Goal: Task Accomplishment & Management: Use online tool/utility

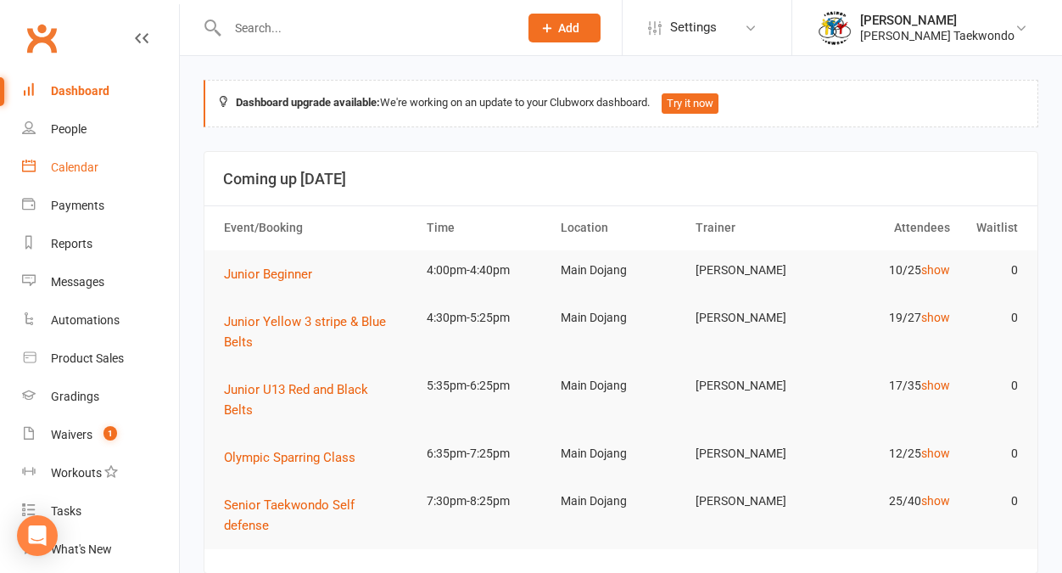
click at [72, 162] on div "Calendar" at bounding box center [75, 167] width 48 height 14
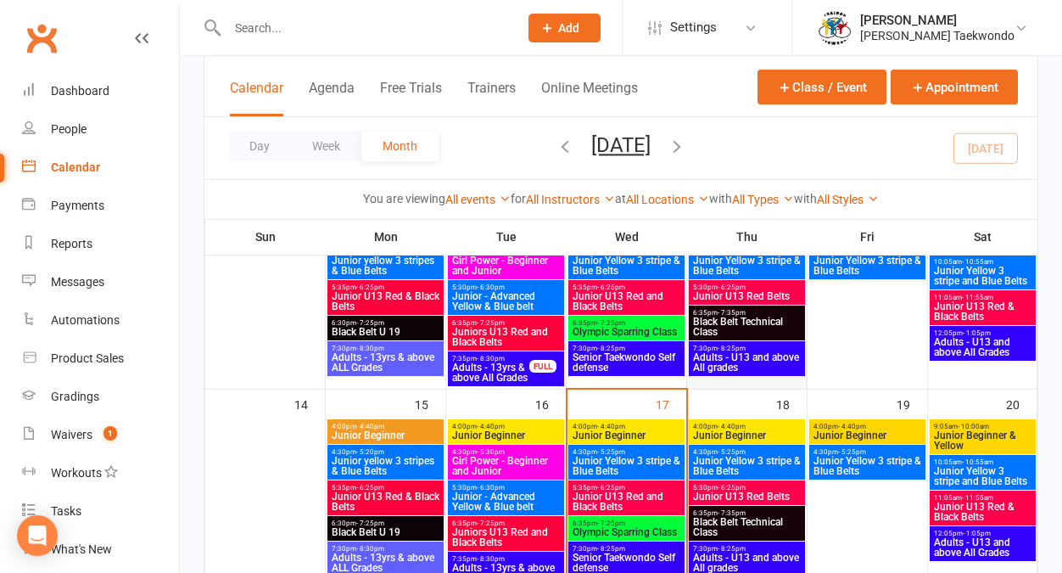
scroll to position [386, 0]
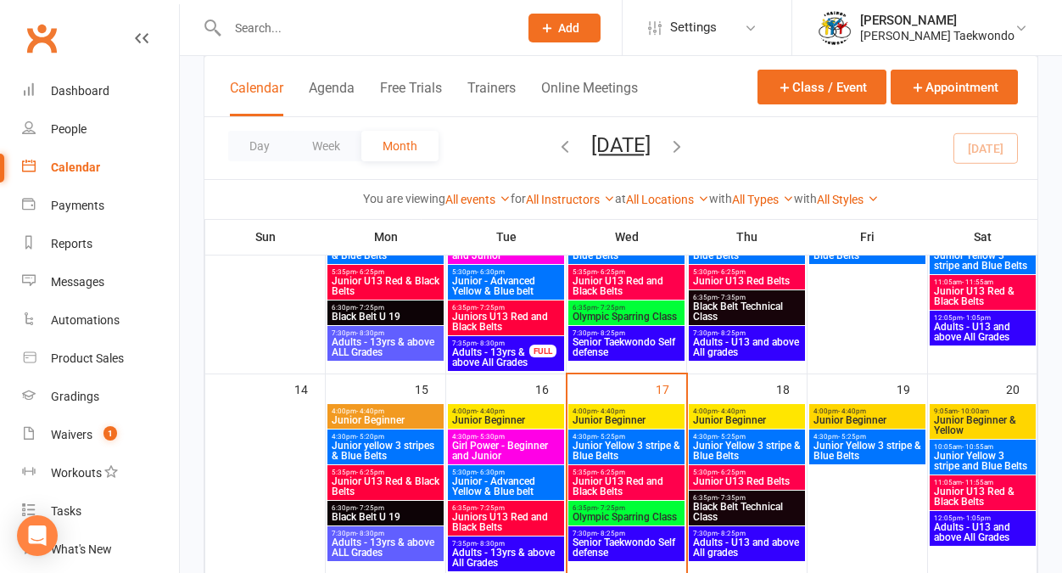
click at [592, 411] on span "4:00pm - 4:40pm" at bounding box center [626, 411] width 109 height 8
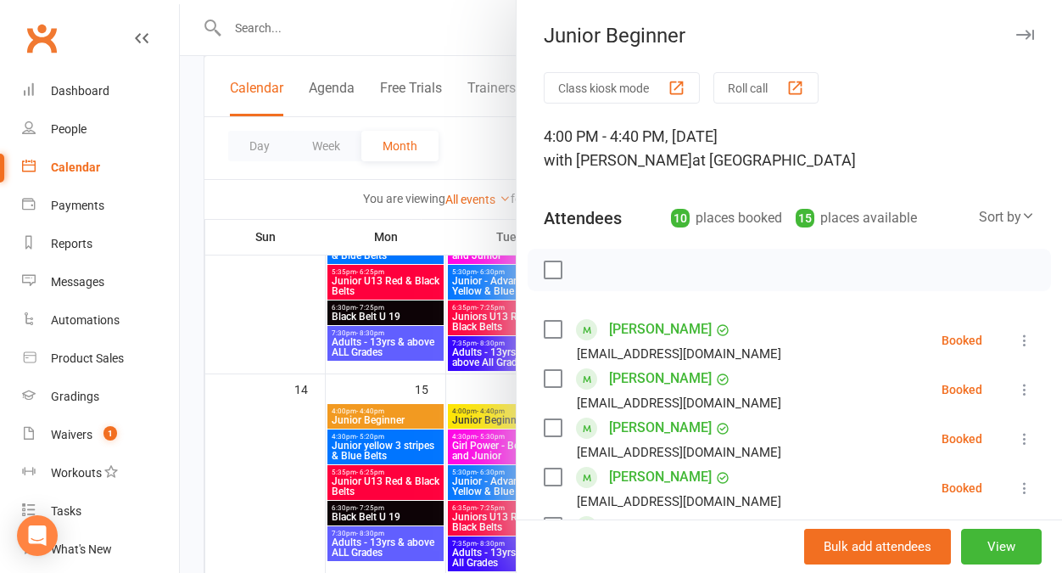
click at [753, 81] on button "Roll call" at bounding box center [766, 87] width 105 height 31
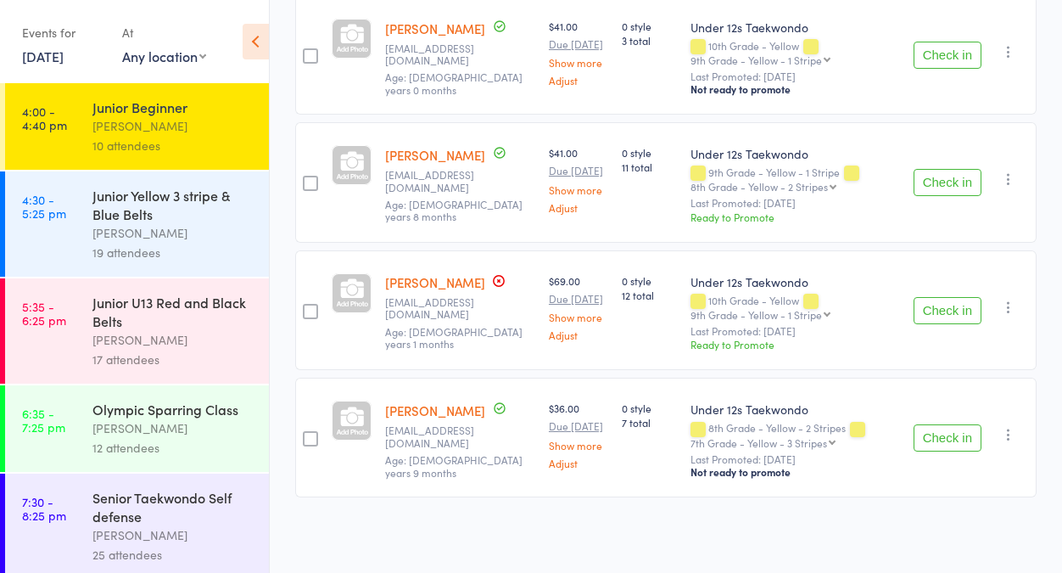
scroll to position [729, 0]
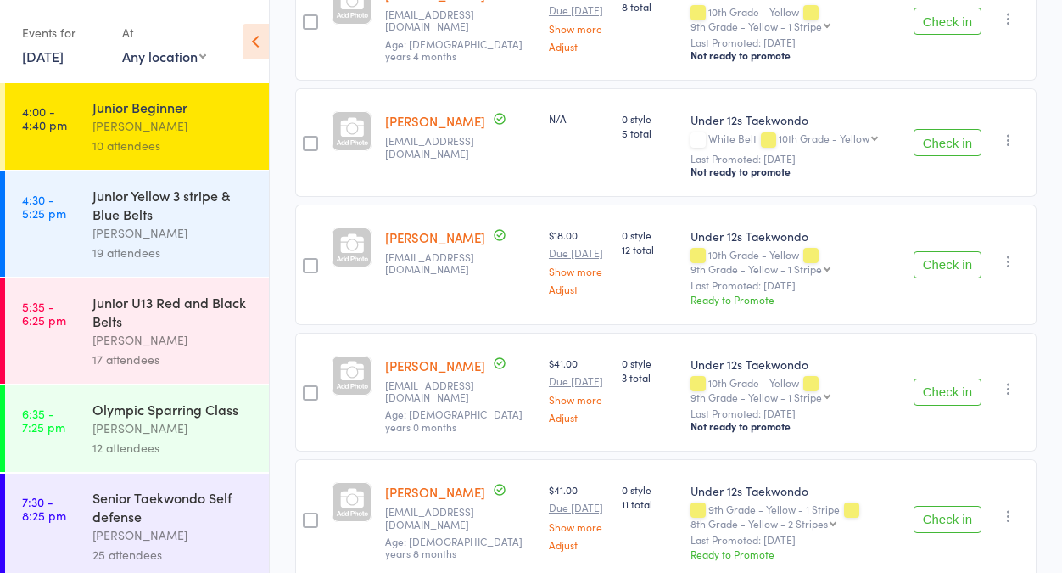
click at [128, 225] on div "[PERSON_NAME]" at bounding box center [173, 233] width 162 height 20
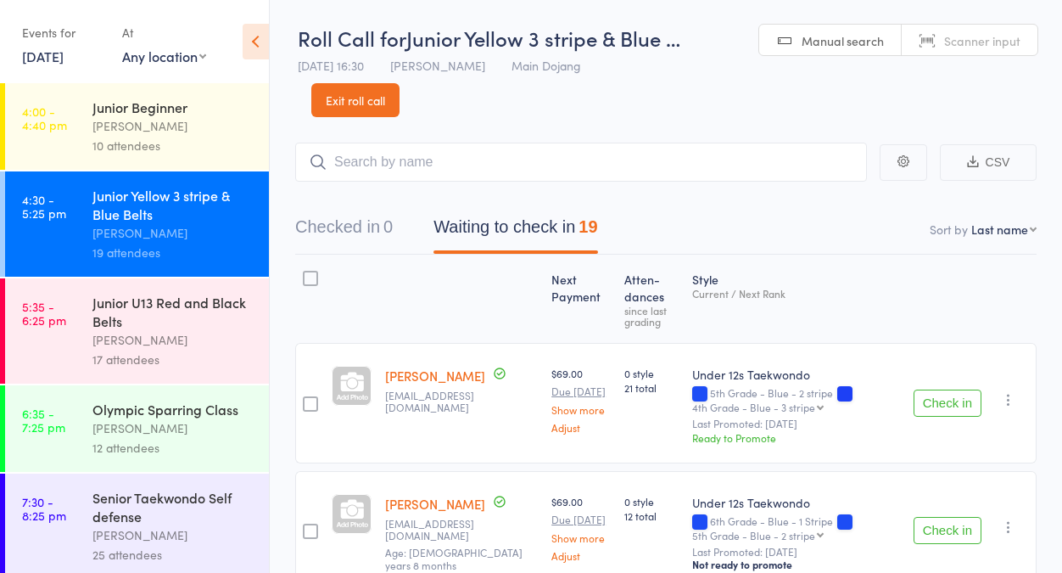
select select "12"
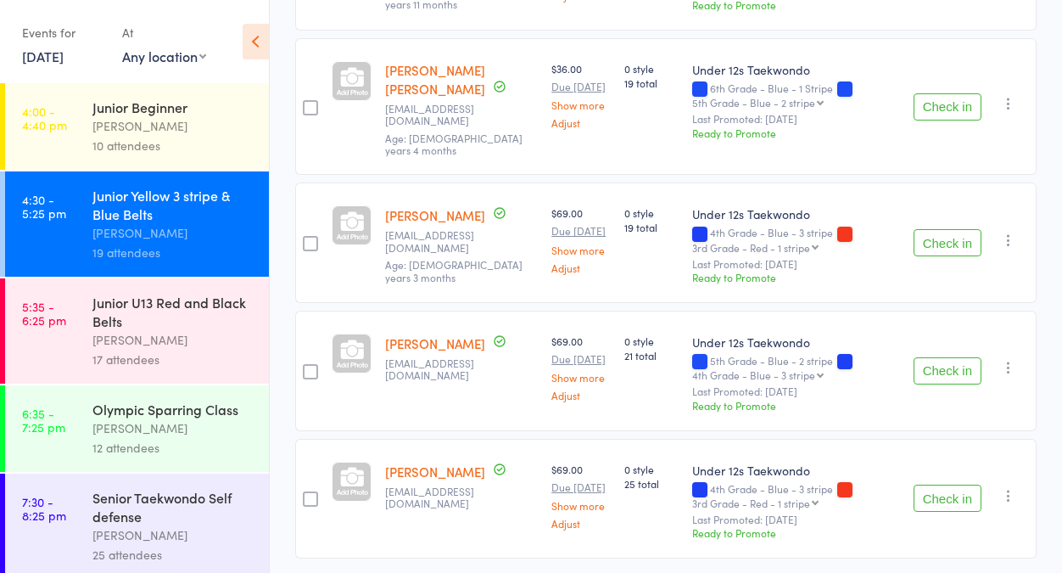
scroll to position [2040, 0]
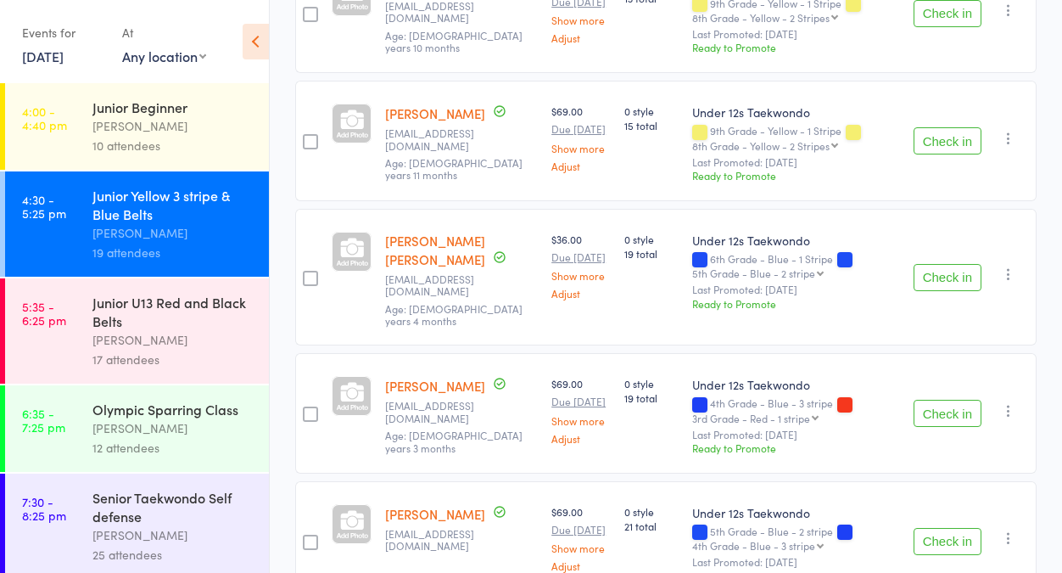
click at [120, 129] on div "[PERSON_NAME]" at bounding box center [173, 126] width 162 height 20
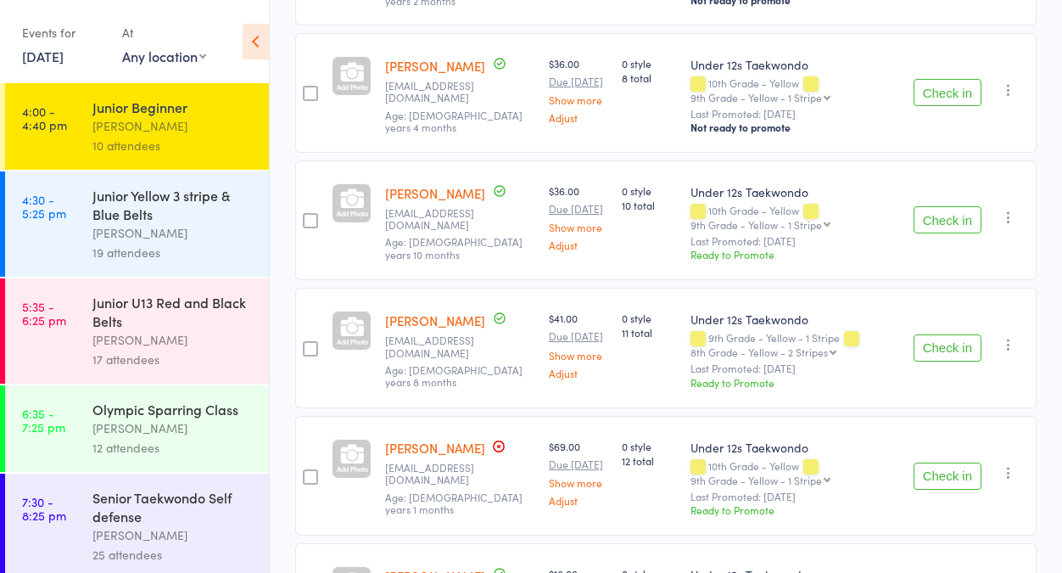
scroll to position [932, 0]
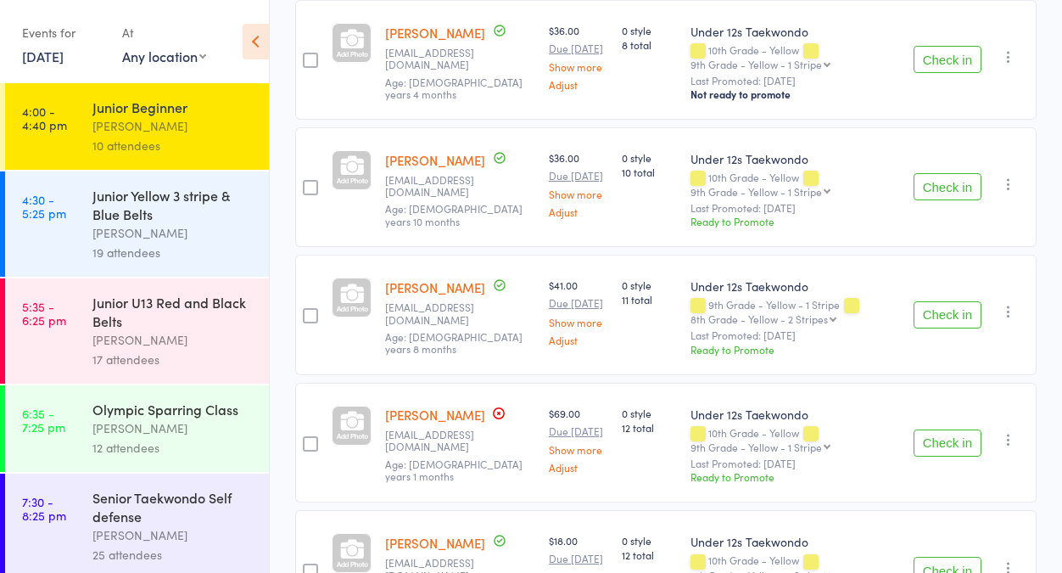
click at [927, 328] on button "Check in" at bounding box center [948, 314] width 68 height 27
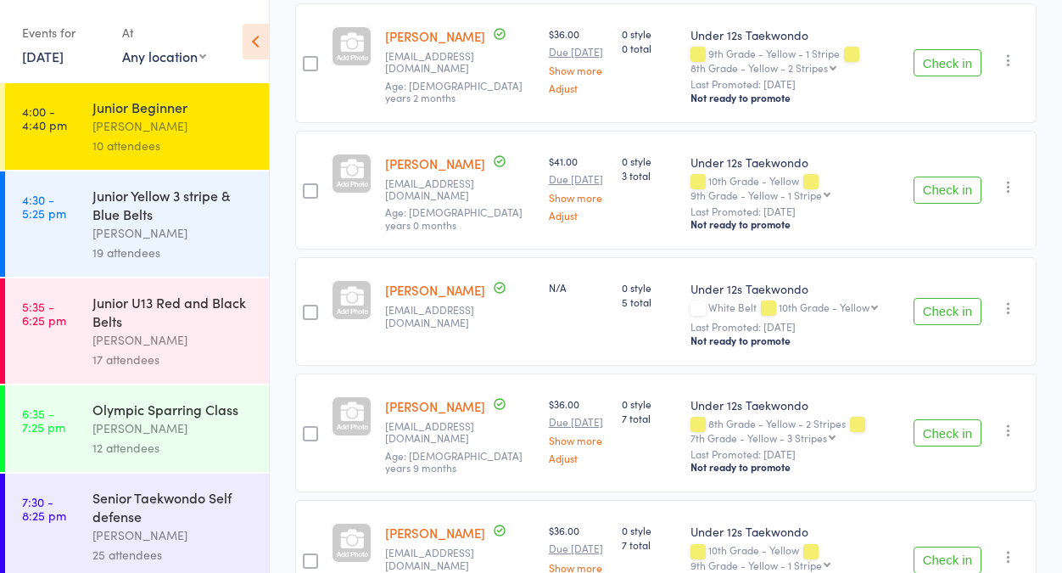
scroll to position [333, 0]
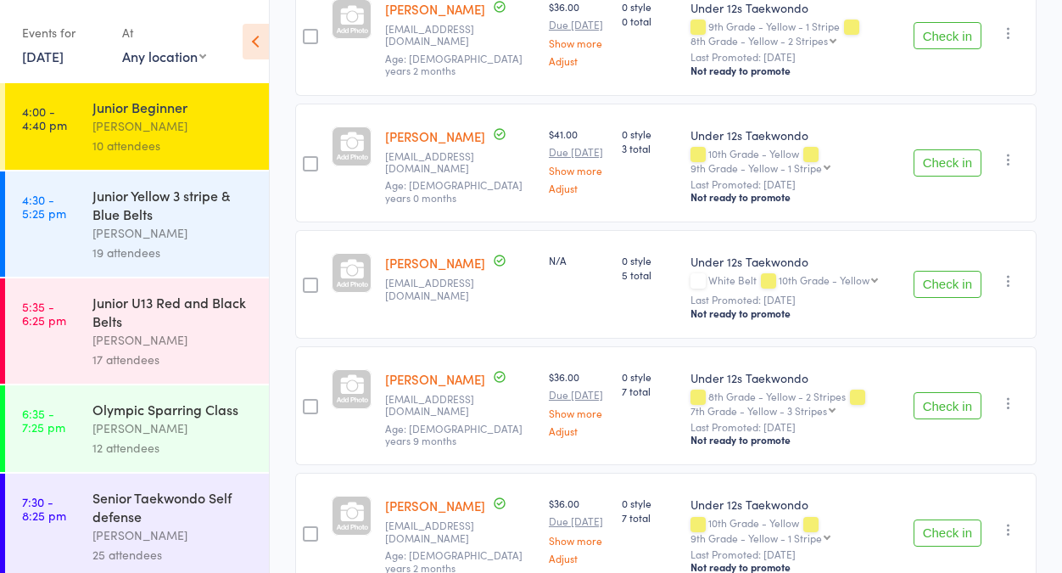
click at [942, 298] on button "Check in" at bounding box center [948, 284] width 68 height 27
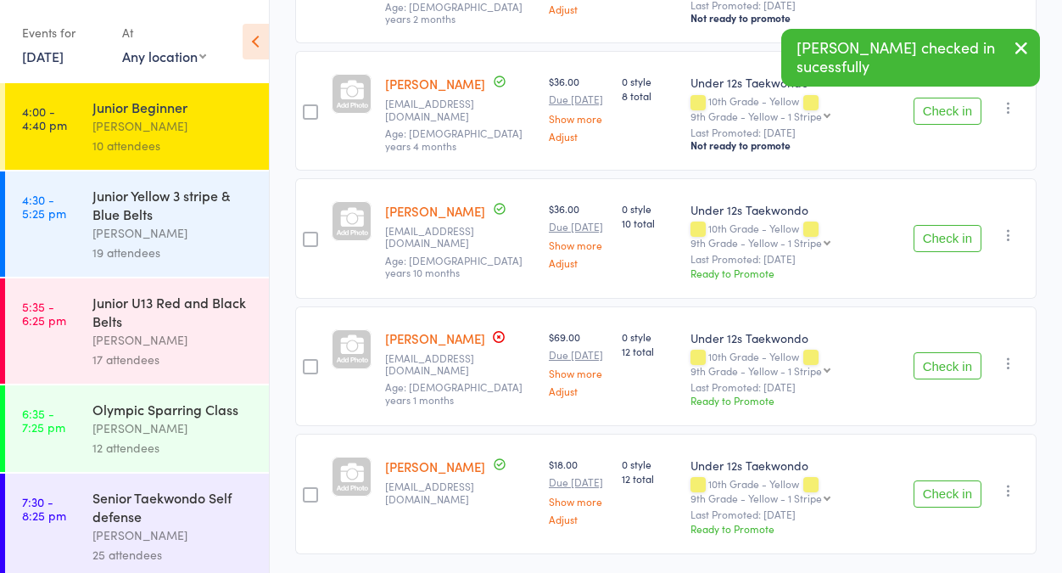
scroll to position [795, 0]
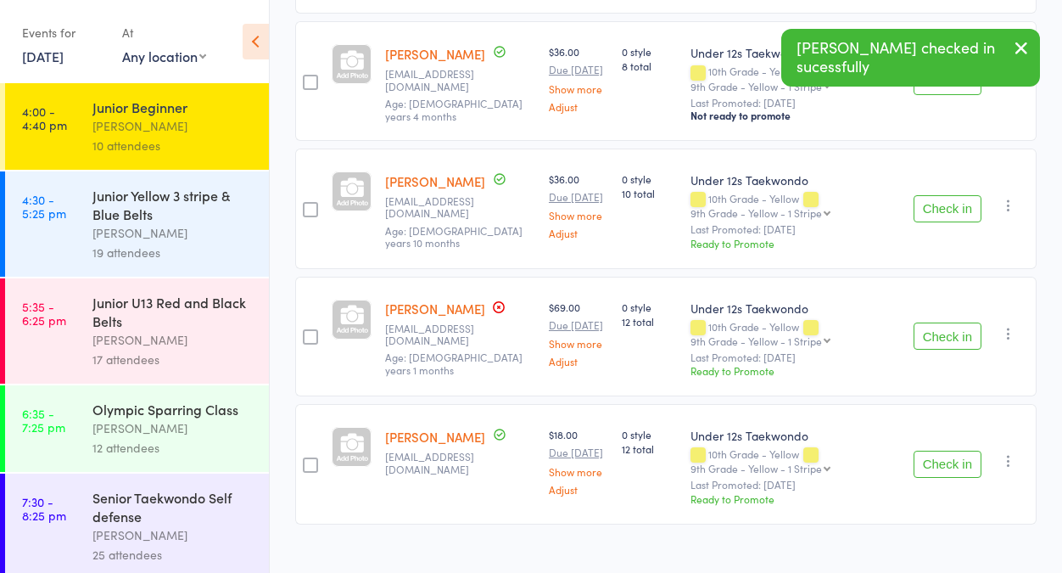
click at [940, 350] on button "Check in" at bounding box center [948, 335] width 68 height 27
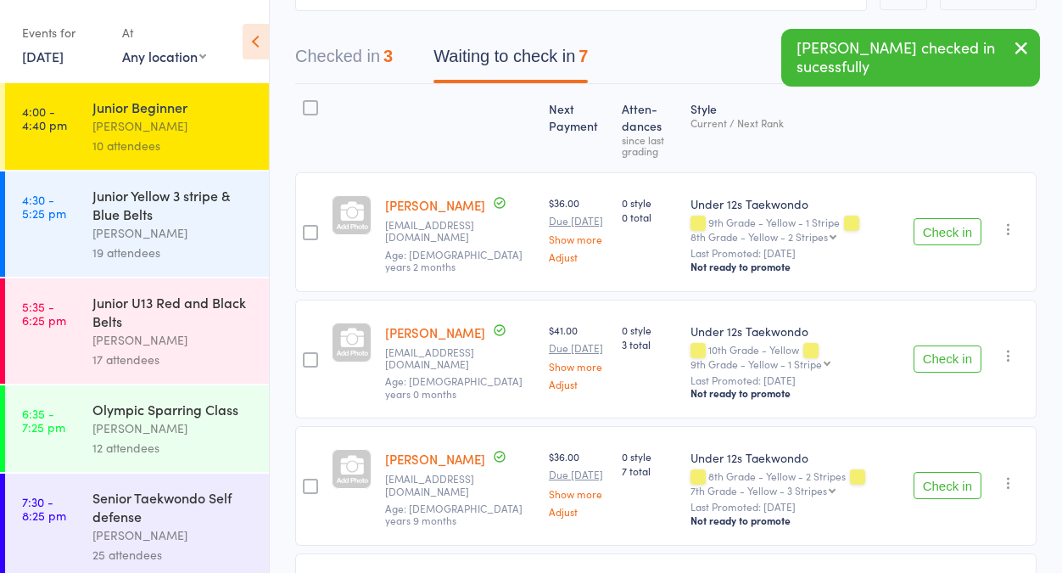
scroll to position [0, 0]
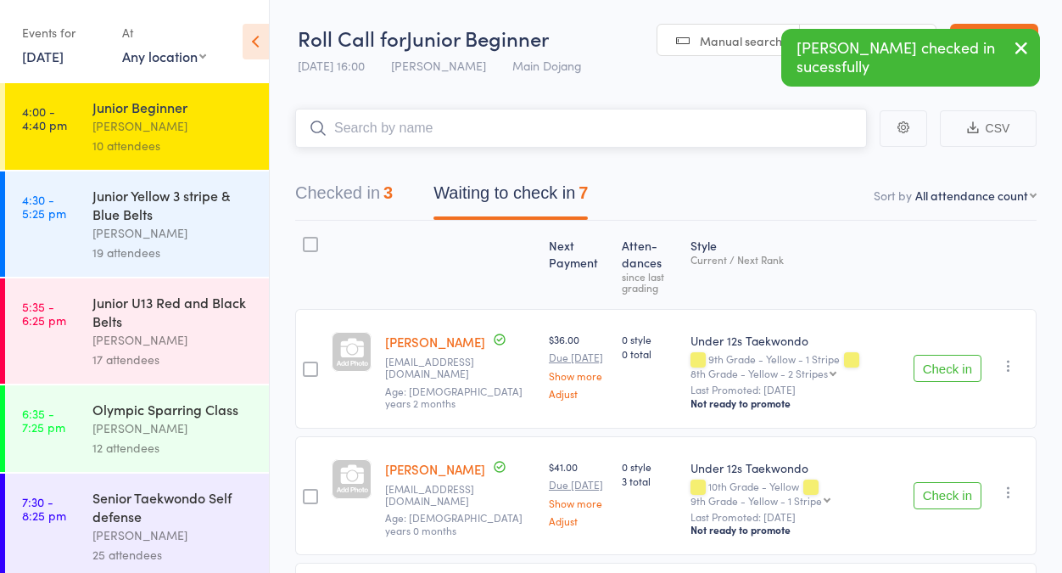
click at [434, 133] on input "search" at bounding box center [581, 128] width 572 height 39
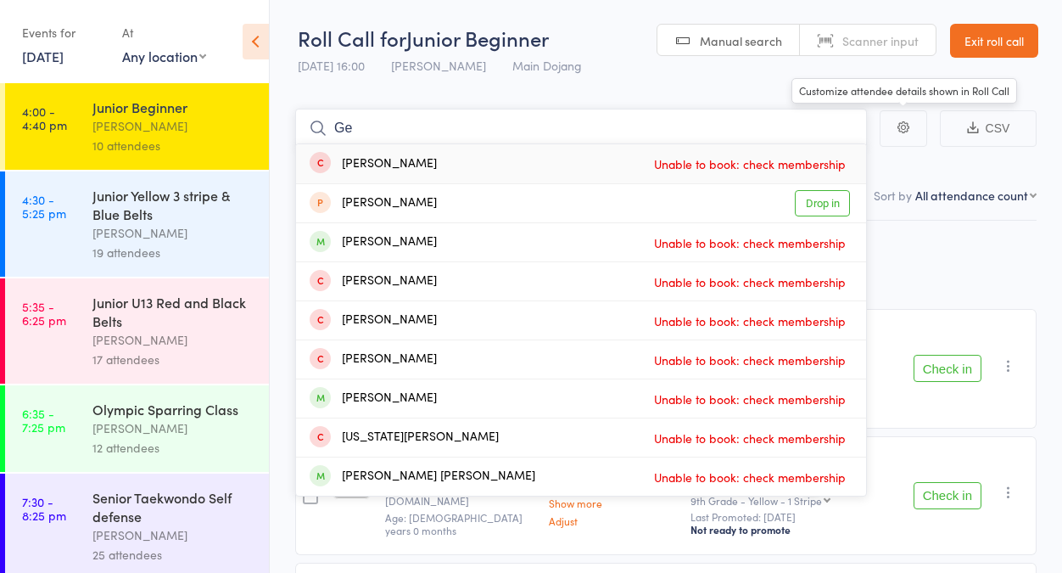
type input "G"
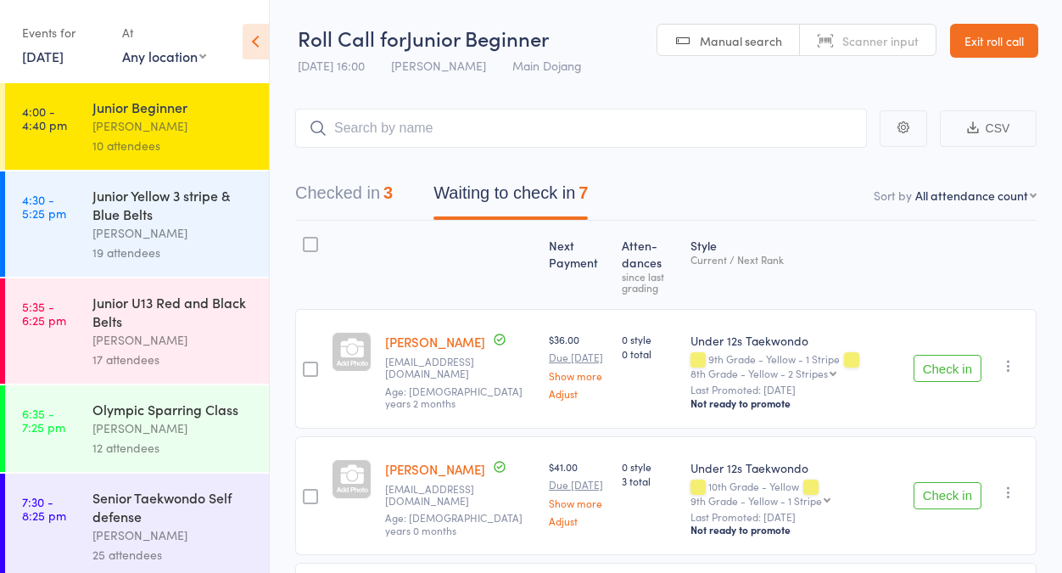
click at [988, 35] on link "Exit roll call" at bounding box center [994, 41] width 88 height 34
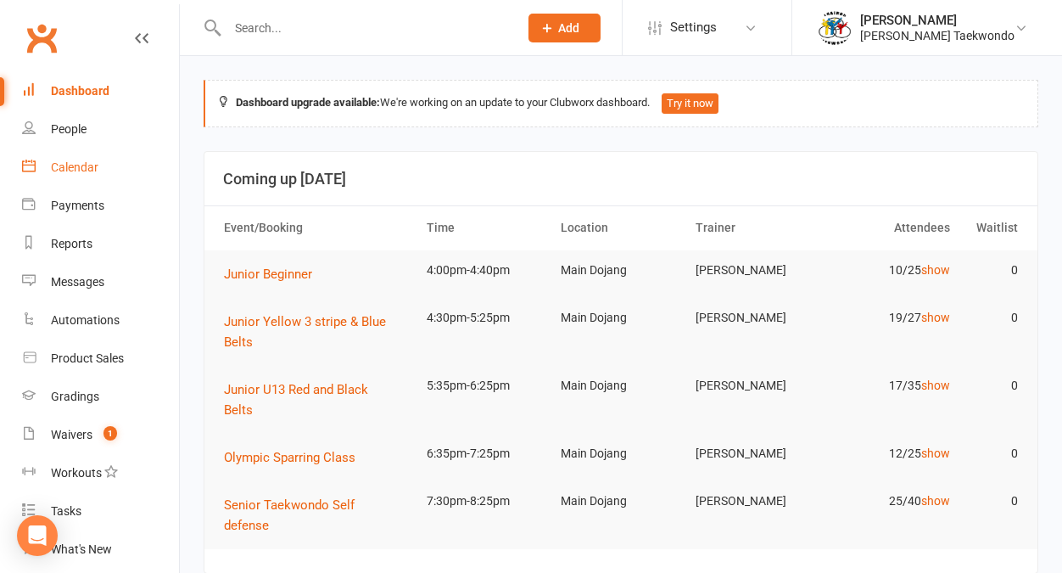
click at [65, 161] on div "Calendar" at bounding box center [75, 167] width 48 height 14
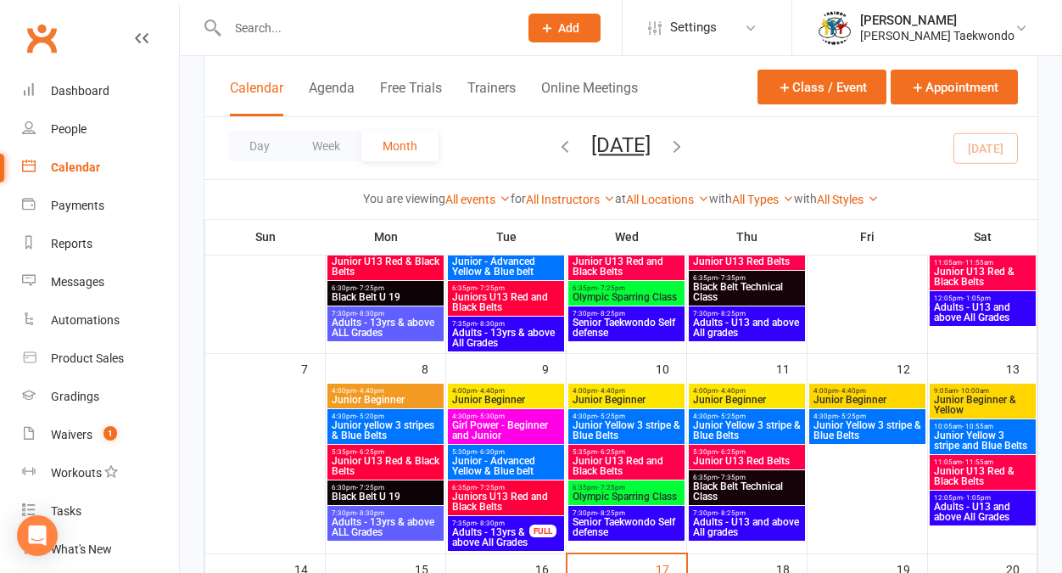
scroll to position [396, 0]
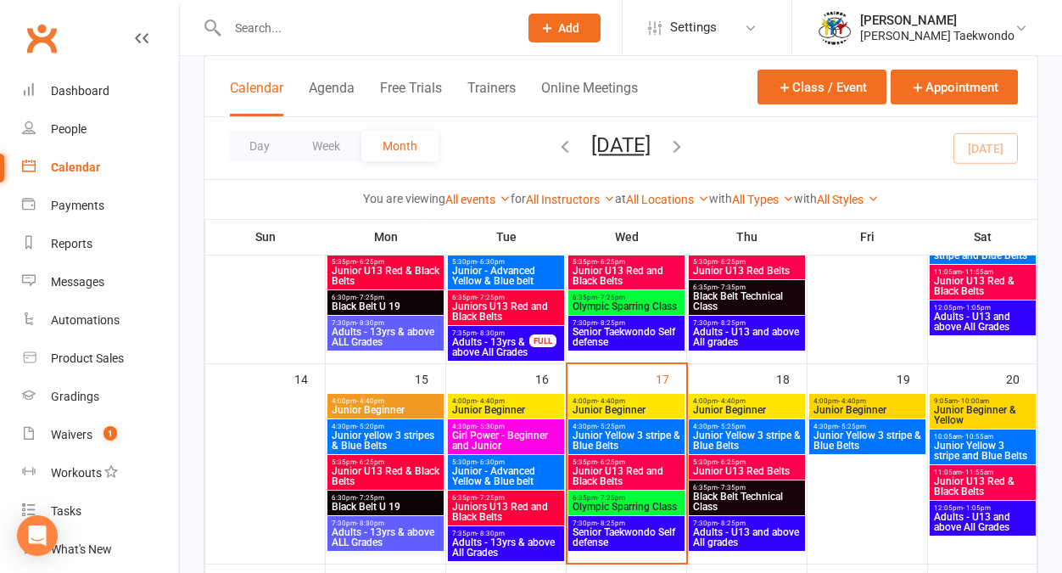
click at [649, 399] on span "4:00pm - 4:40pm" at bounding box center [626, 401] width 109 height 8
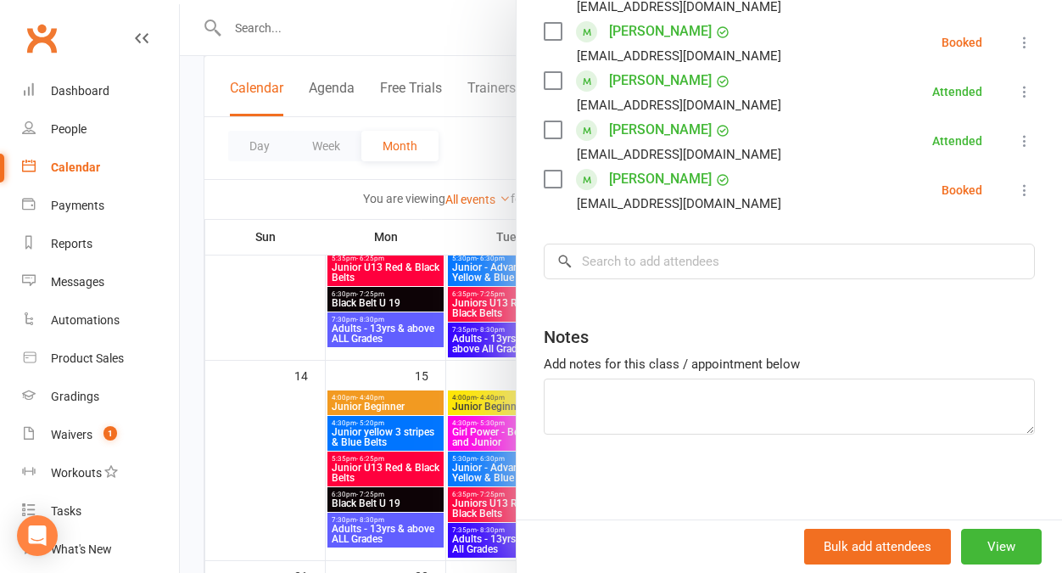
scroll to position [436, 0]
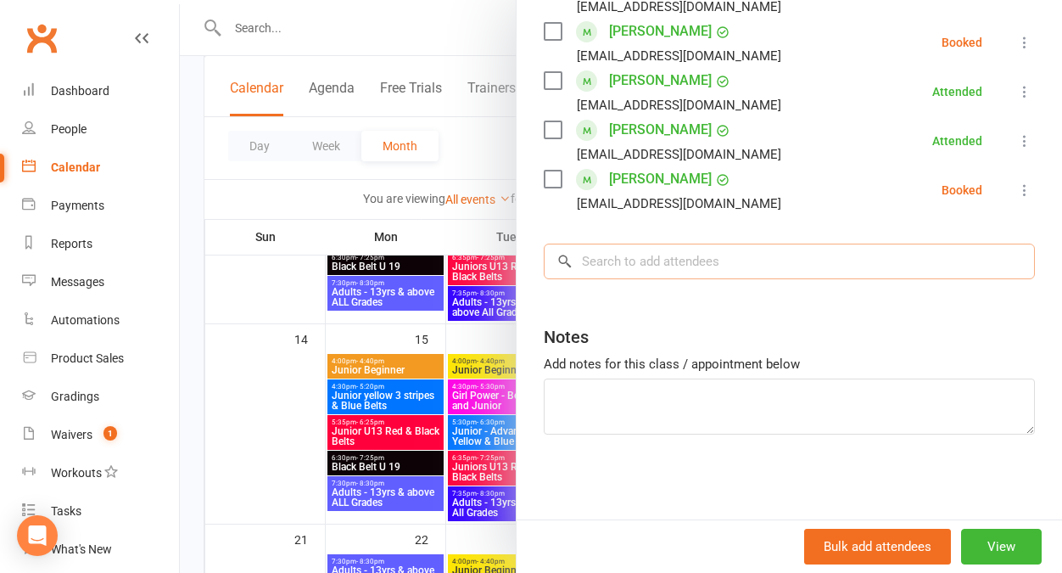
click at [605, 255] on input "search" at bounding box center [789, 262] width 491 height 36
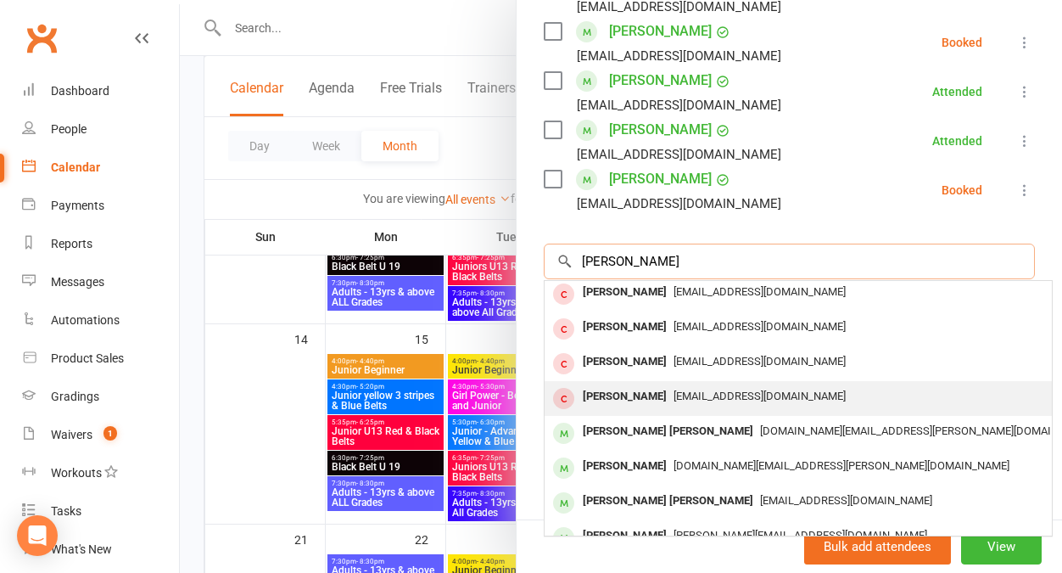
scroll to position [93, 0]
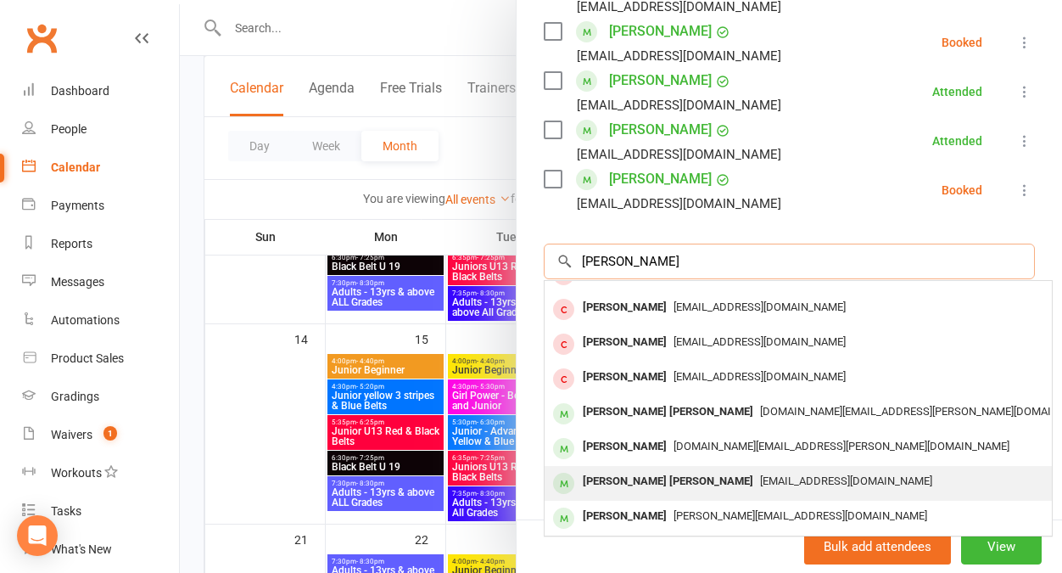
type input "George"
click at [770, 478] on span "mvn_amante@yahoo.com" at bounding box center [846, 480] width 172 height 13
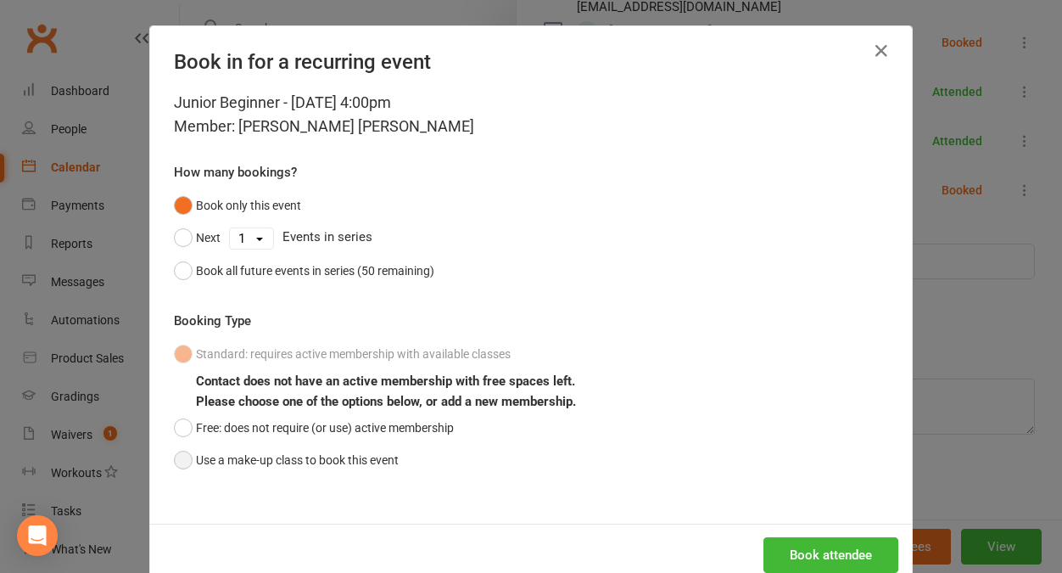
drag, startPoint x: 172, startPoint y: 453, endPoint x: 226, endPoint y: 450, distance: 53.6
click at [174, 452] on button "Use a make-up class to book this event" at bounding box center [286, 460] width 225 height 32
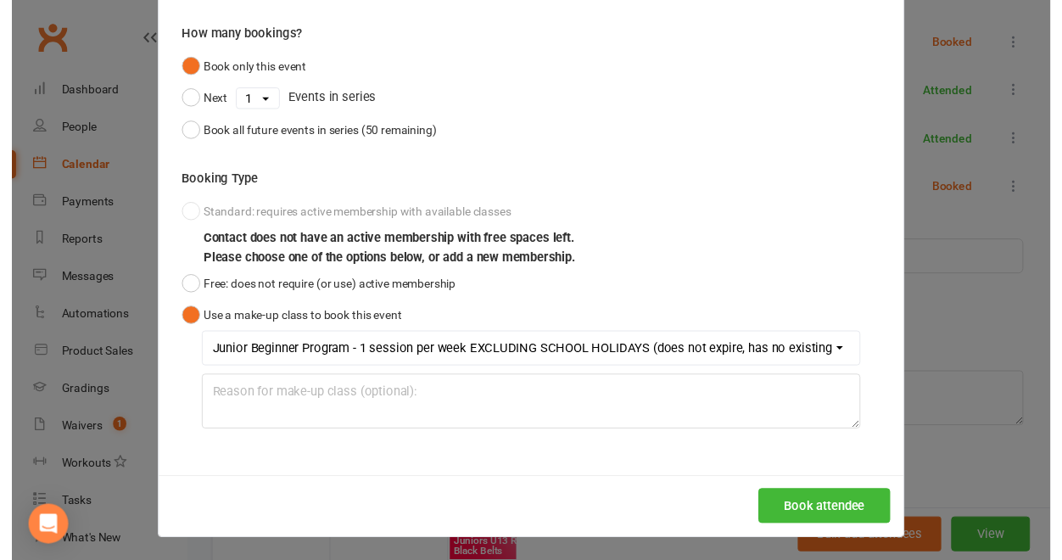
scroll to position [972, 0]
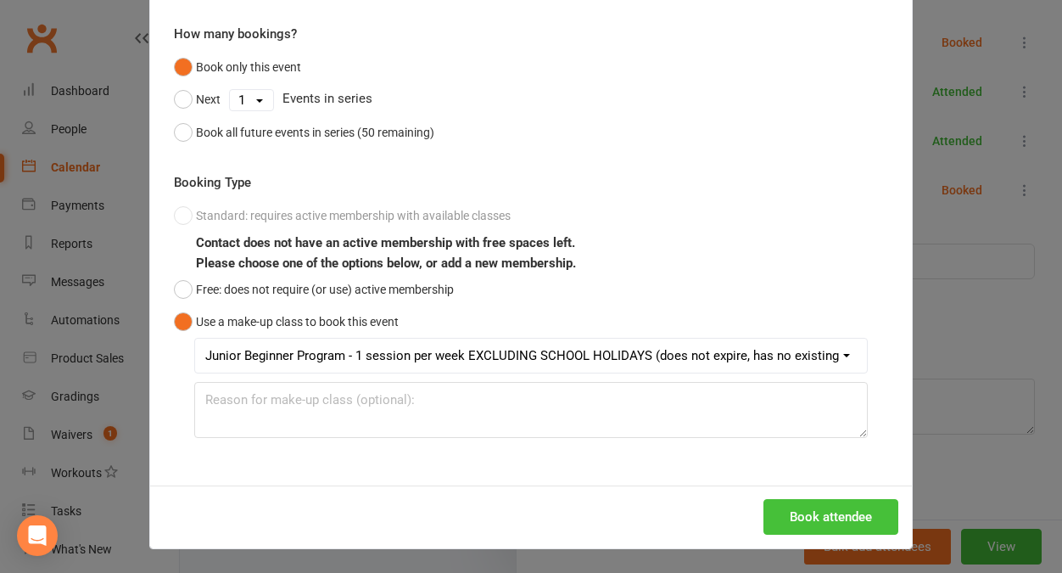
click at [800, 511] on button "Book attendee" at bounding box center [831, 517] width 135 height 36
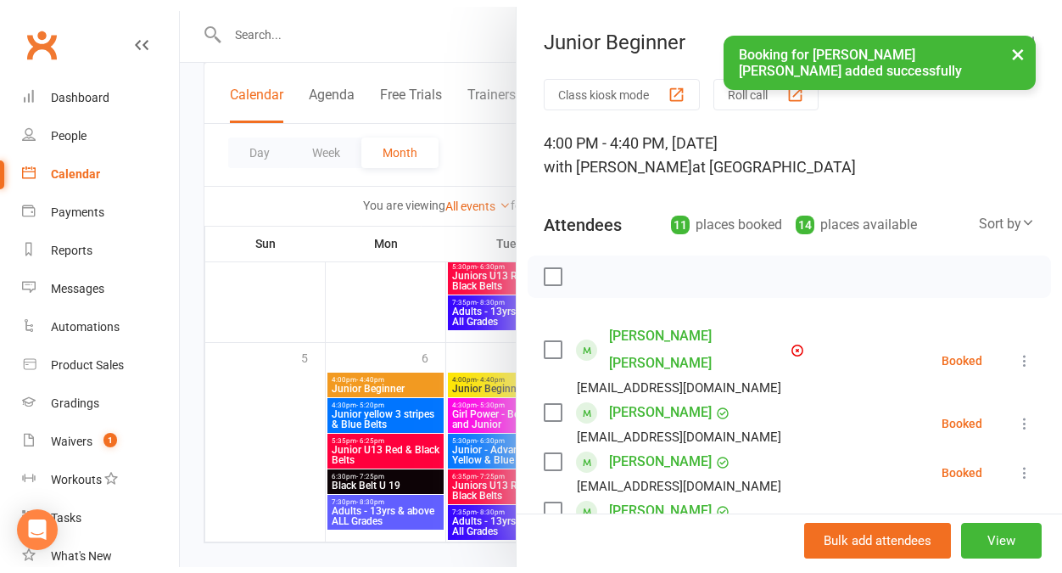
scroll to position [190, 0]
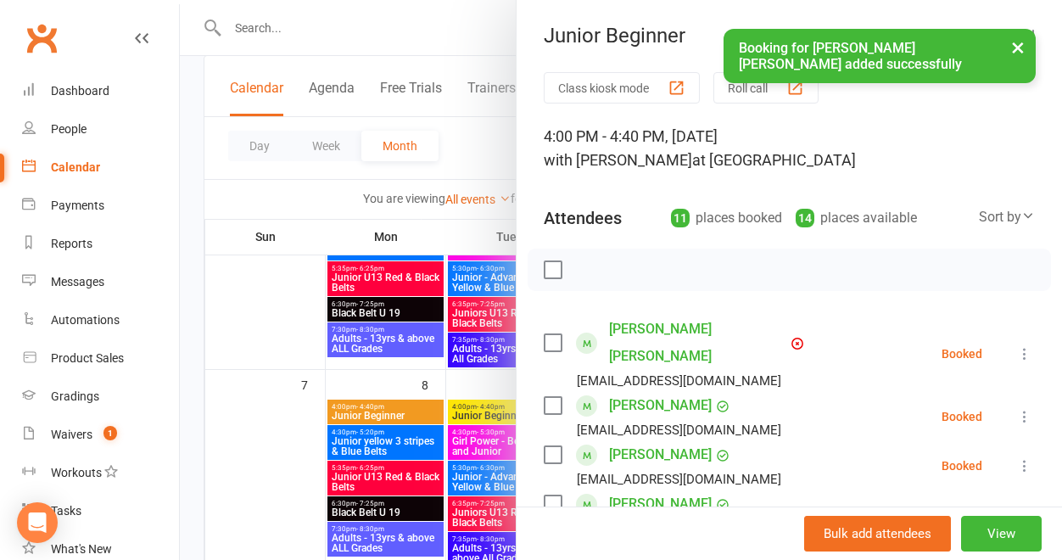
click at [1022, 45] on button "×" at bounding box center [1018, 47] width 31 height 36
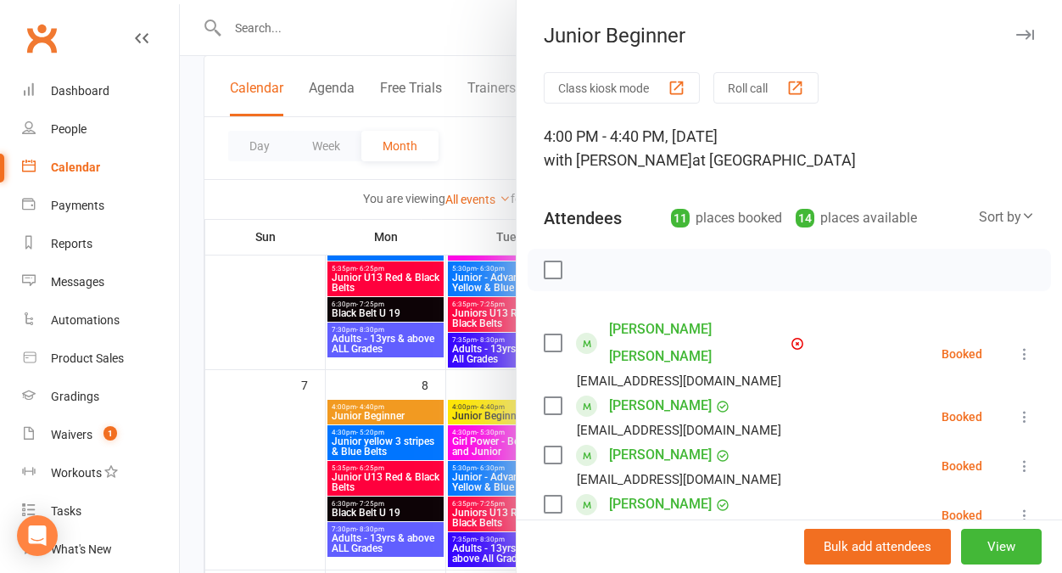
click at [739, 81] on button "Roll call" at bounding box center [766, 87] width 105 height 31
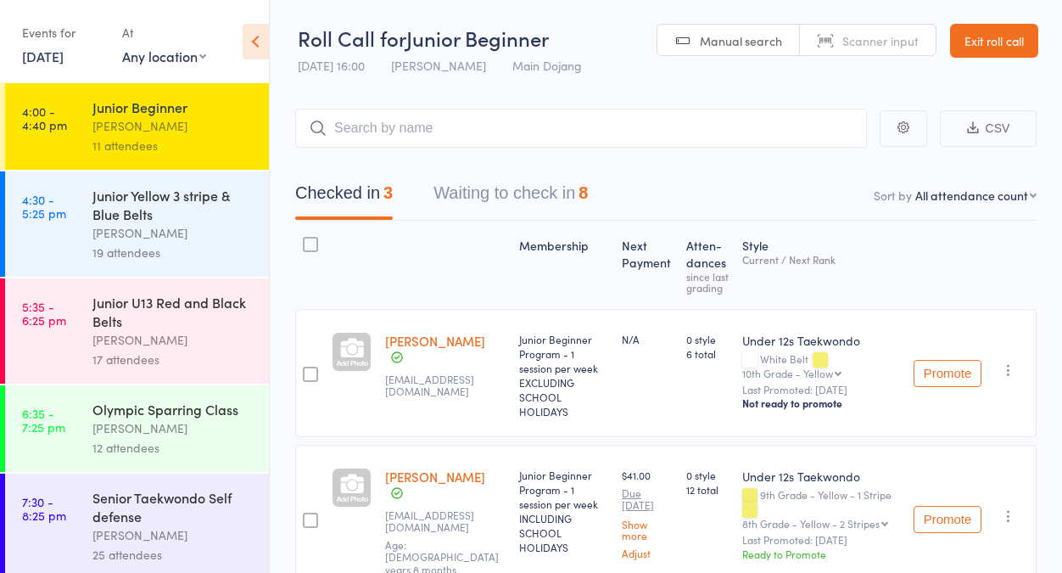
scroll to position [36, 0]
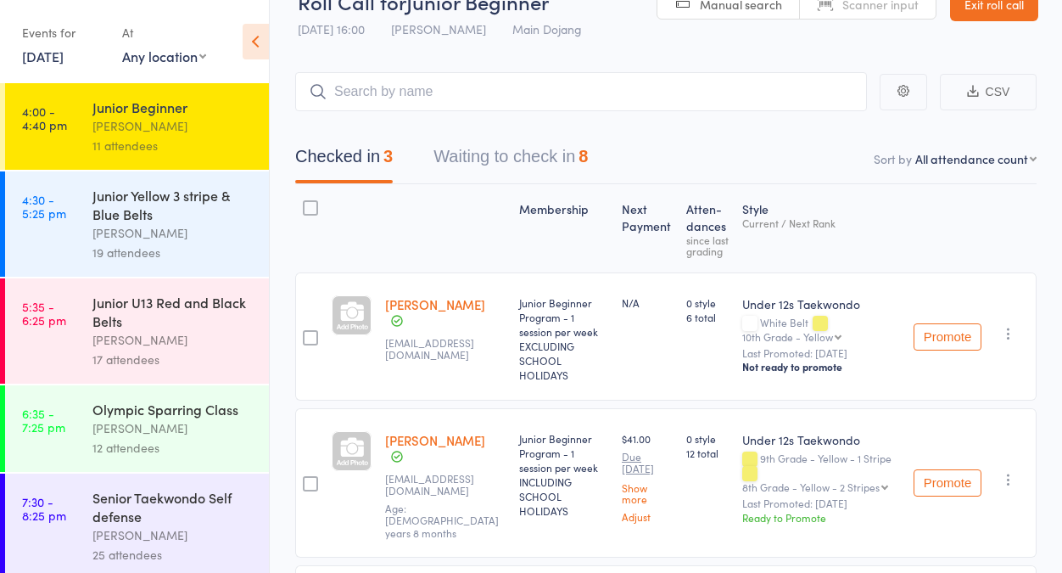
click at [475, 153] on button "Waiting to check in 8" at bounding box center [511, 160] width 154 height 45
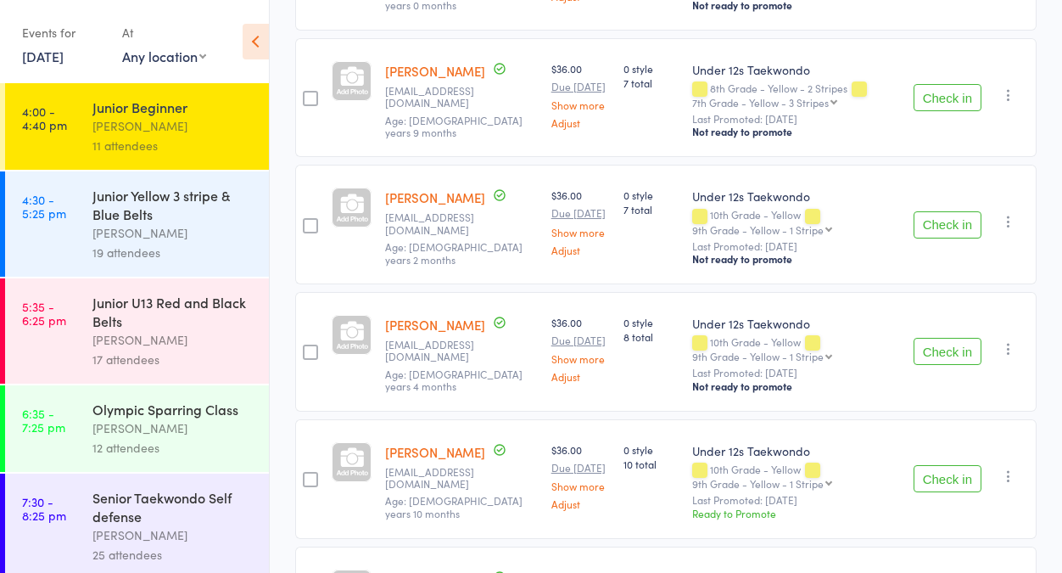
scroll to position [708, 0]
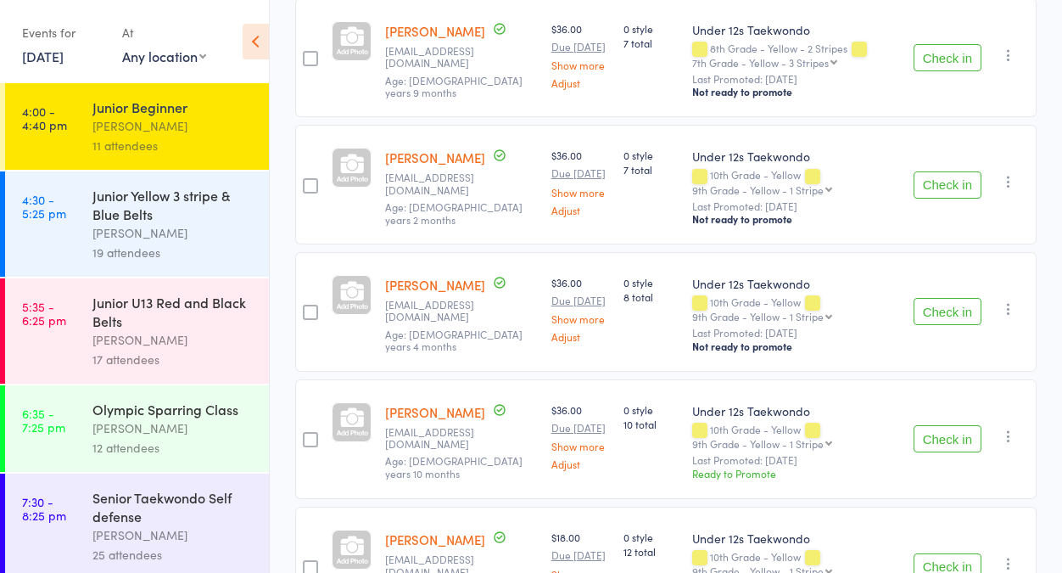
click at [950, 452] on button "Check in" at bounding box center [948, 438] width 68 height 27
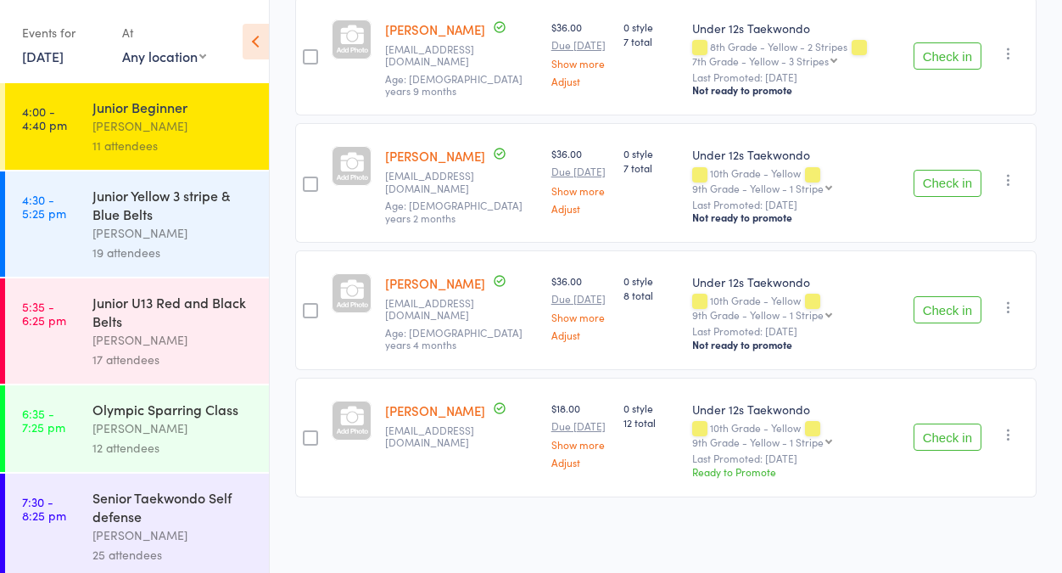
scroll to position [778, 0]
click at [938, 432] on button "Check in" at bounding box center [948, 436] width 68 height 27
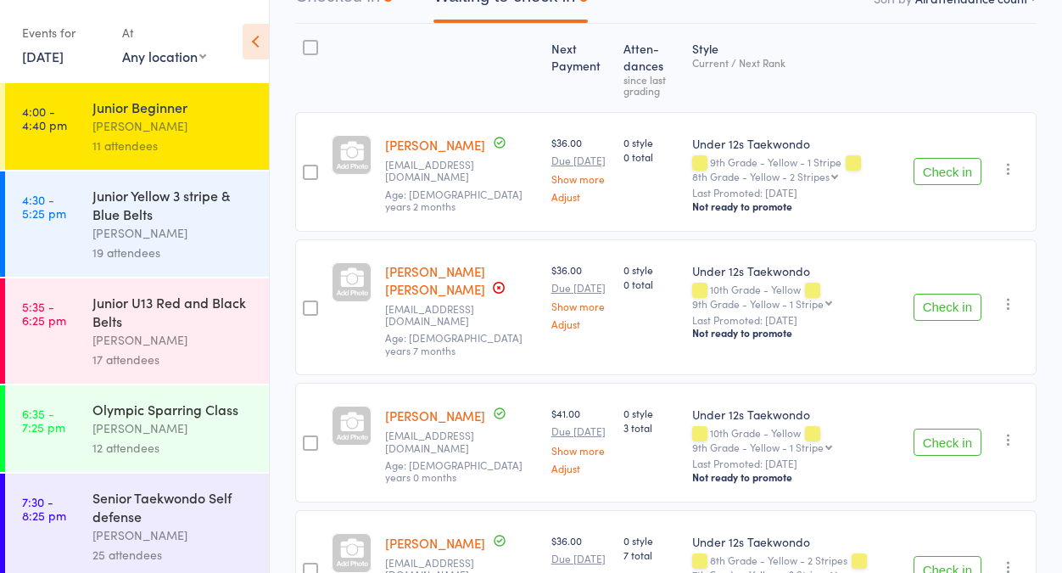
scroll to position [42, 0]
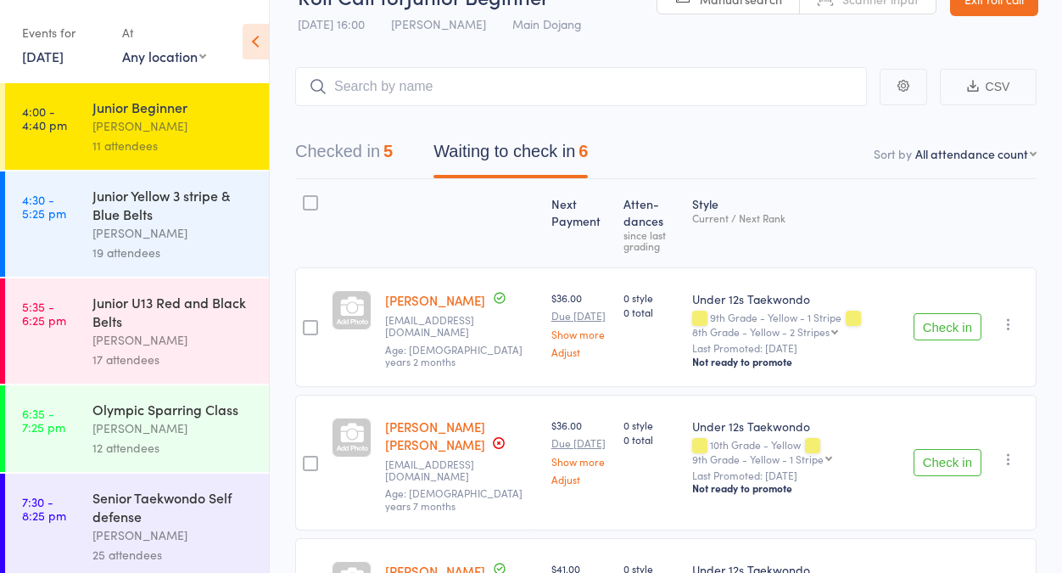
click at [468, 150] on button "Waiting to check in 6" at bounding box center [511, 155] width 154 height 45
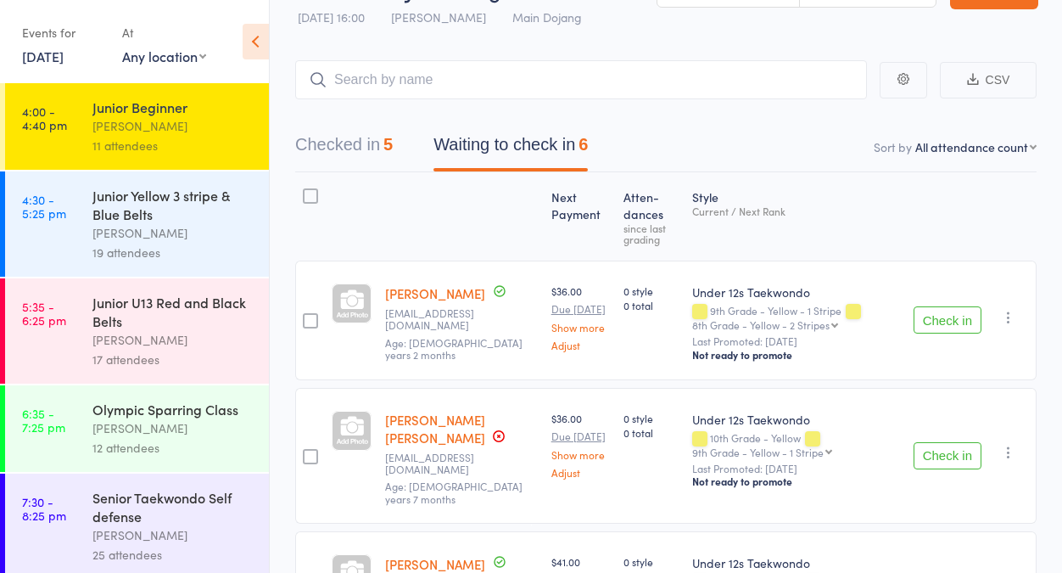
scroll to position [52, 0]
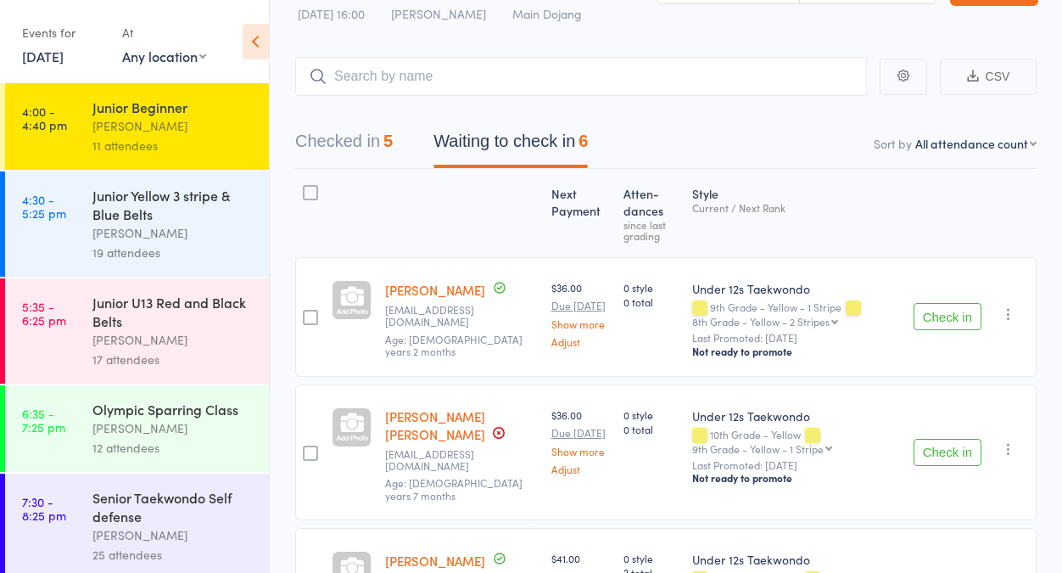
click at [938, 462] on button "Check in" at bounding box center [948, 452] width 68 height 27
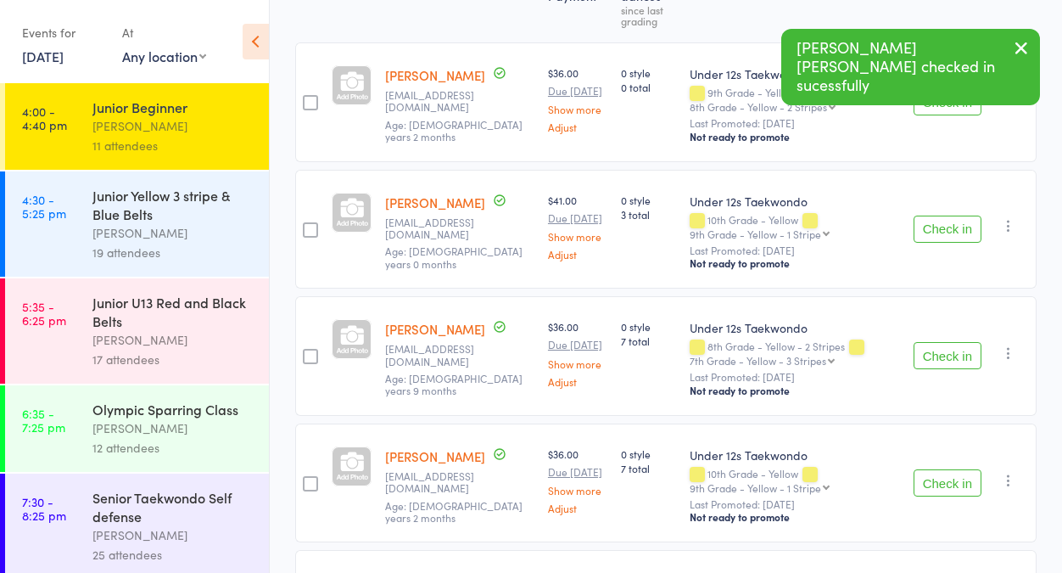
scroll to position [301, 0]
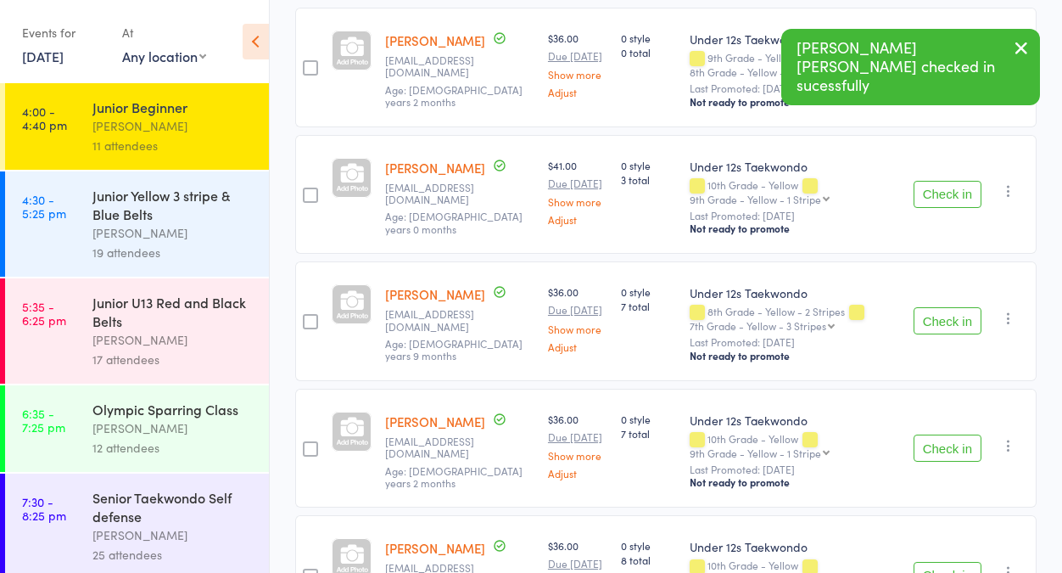
click at [939, 208] on button "Check in" at bounding box center [948, 194] width 68 height 27
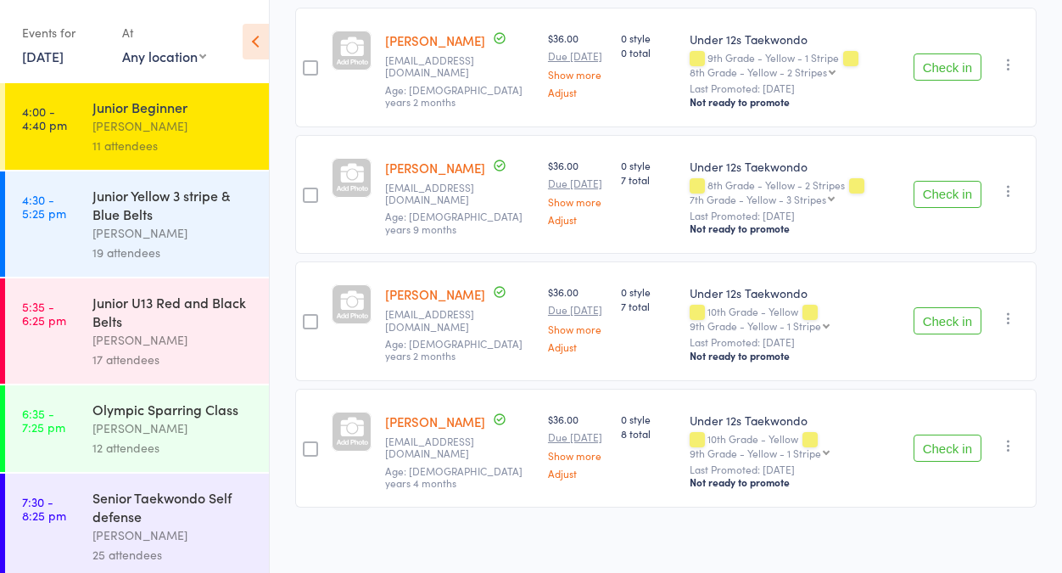
click at [128, 224] on div "[PERSON_NAME]" at bounding box center [173, 233] width 162 height 20
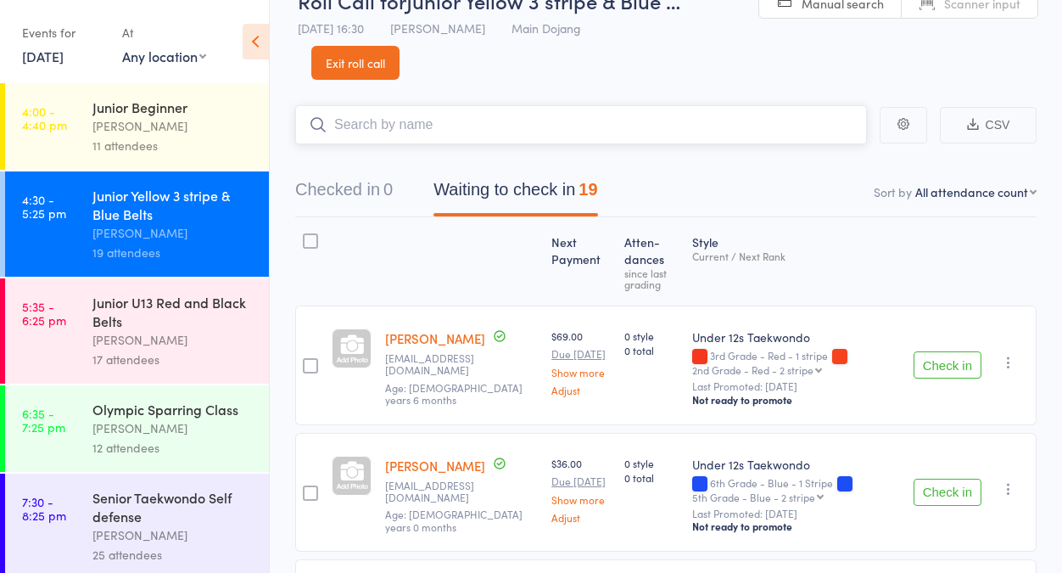
scroll to position [160, 0]
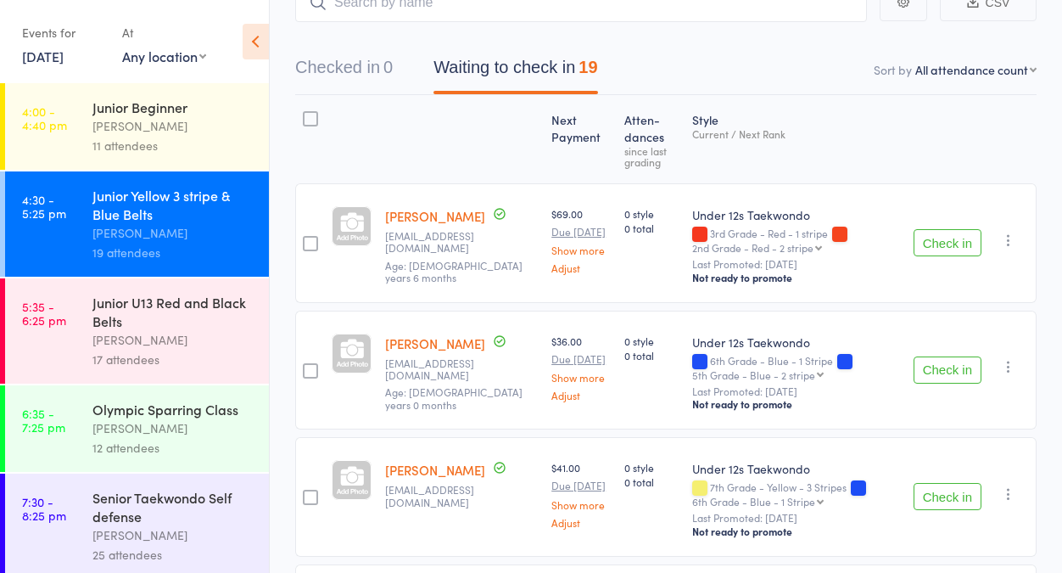
click at [938, 361] on button "Check in" at bounding box center [948, 369] width 68 height 27
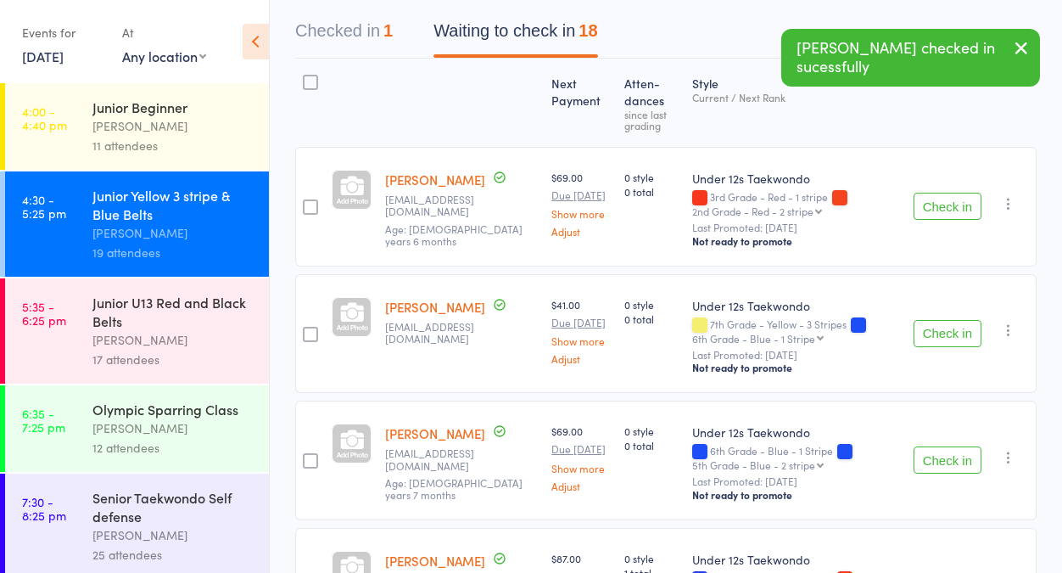
click at [950, 328] on button "Check in" at bounding box center [948, 333] width 68 height 27
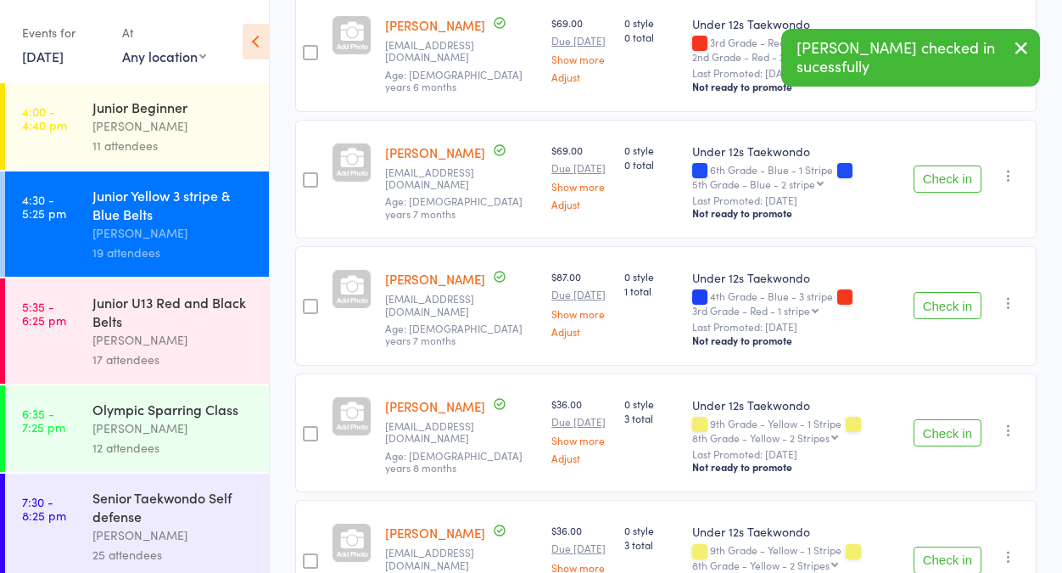
scroll to position [412, 0]
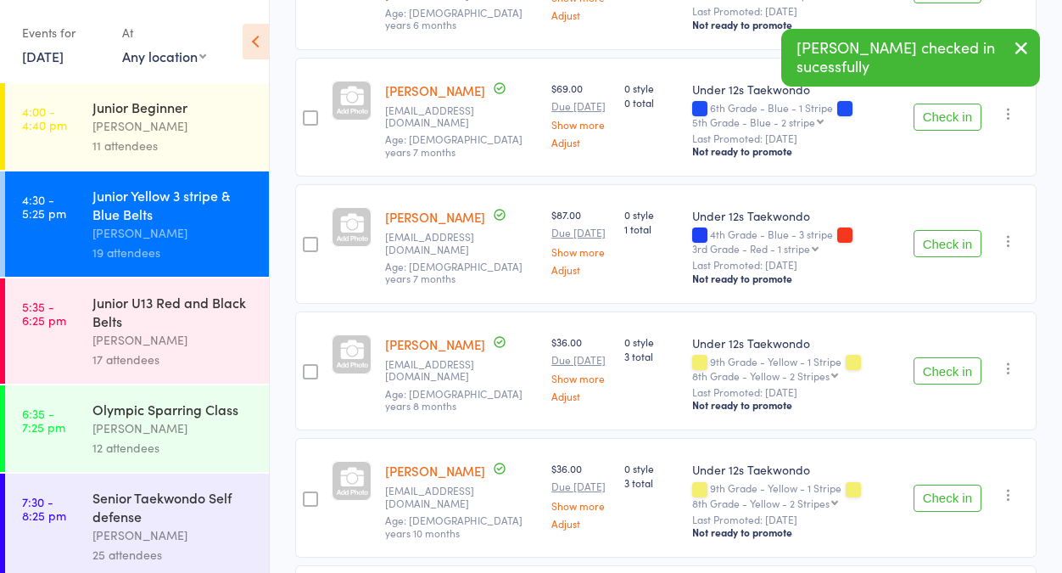
click at [938, 241] on button "Check in" at bounding box center [948, 243] width 68 height 27
click at [938, 239] on button "Check in" at bounding box center [948, 243] width 68 height 27
click at [946, 241] on button "Check in" at bounding box center [948, 243] width 68 height 27
drag, startPoint x: 959, startPoint y: 243, endPoint x: 894, endPoint y: 261, distance: 67.1
click at [957, 241] on button "Check in" at bounding box center [948, 243] width 68 height 27
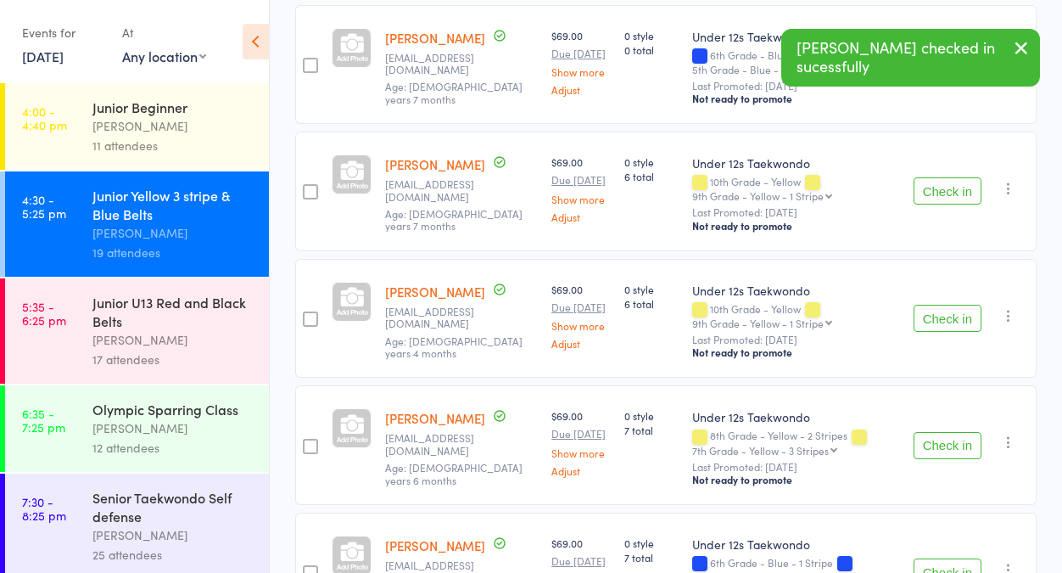
scroll to position [496, 0]
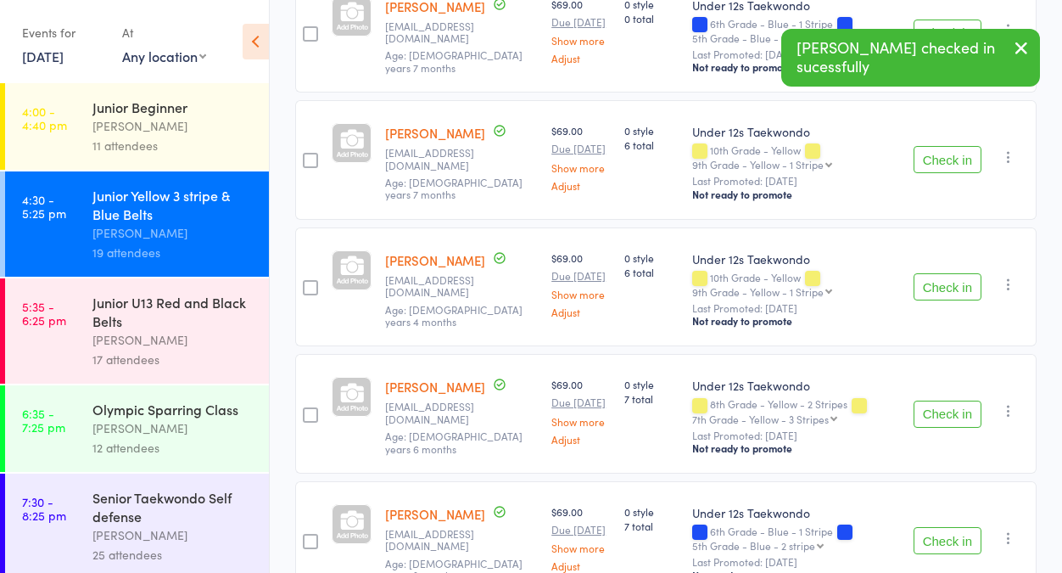
click at [947, 411] on button "Check in" at bounding box center [948, 413] width 68 height 27
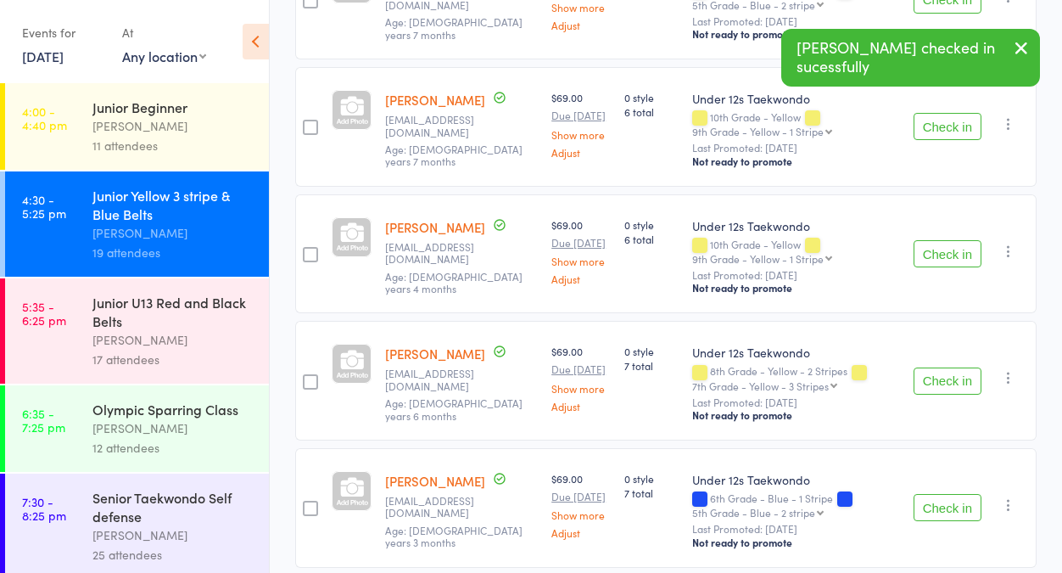
scroll to position [596, 0]
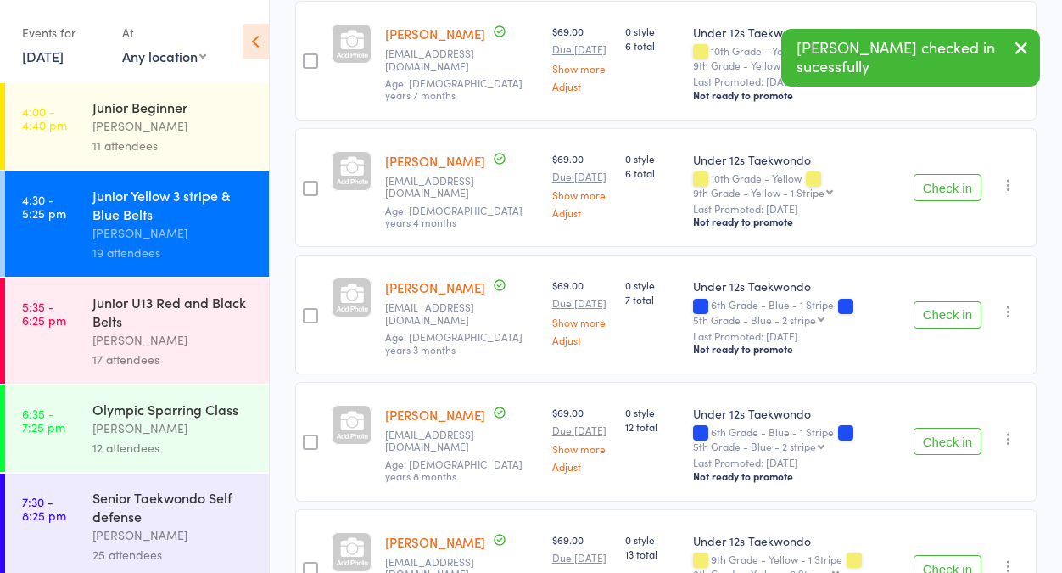
drag, startPoint x: 951, startPoint y: 308, endPoint x: 669, endPoint y: 327, distance: 282.3
click at [946, 308] on button "Check in" at bounding box center [948, 314] width 68 height 27
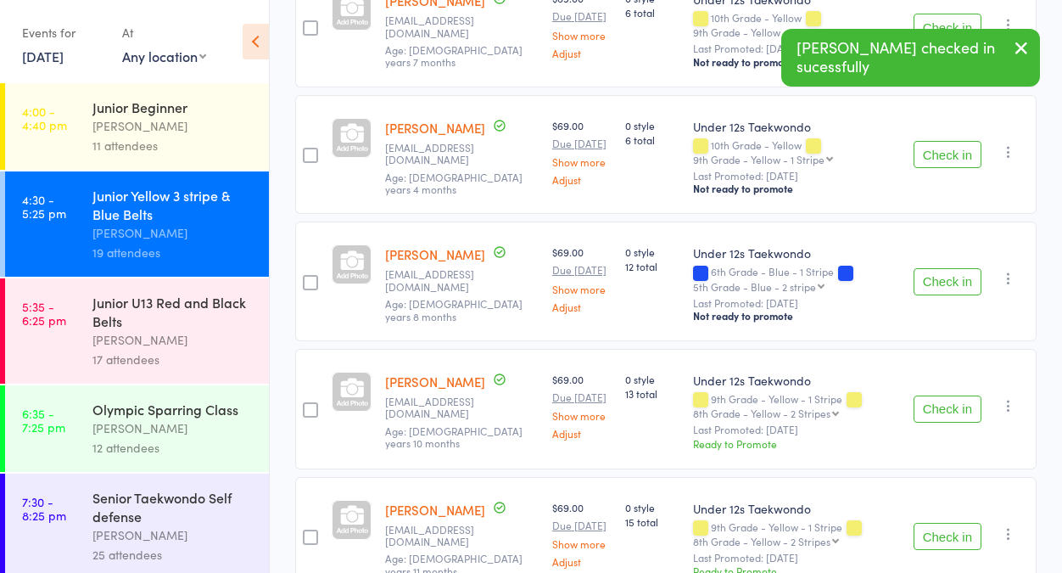
drag, startPoint x: 950, startPoint y: 277, endPoint x: 736, endPoint y: 299, distance: 215.0
click at [949, 277] on button "Check in" at bounding box center [948, 281] width 68 height 27
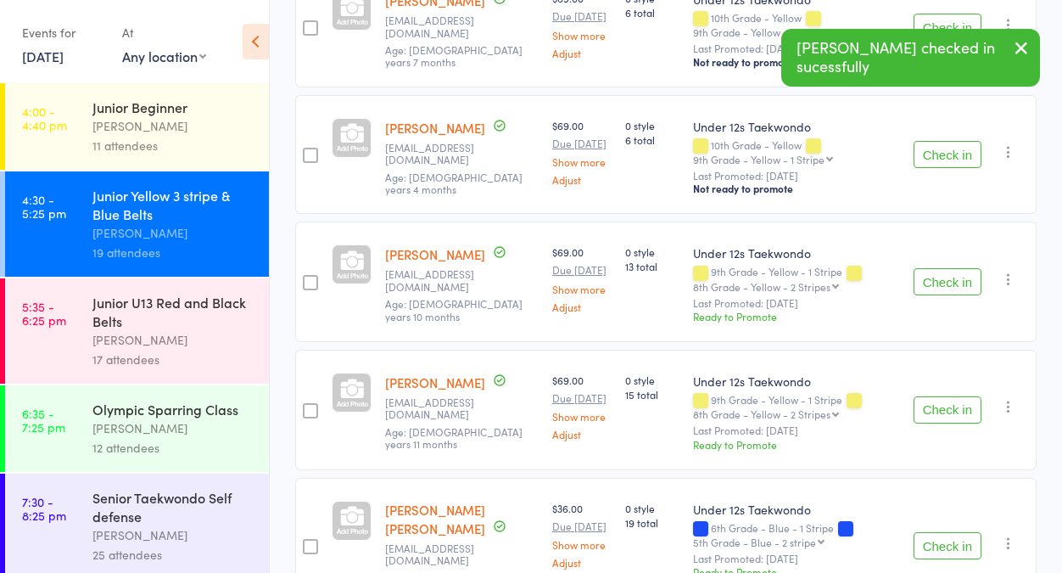
click at [949, 277] on button "Check in" at bounding box center [948, 281] width 68 height 27
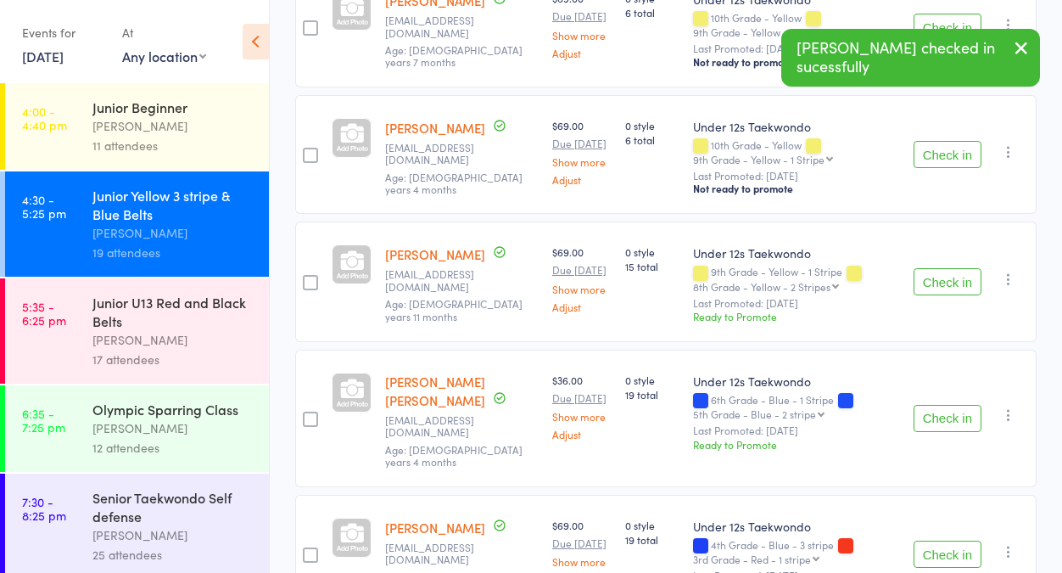
click at [949, 283] on button "Check in" at bounding box center [948, 281] width 68 height 27
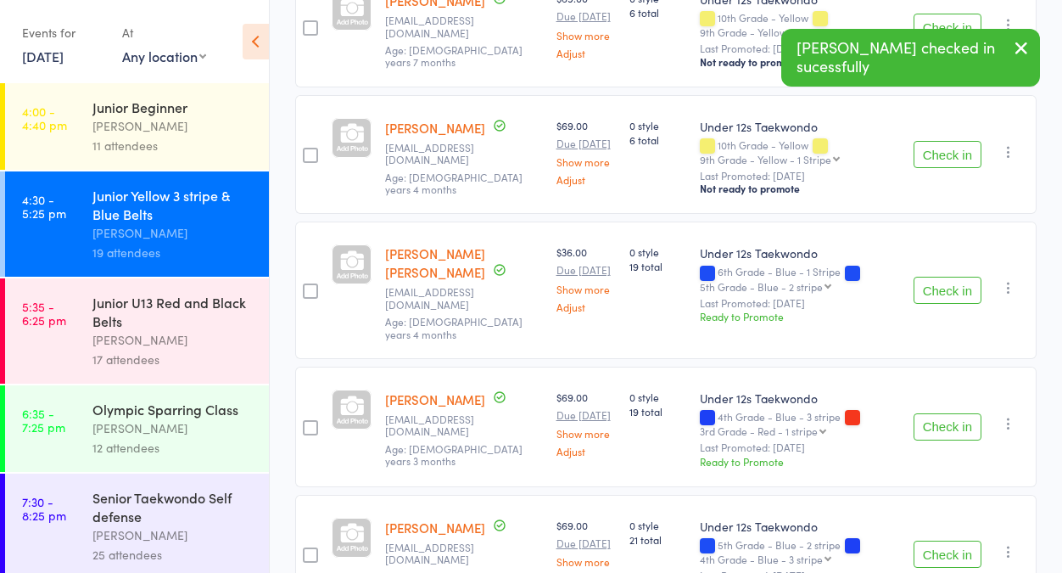
drag, startPoint x: 942, startPoint y: 279, endPoint x: 921, endPoint y: 284, distance: 21.8
click at [942, 279] on button "Check in" at bounding box center [948, 290] width 68 height 27
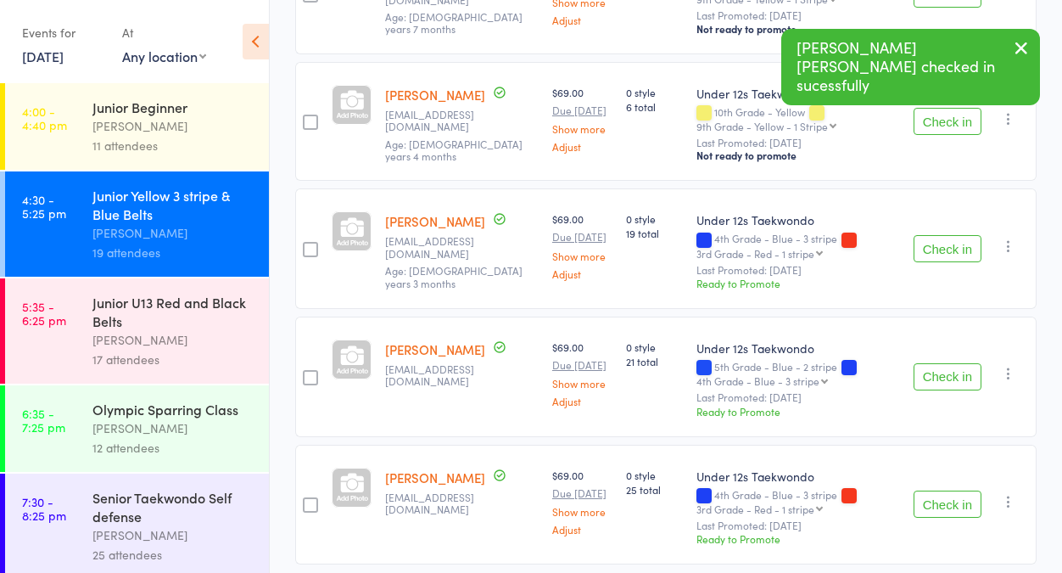
scroll to position [665, 0]
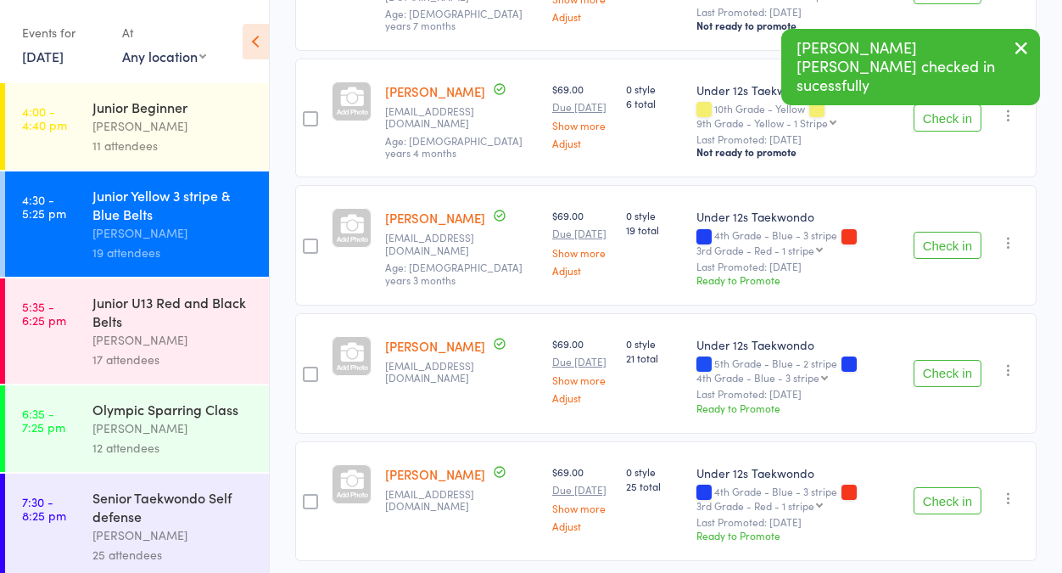
drag, startPoint x: 935, startPoint y: 372, endPoint x: 759, endPoint y: 346, distance: 177.6
click at [935, 372] on button "Check in" at bounding box center [948, 373] width 68 height 27
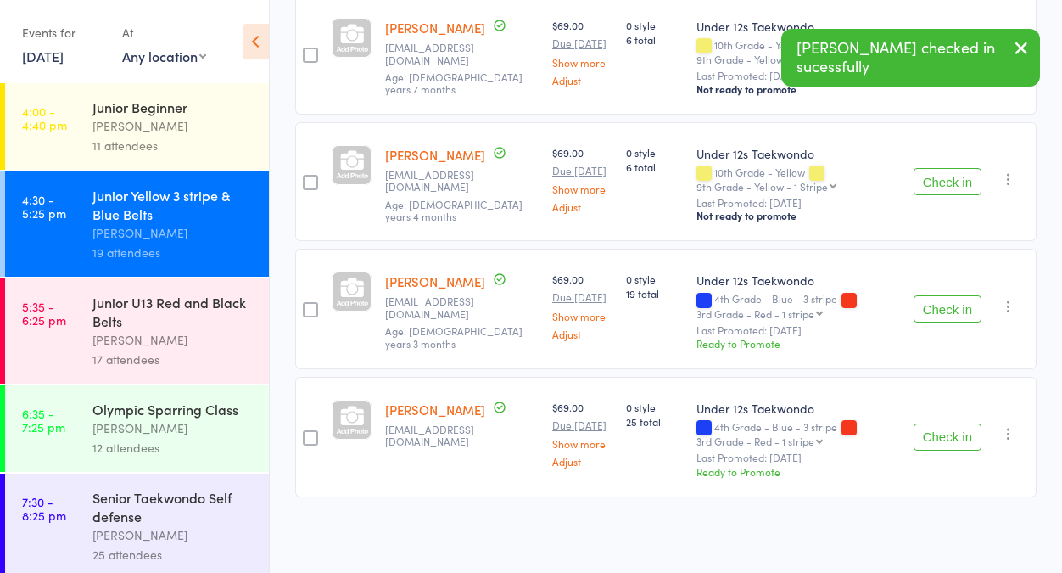
scroll to position [602, 0]
click at [1005, 434] on icon "button" at bounding box center [1008, 433] width 17 height 17
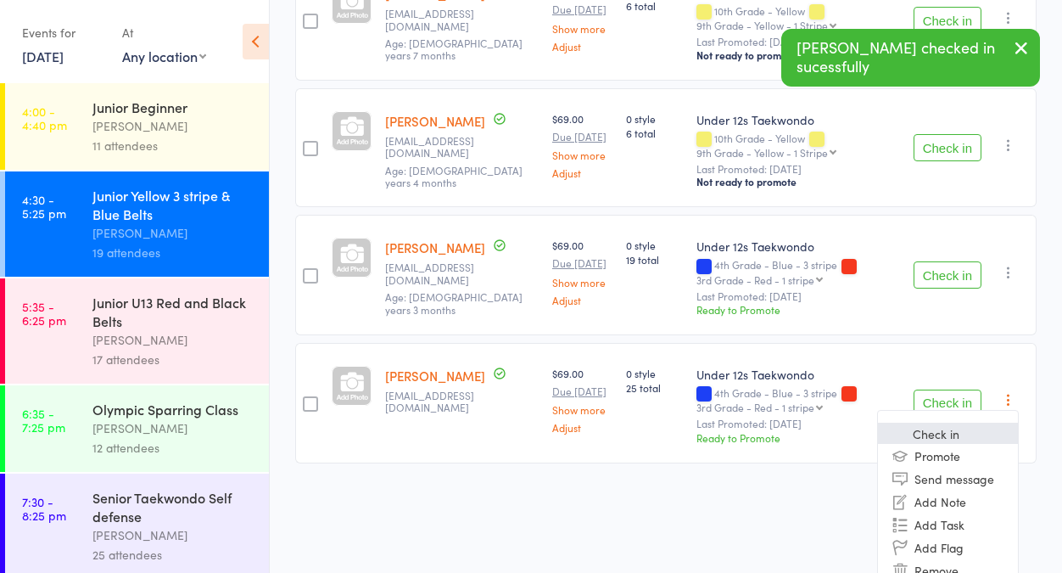
scroll to position [682, 0]
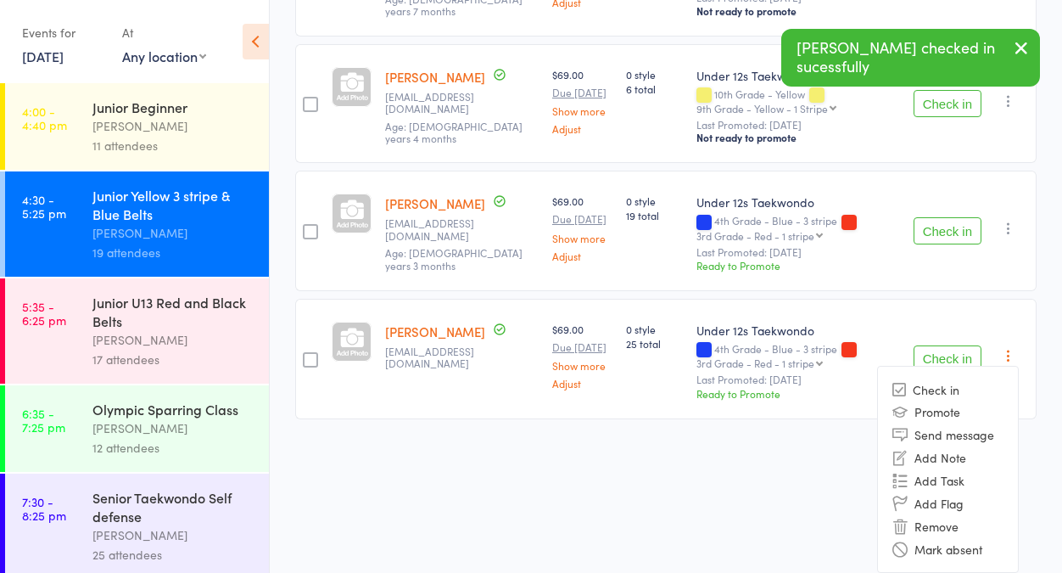
drag, startPoint x: 980, startPoint y: 549, endPoint x: 799, endPoint y: 464, distance: 199.7
click at [978, 548] on li "Mark absent" at bounding box center [948, 548] width 140 height 23
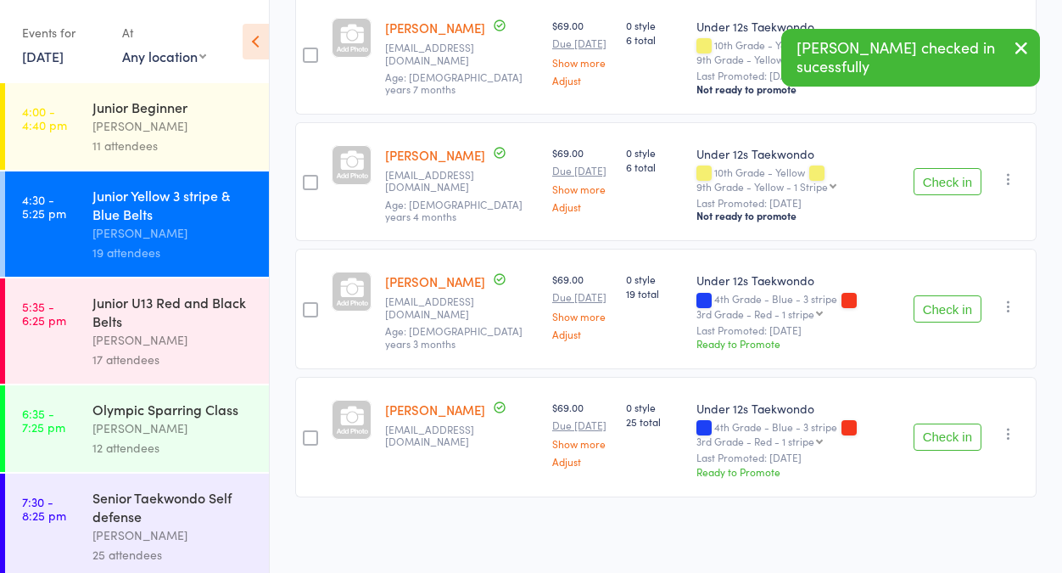
scroll to position [0, 0]
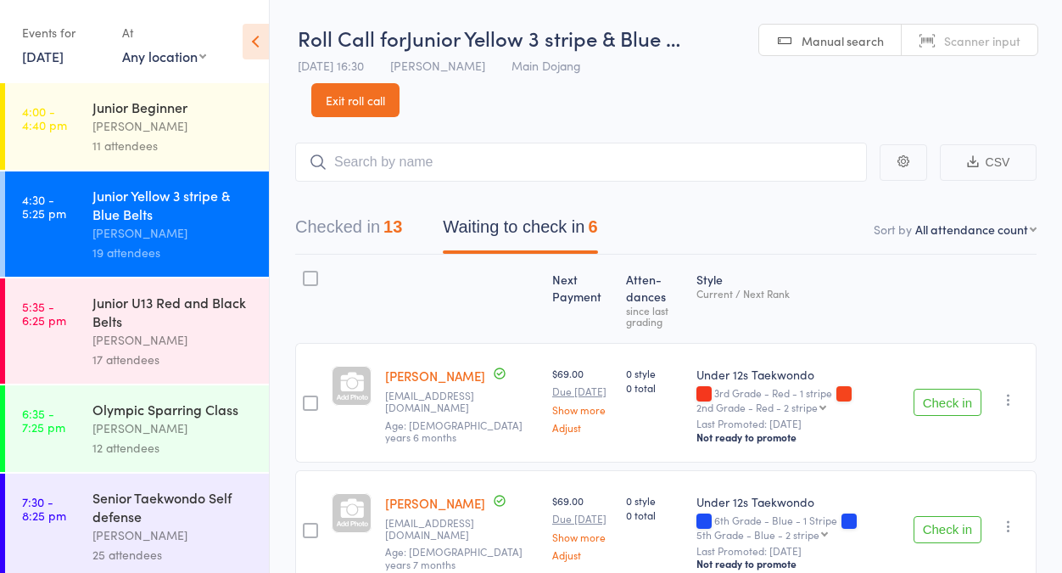
click at [491, 225] on button "Waiting to check in 6" at bounding box center [520, 231] width 154 height 45
drag, startPoint x: 387, startPoint y: 154, endPoint x: 421, endPoint y: 175, distance: 40.0
click at [388, 154] on input "search" at bounding box center [581, 162] width 572 height 39
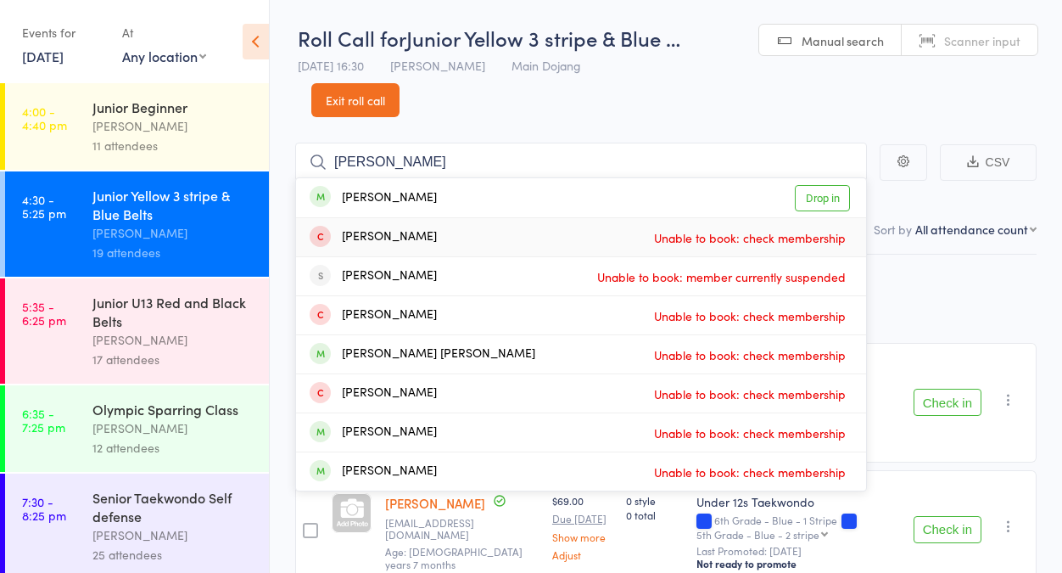
click at [736, 101] on header "Roll Call for Junior Yellow 3 stripe & Blue … 17 Sep 16:30 Janine Trainor Main …" at bounding box center [666, 58] width 792 height 117
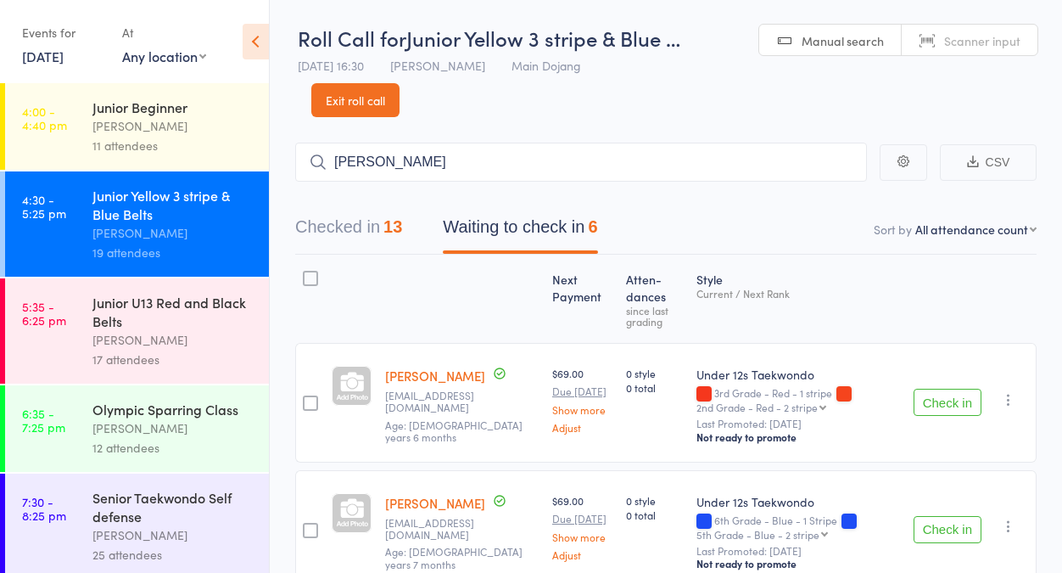
click at [395, 236] on div "13" at bounding box center [393, 226] width 19 height 19
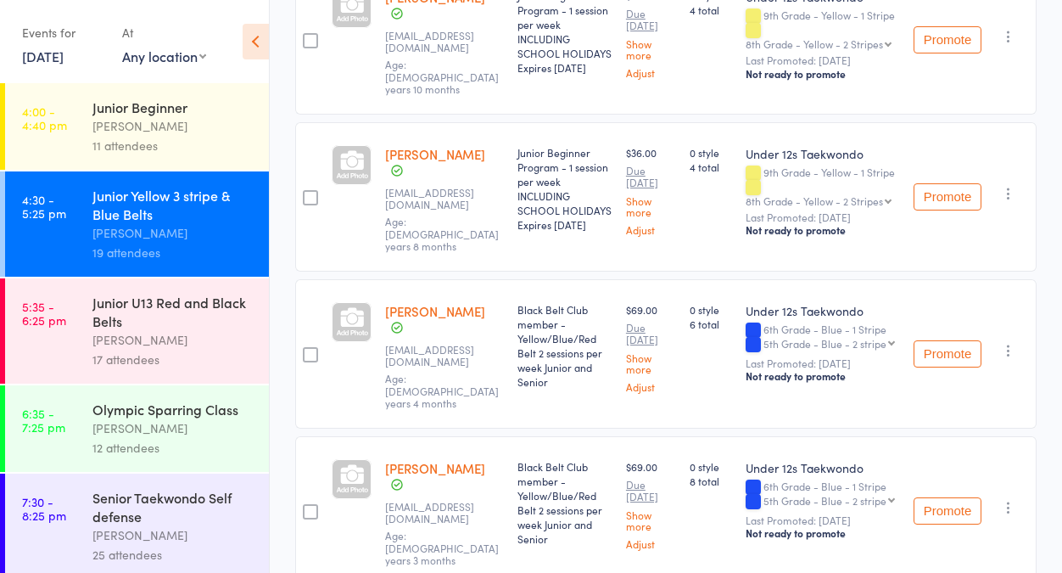
scroll to position [839, 0]
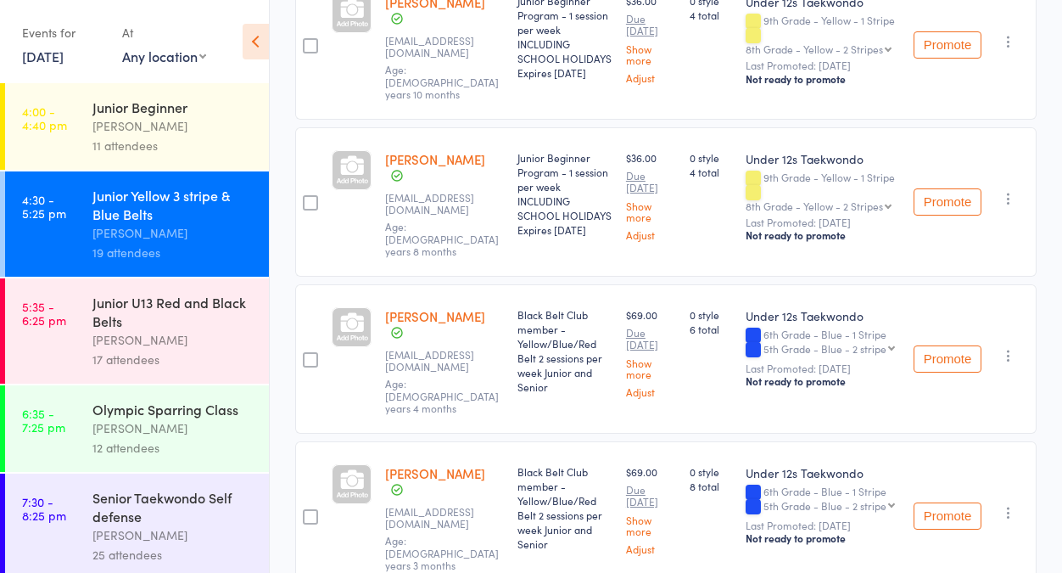
click at [65, 230] on link "4:30 - 5:25 pm Junior Yellow 3 stripe & Blue Belts Janine Trainor 19 attendees" at bounding box center [137, 223] width 264 height 105
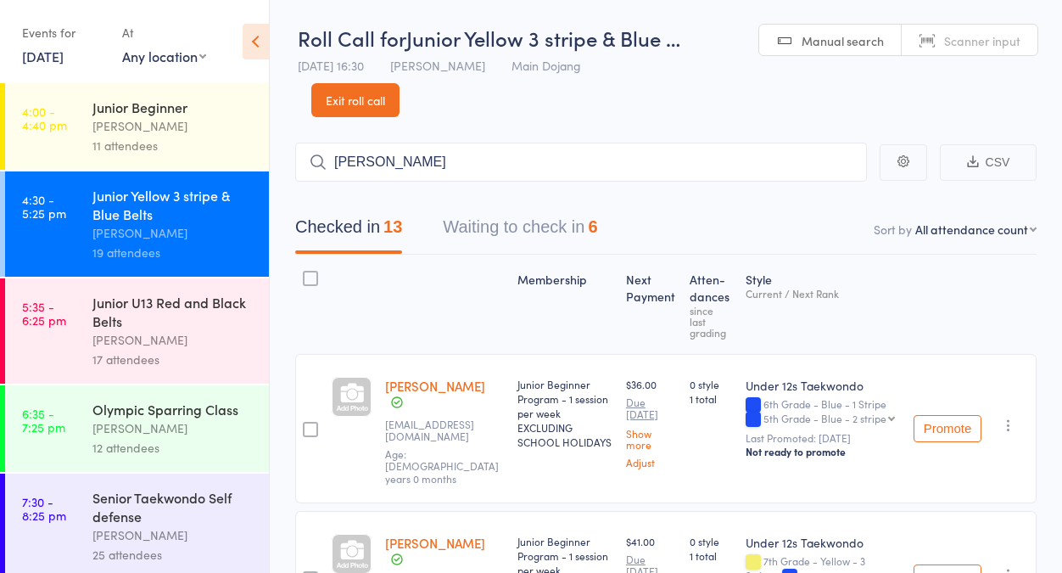
scroll to position [0, 0]
click at [498, 225] on button "Waiting to check in 6" at bounding box center [520, 231] width 154 height 45
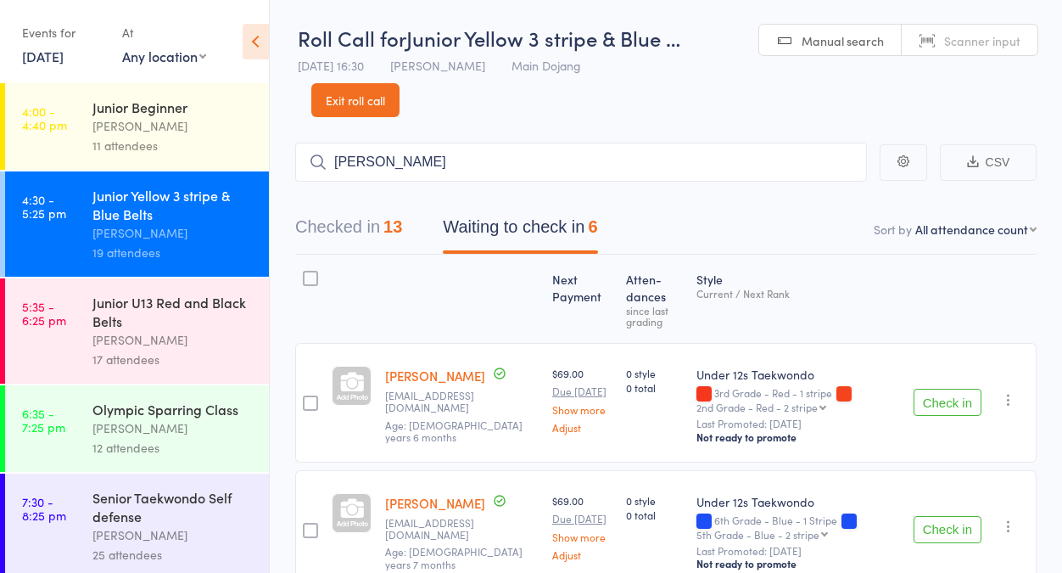
click at [492, 186] on div "Checked in 13 Waiting to check in 6" at bounding box center [666, 218] width 742 height 73
click at [487, 155] on input "Daniel" at bounding box center [581, 162] width 572 height 39
type input "D"
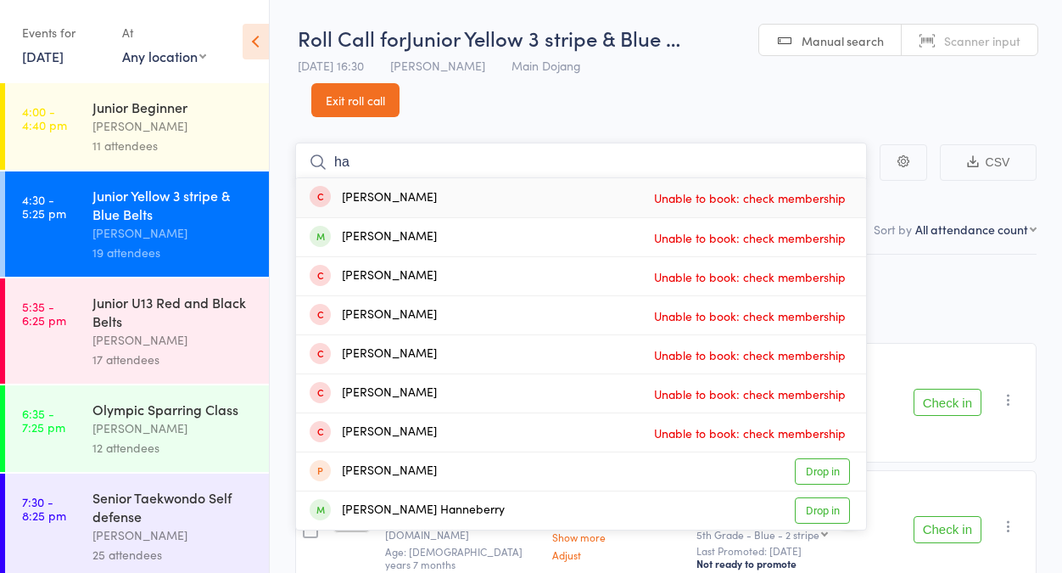
type input "h"
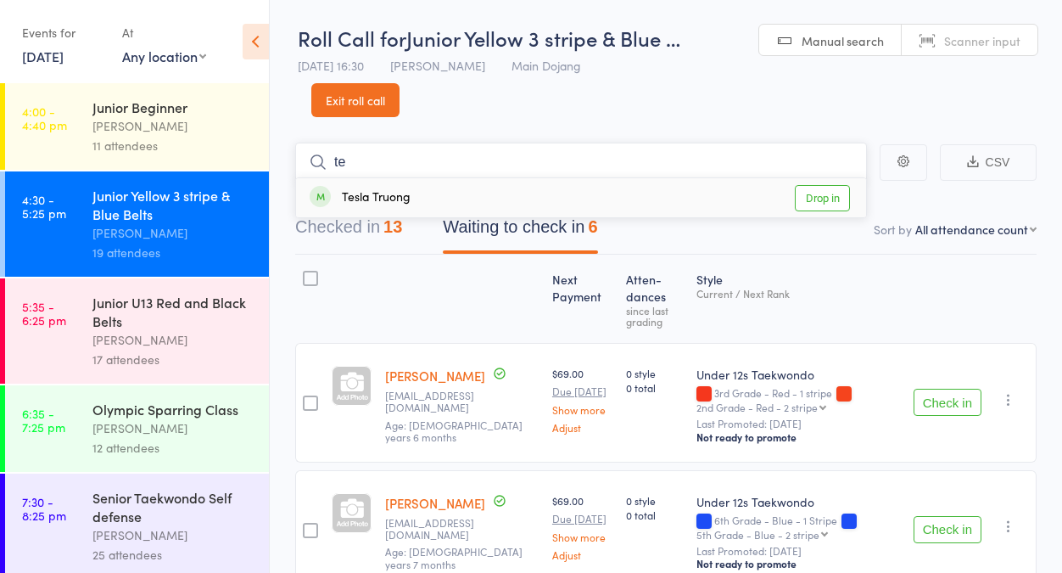
type input "t"
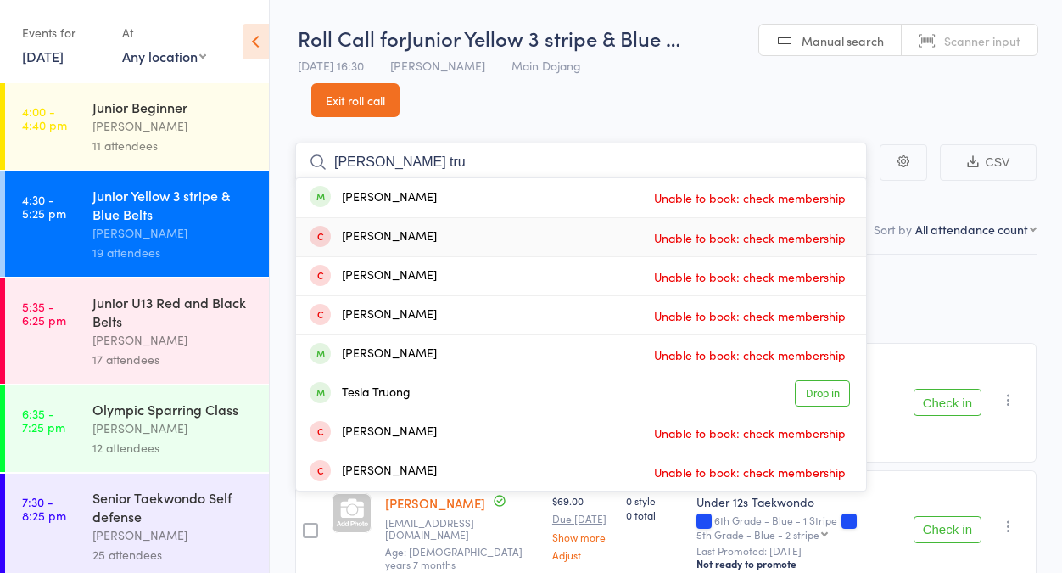
type input "Hannah tru"
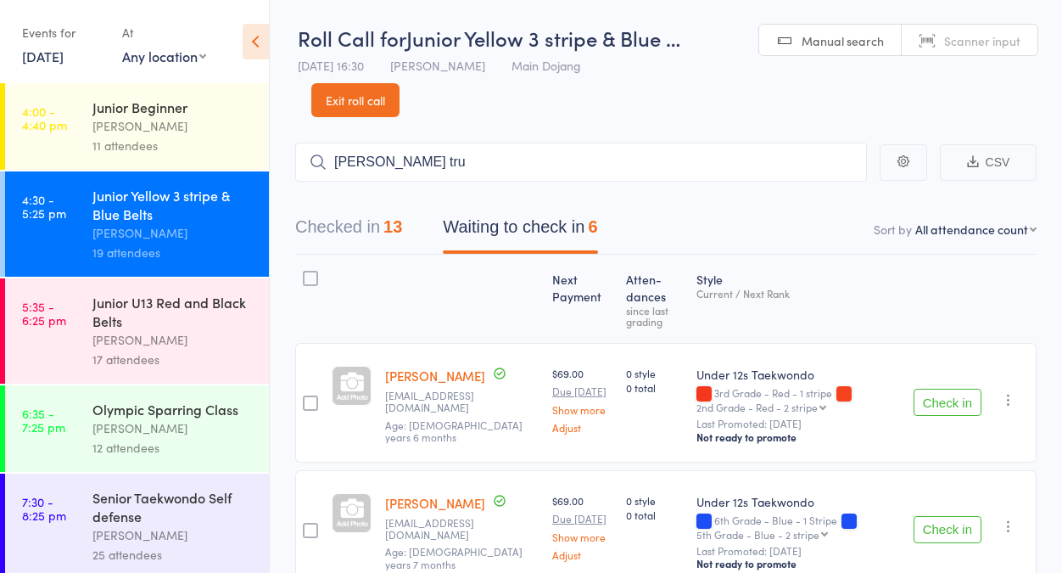
click at [380, 101] on link "Exit roll call" at bounding box center [355, 100] width 88 height 34
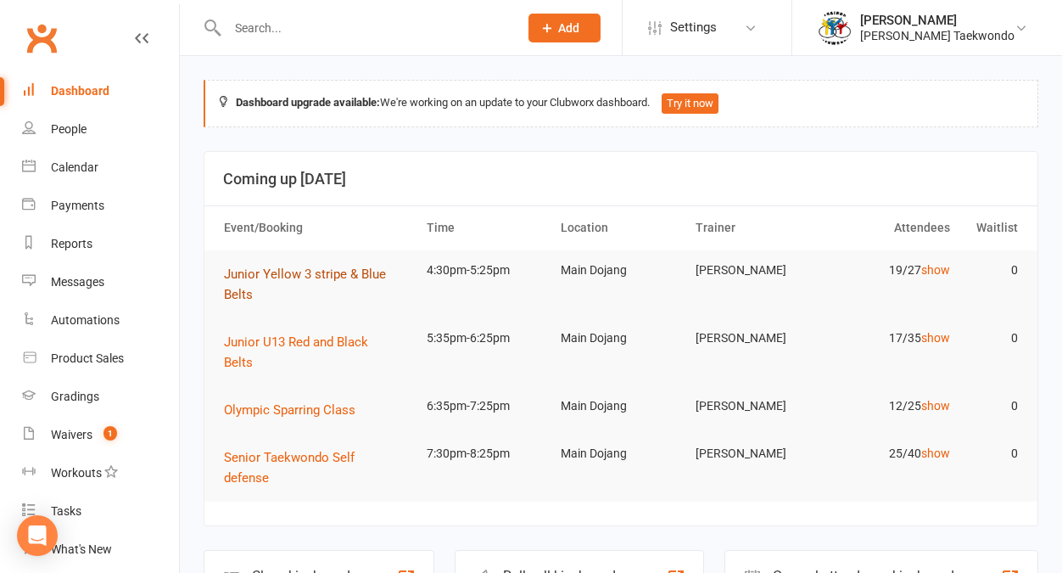
click at [319, 268] on span "Junior Yellow 3 stripe & Blue Belts" at bounding box center [305, 284] width 162 height 36
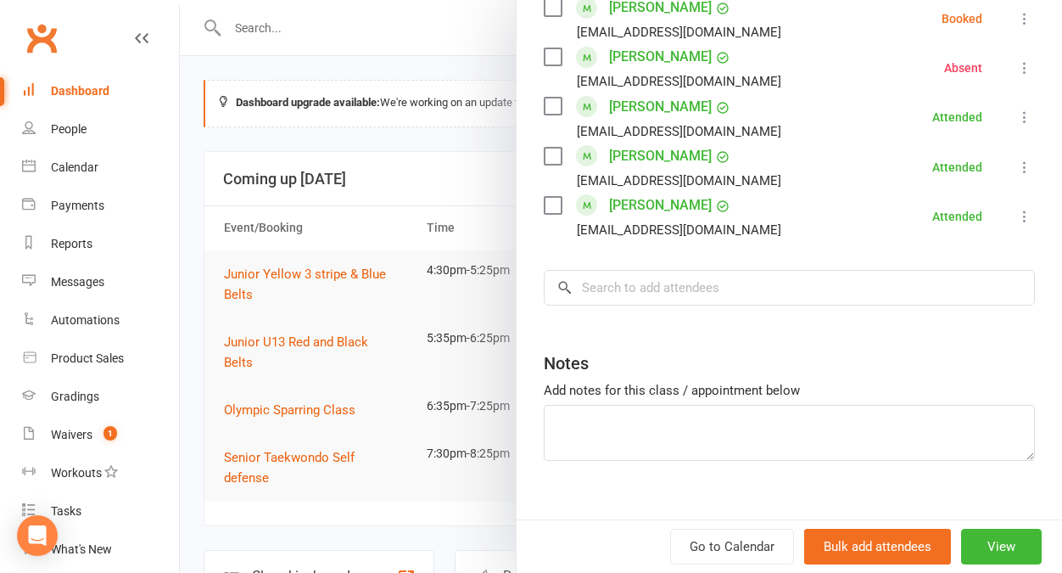
scroll to position [1037, 0]
click at [635, 271] on input "search" at bounding box center [789, 289] width 491 height 36
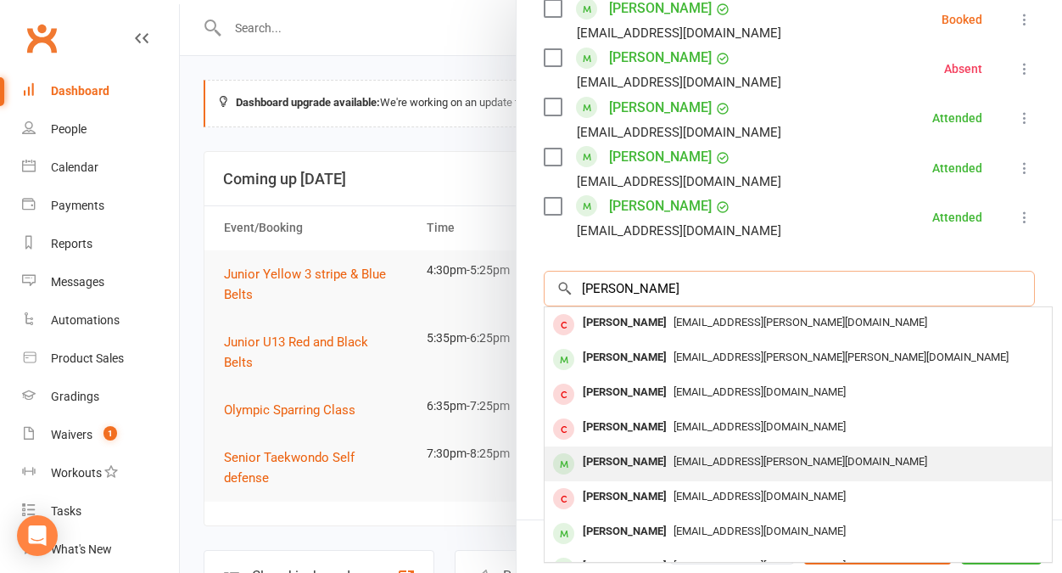
type input "[PERSON_NAME]"
click at [652, 450] on div "[PERSON_NAME]" at bounding box center [625, 462] width 98 height 25
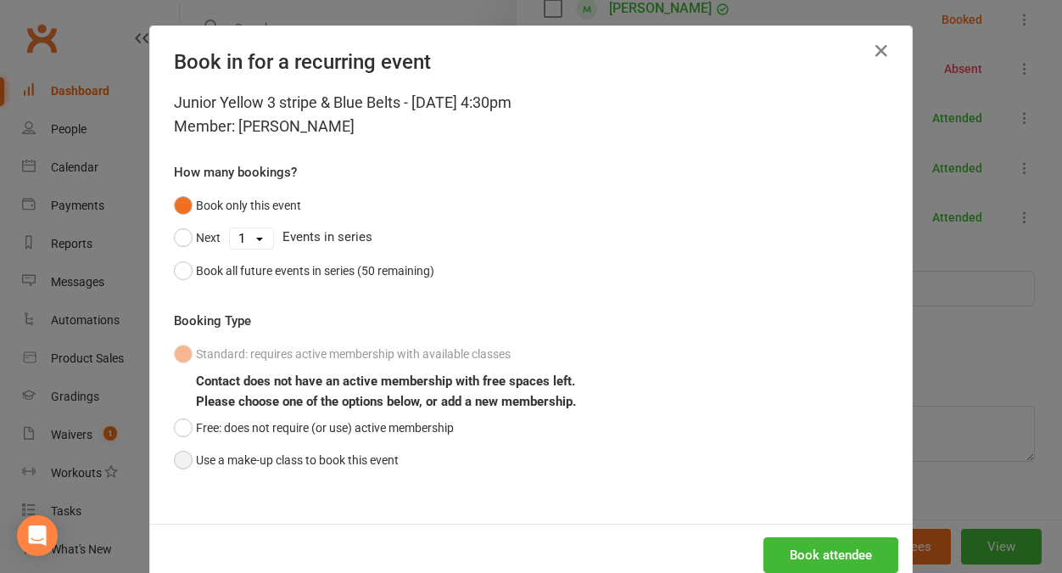
click at [371, 467] on button "Use a make-up class to book this event" at bounding box center [286, 460] width 225 height 32
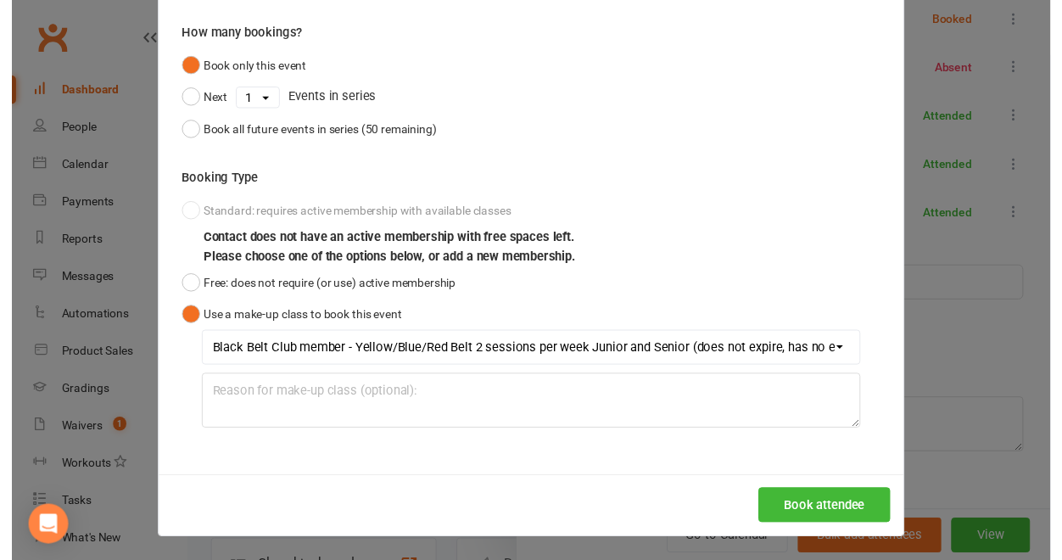
scroll to position [138, 0]
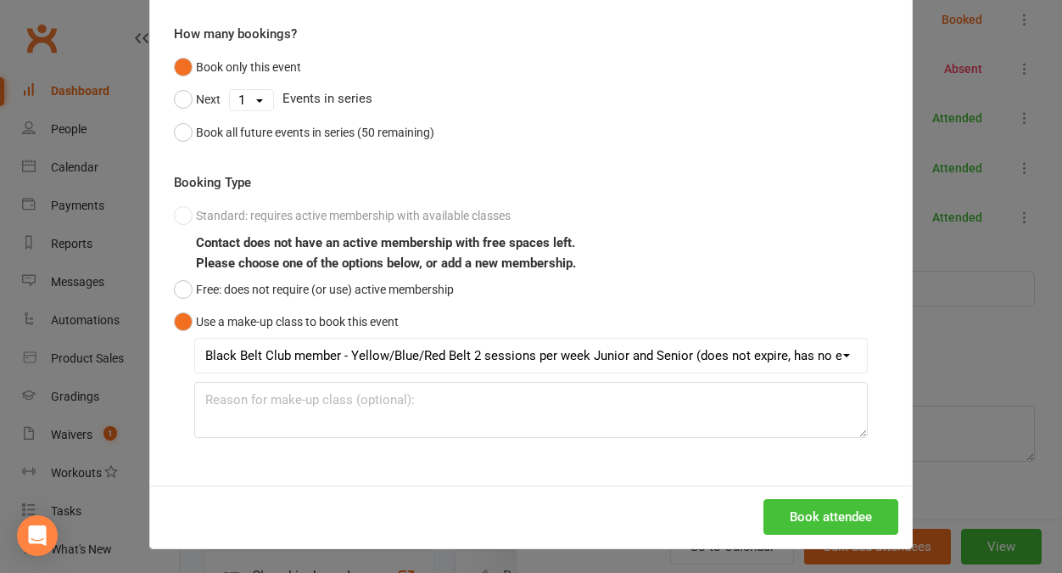
click at [785, 520] on button "Book attendee" at bounding box center [831, 517] width 135 height 36
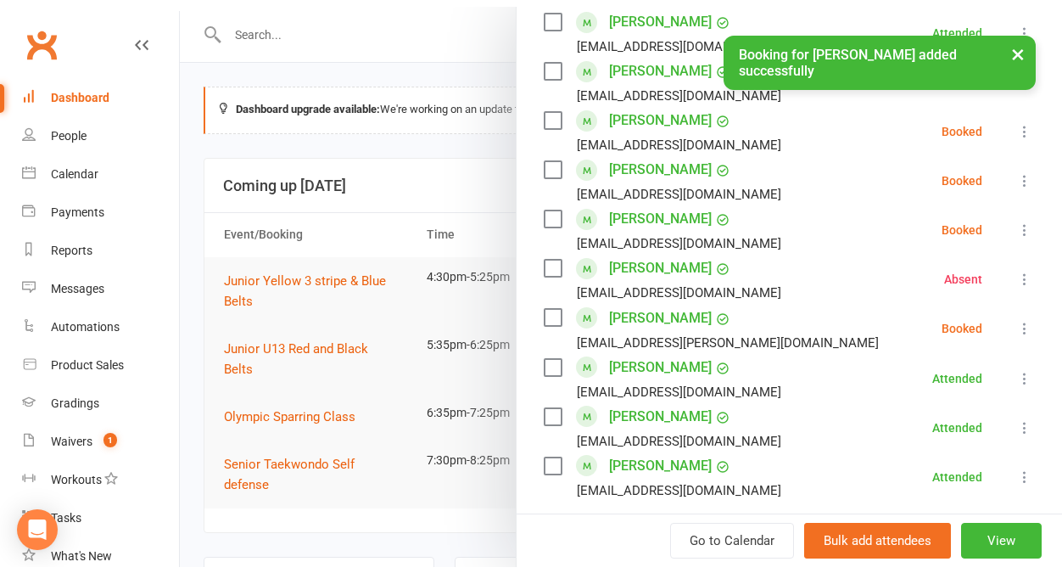
scroll to position [826, 0]
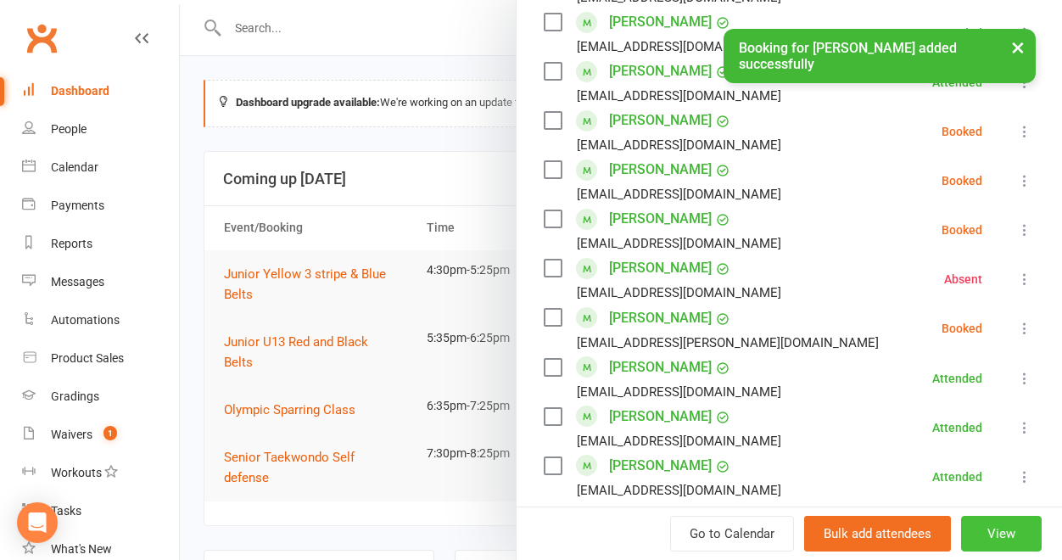
click at [982, 539] on button "View" at bounding box center [1001, 534] width 81 height 36
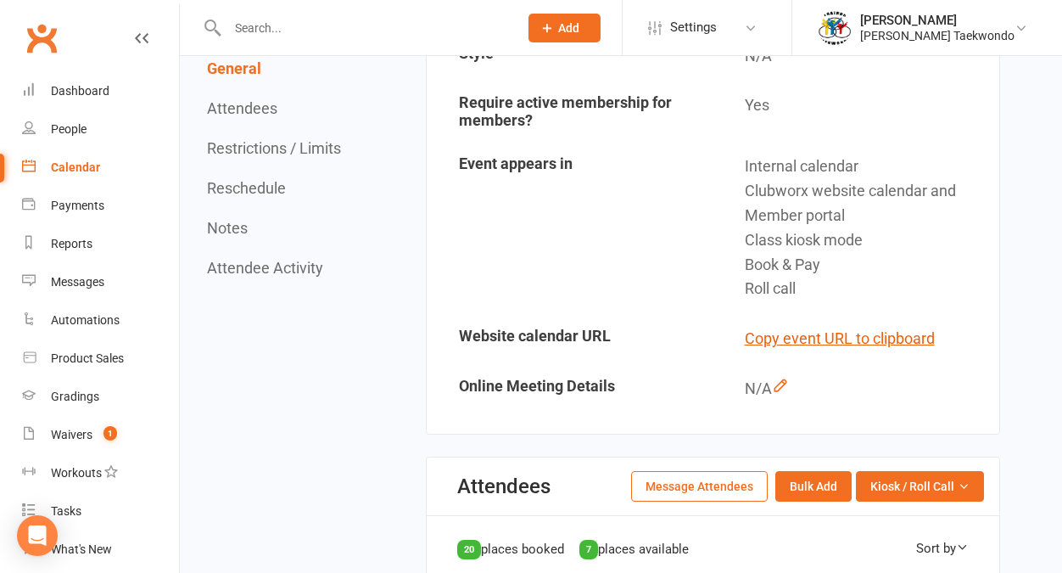
scroll to position [501, 0]
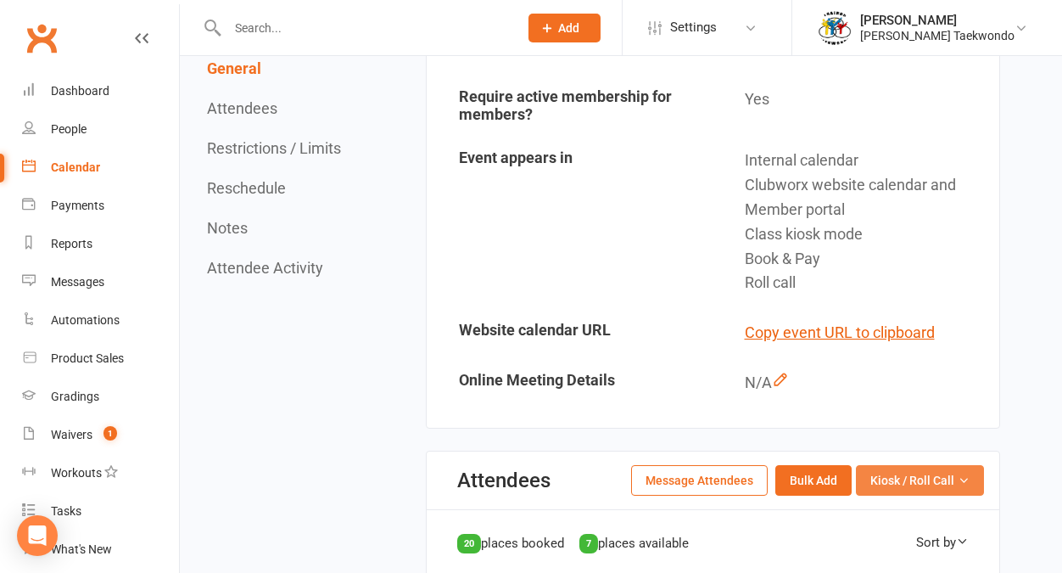
click at [932, 471] on span "Kiosk / Roll Call" at bounding box center [913, 480] width 84 height 19
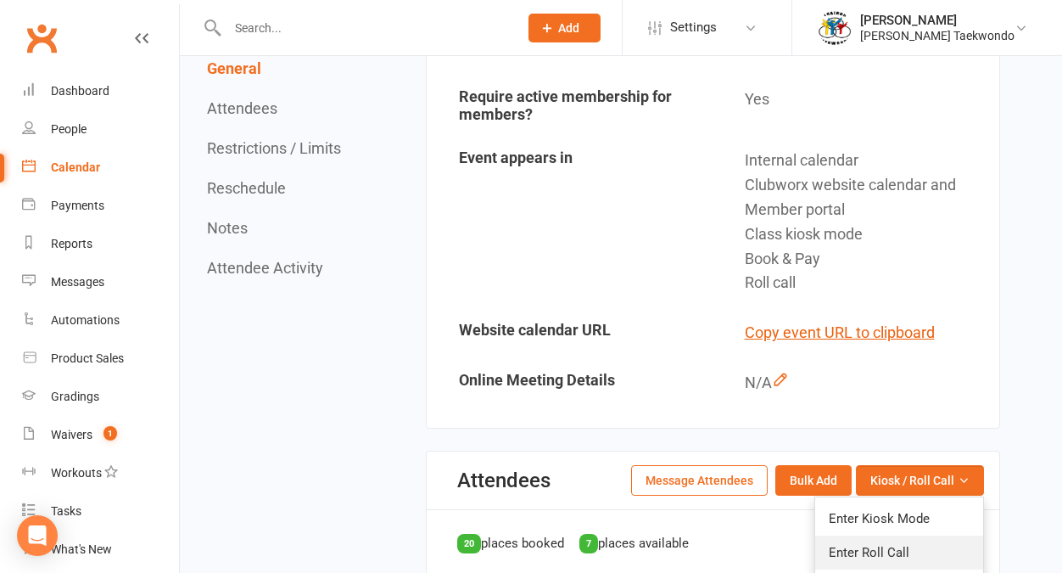
click at [925, 537] on link "Enter Roll Call" at bounding box center [899, 552] width 168 height 34
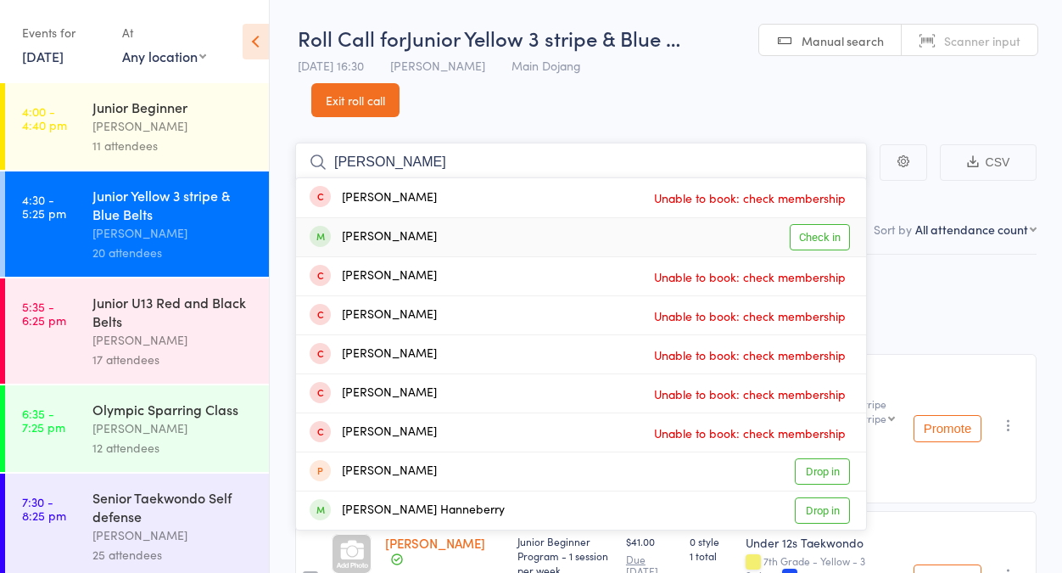
type input "hannah"
click at [835, 237] on link "Check in" at bounding box center [820, 237] width 60 height 26
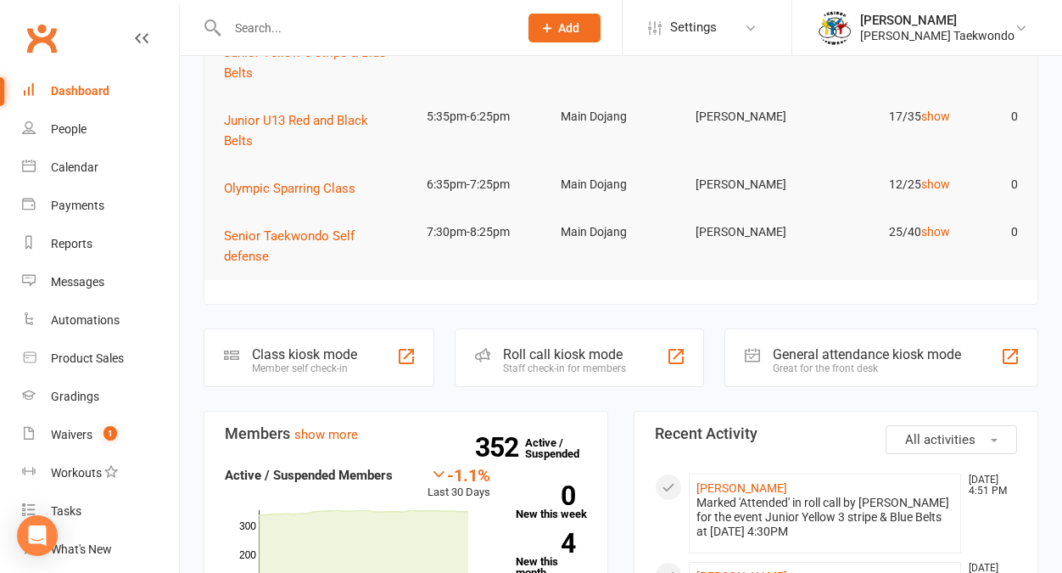
scroll to position [81, 0]
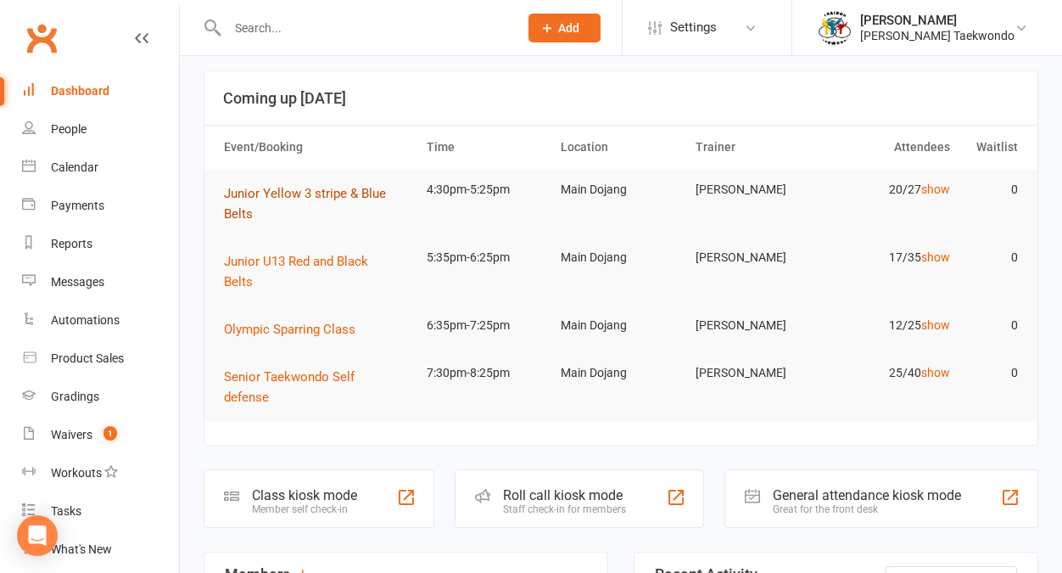
click at [310, 194] on span "Junior Yellow 3 stripe & Blue Belts" at bounding box center [305, 204] width 162 height 36
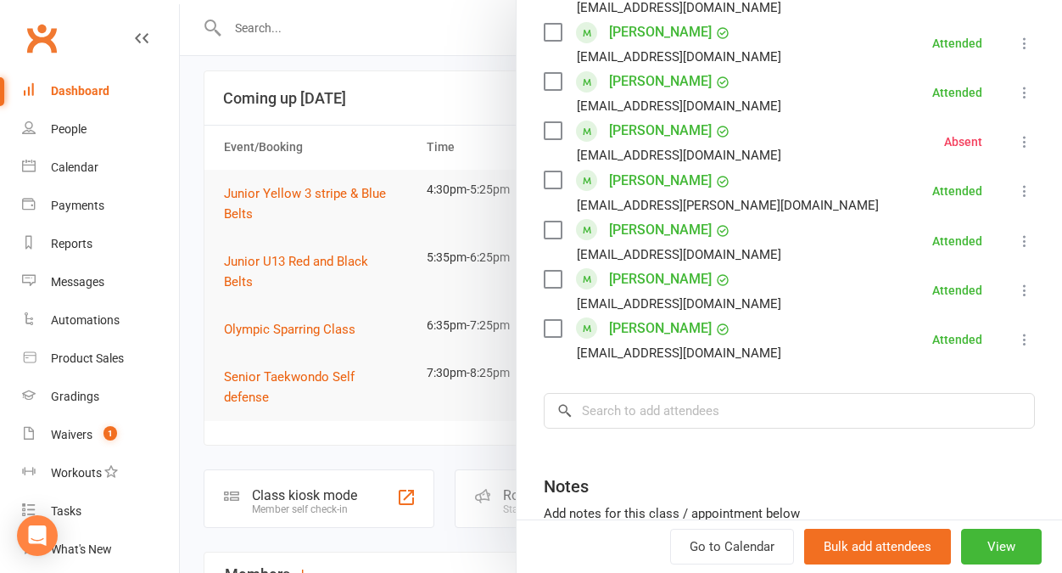
scroll to position [988, 0]
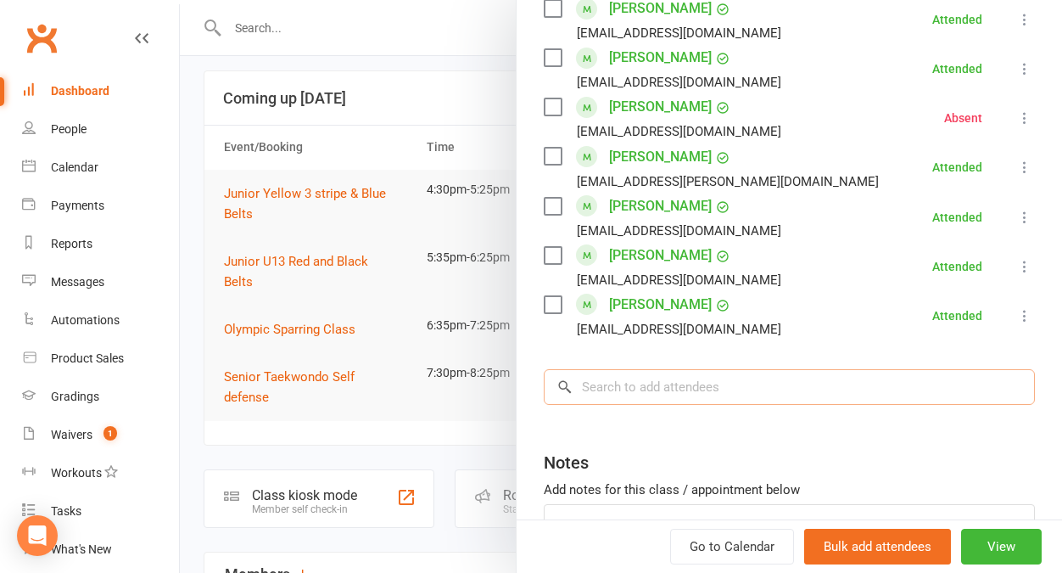
click at [722, 369] on input "search" at bounding box center [789, 387] width 491 height 36
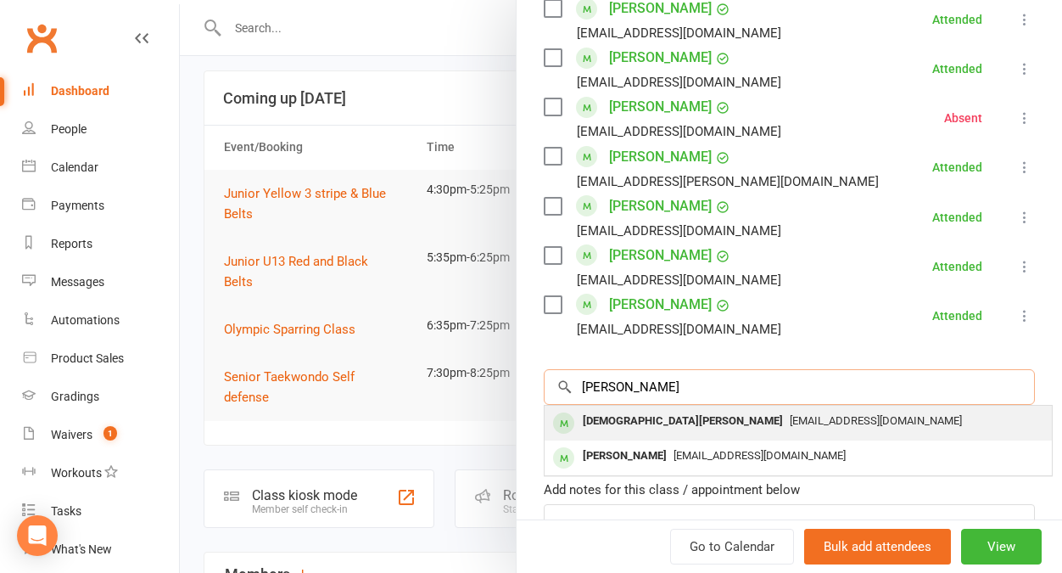
type input "[PERSON_NAME]"
click at [689, 409] on div "[EMAIL_ADDRESS][DOMAIN_NAME]" at bounding box center [799, 421] width 494 height 25
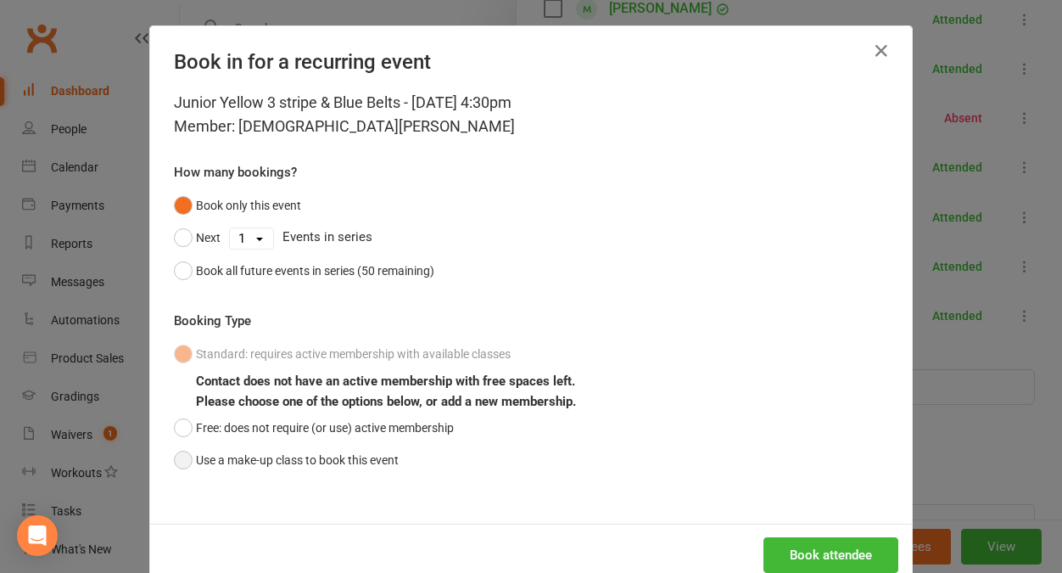
click at [311, 456] on button "Use a make-up class to book this event" at bounding box center [286, 460] width 225 height 32
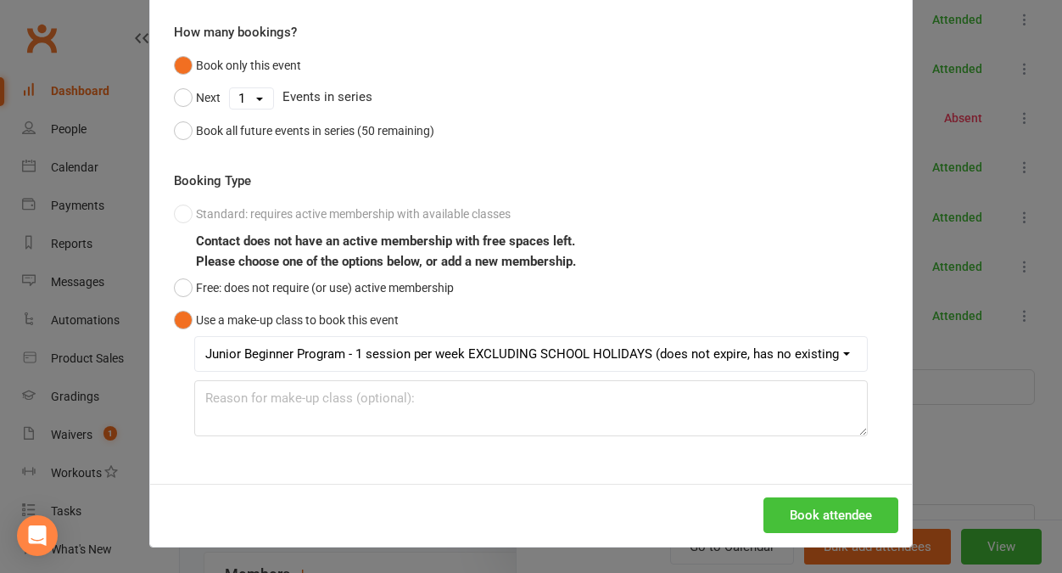
scroll to position [138, 0]
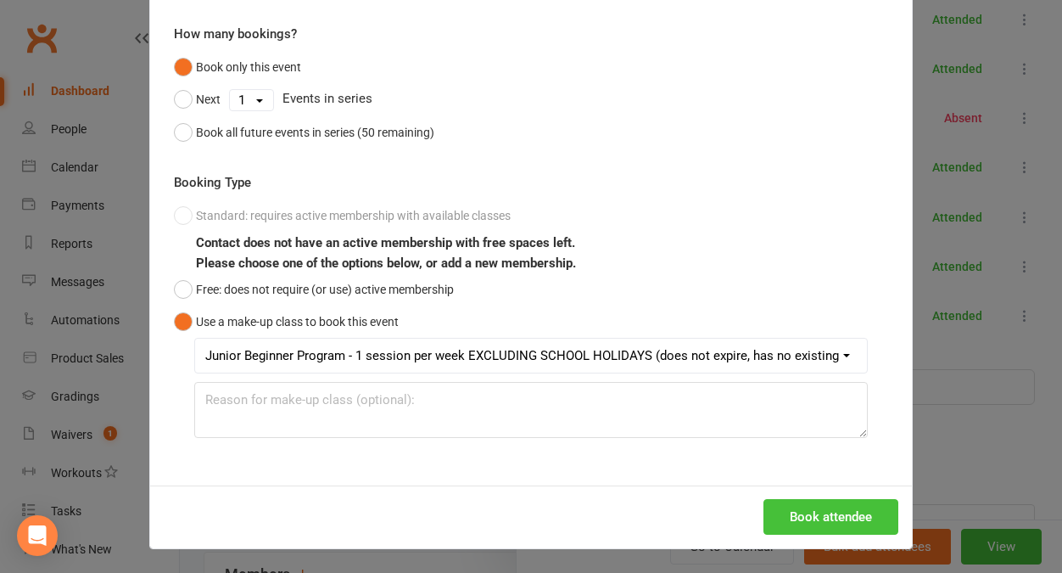
click at [792, 512] on button "Book attendee" at bounding box center [831, 517] width 135 height 36
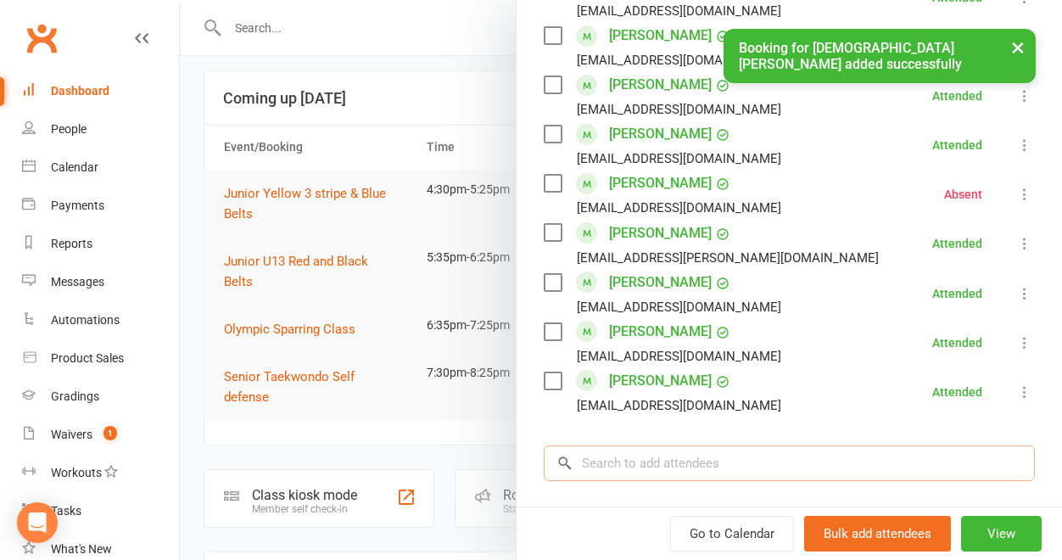
click at [742, 445] on input "search" at bounding box center [789, 463] width 491 height 36
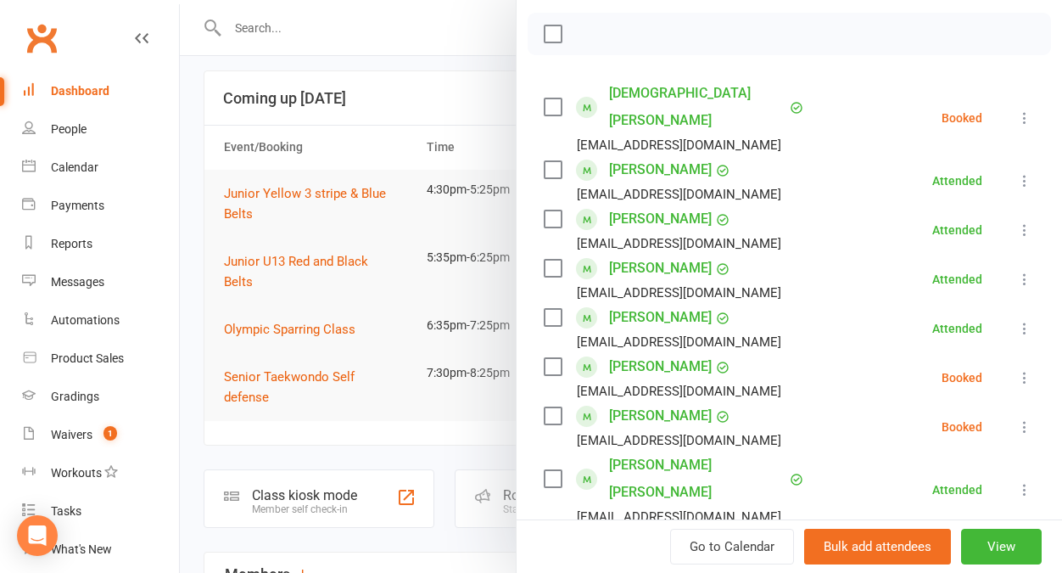
scroll to position [236, 0]
type input "logan"
click at [1016, 109] on icon at bounding box center [1024, 117] width 17 height 17
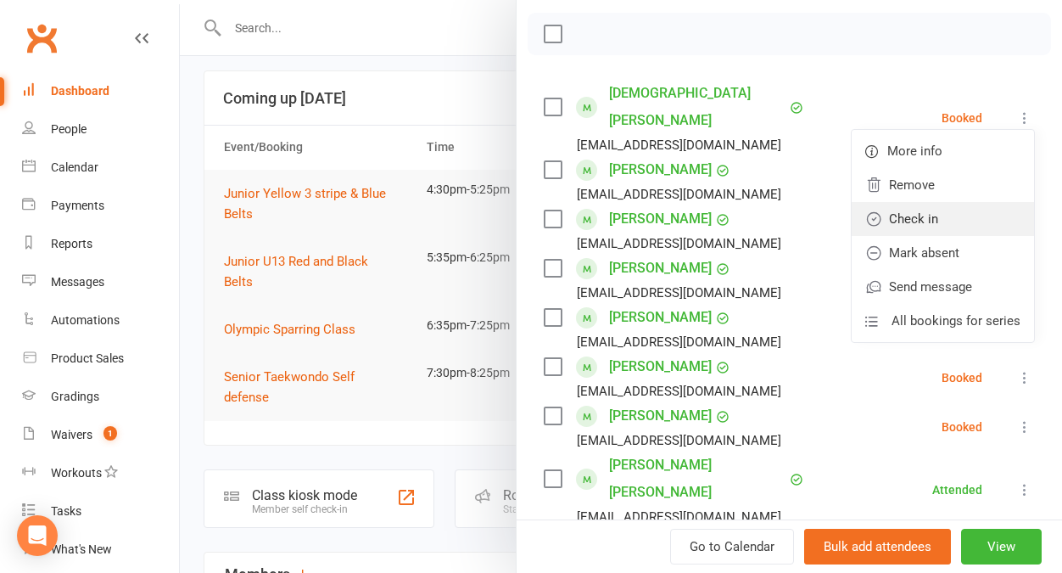
click at [940, 206] on link "Check in" at bounding box center [943, 219] width 182 height 34
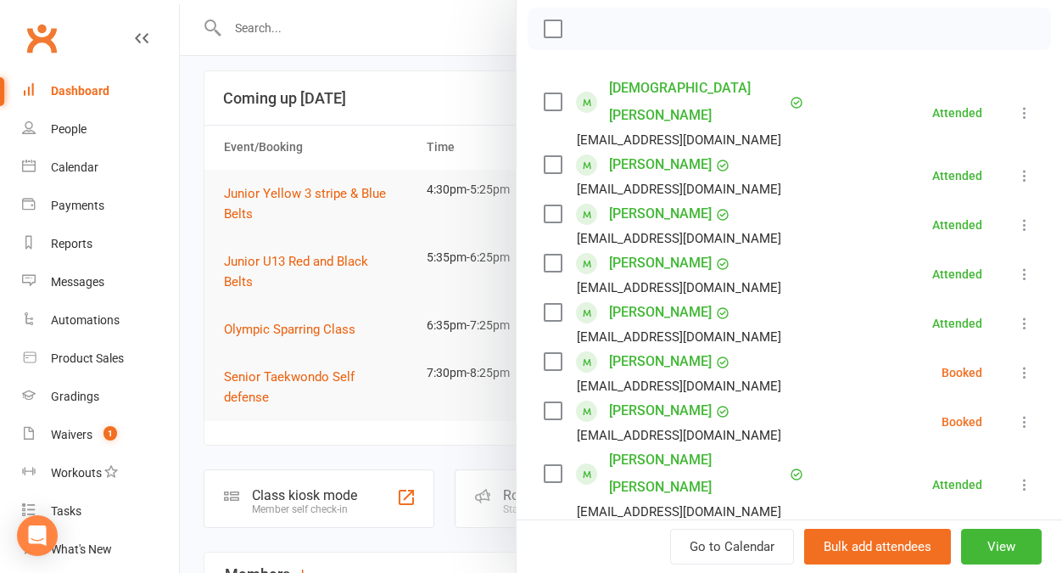
scroll to position [224, 0]
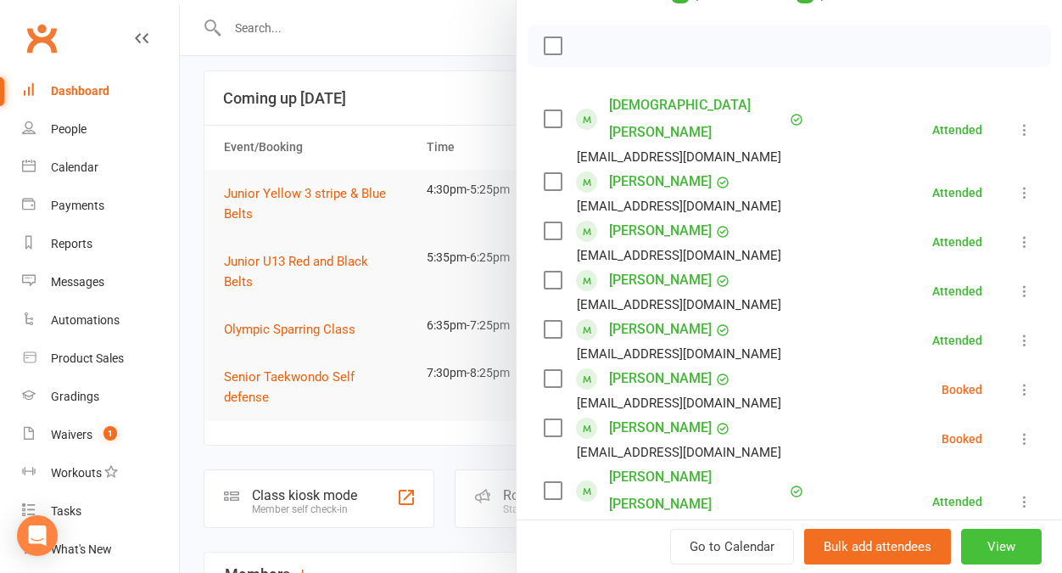
click at [961, 546] on button "View" at bounding box center [1001, 547] width 81 height 36
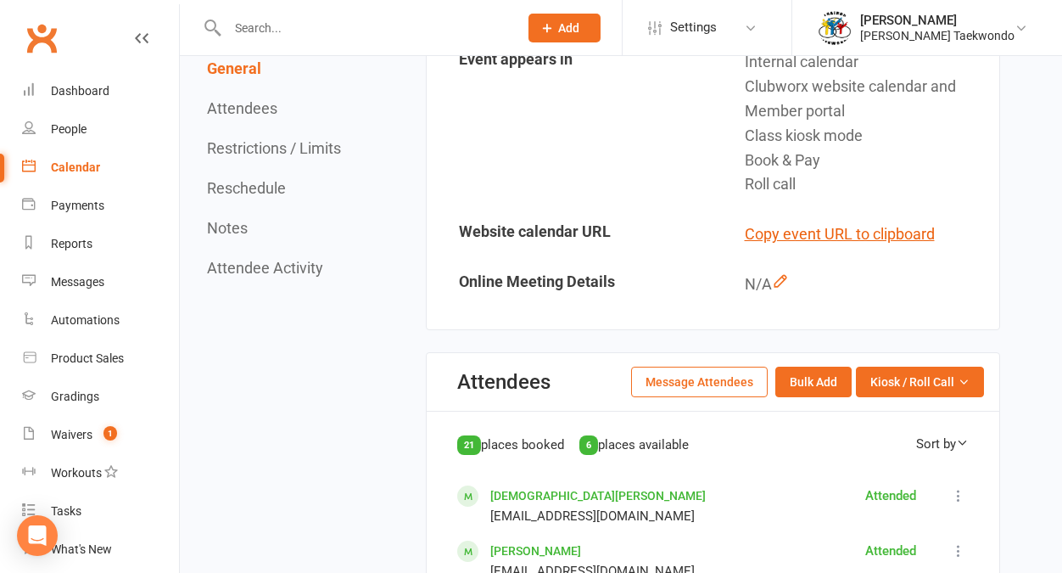
scroll to position [606, 0]
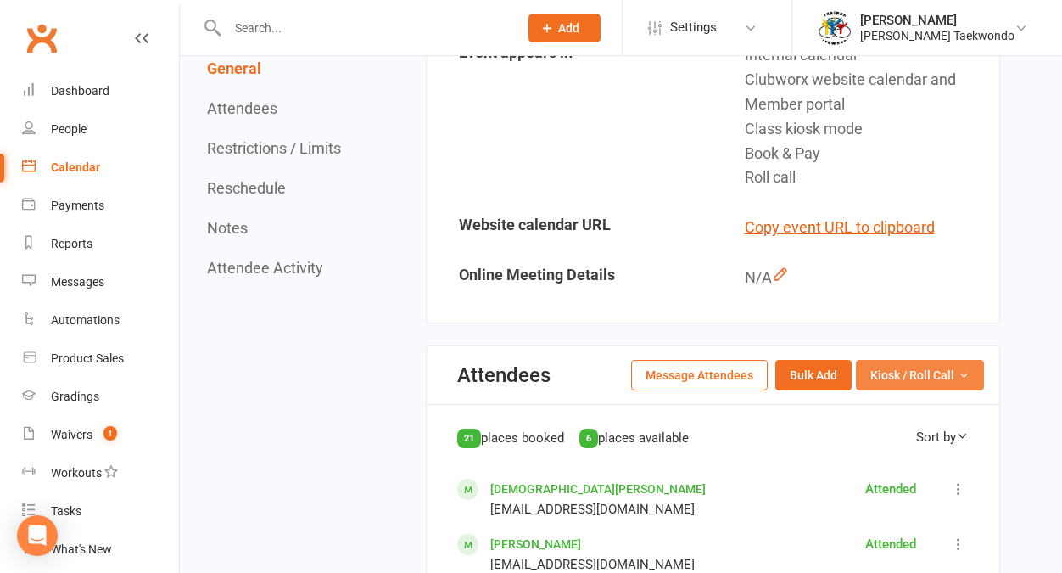
click at [885, 375] on button "Kiosk / Roll Call" at bounding box center [920, 375] width 128 height 31
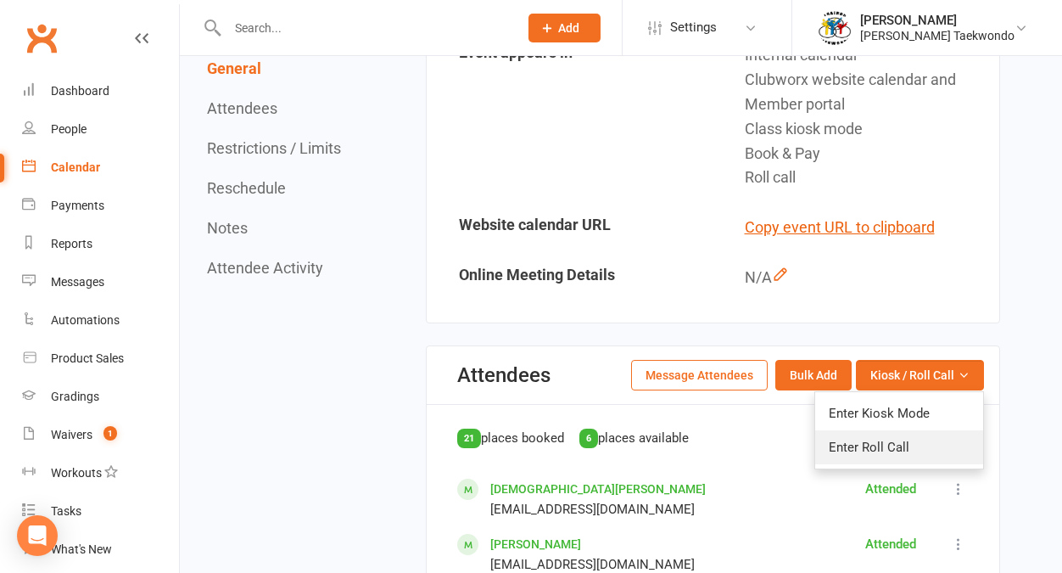
click at [867, 440] on link "Enter Roll Call" at bounding box center [899, 447] width 168 height 34
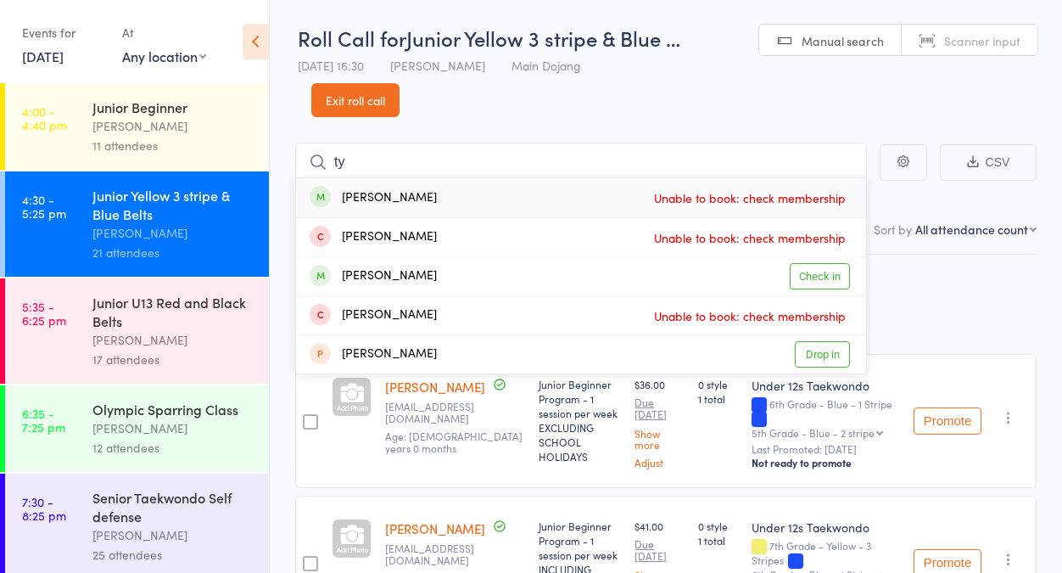
type input "t"
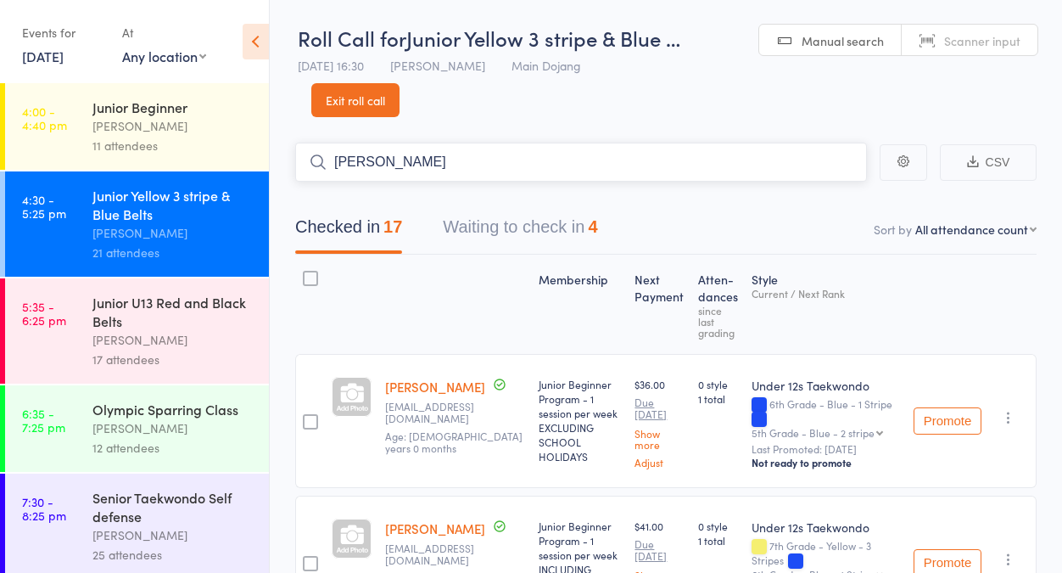
drag, startPoint x: 759, startPoint y: 173, endPoint x: 261, endPoint y: 193, distance: 498.4
click at [261, 193] on div "Roll Call for Junior Yellow 3 stripe & Blue … [DATE] 16:30 [PERSON_NAME] Main D…" at bounding box center [531, 286] width 1062 height 573
type input "r"
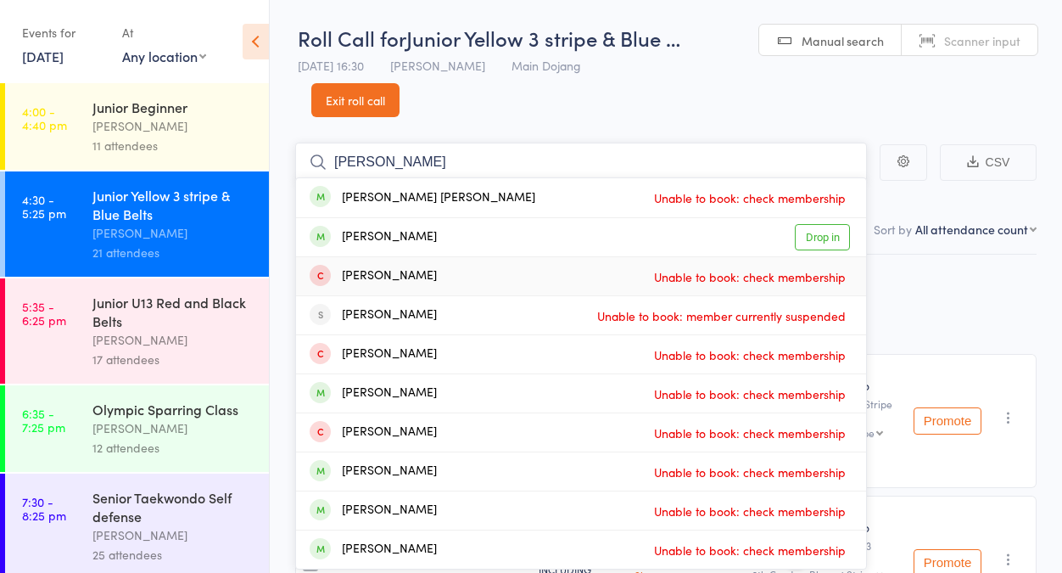
type input "[PERSON_NAME]"
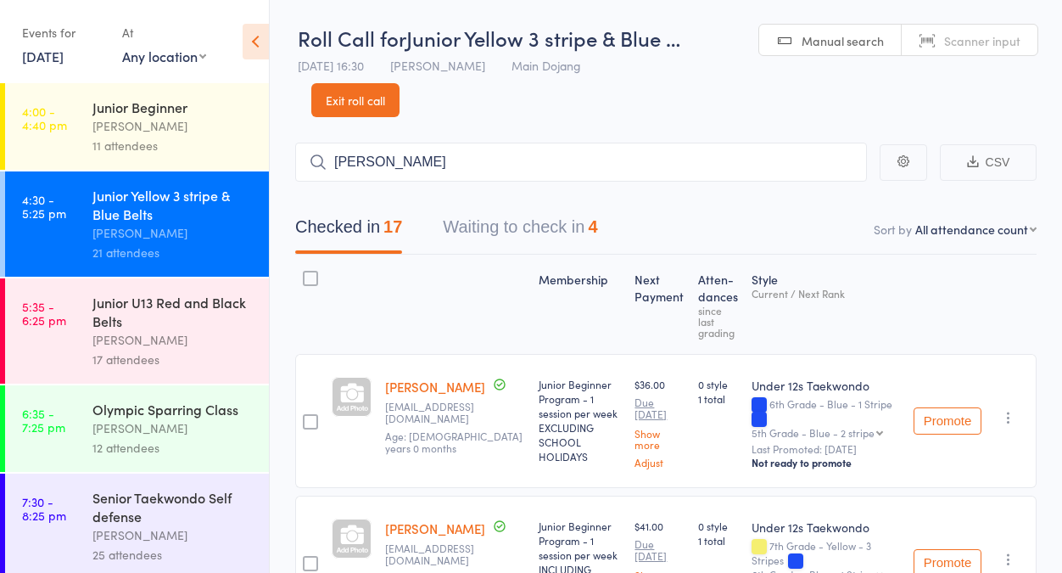
click at [381, 106] on link "Exit roll call" at bounding box center [355, 100] width 88 height 34
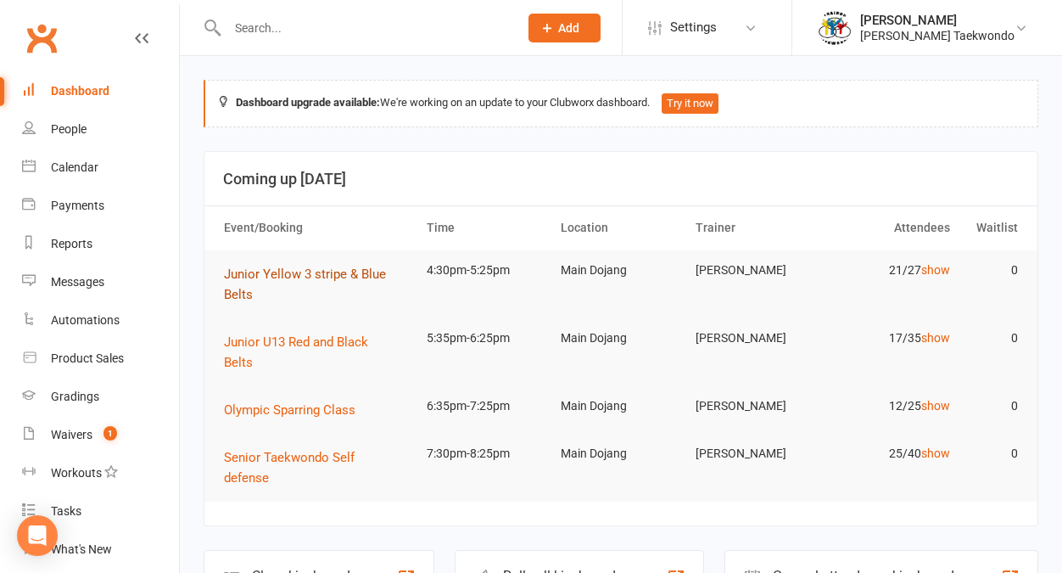
click at [300, 276] on span "Junior Yellow 3 stripe & Blue Belts" at bounding box center [305, 284] width 162 height 36
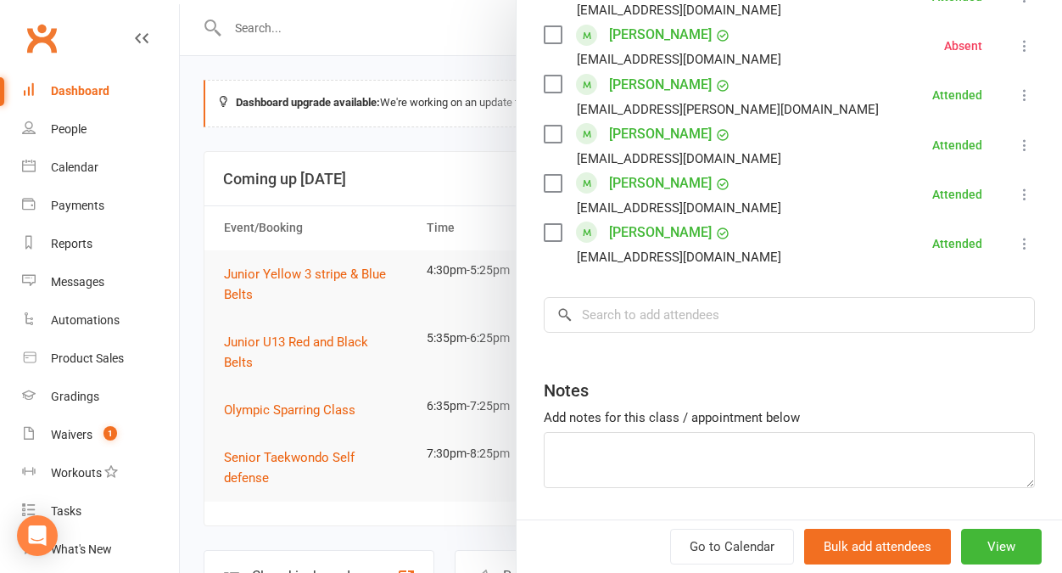
scroll to position [1135, 0]
click at [646, 298] on input "search" at bounding box center [789, 316] width 491 height 36
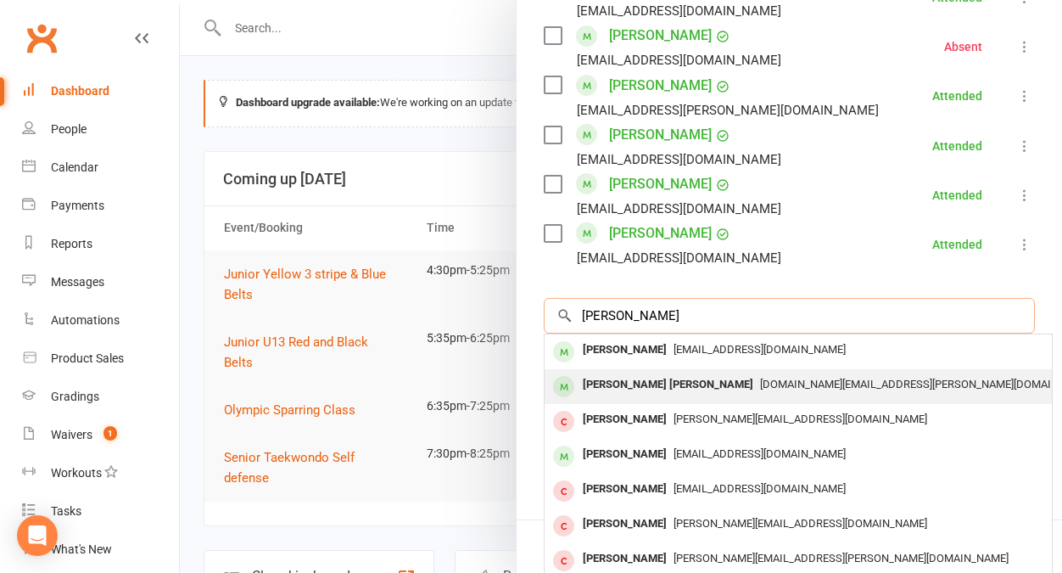
type input "[PERSON_NAME]"
click at [760, 378] on span "[DOMAIN_NAME][EMAIL_ADDRESS][PERSON_NAME][DOMAIN_NAME]" at bounding box center [928, 384] width 336 height 13
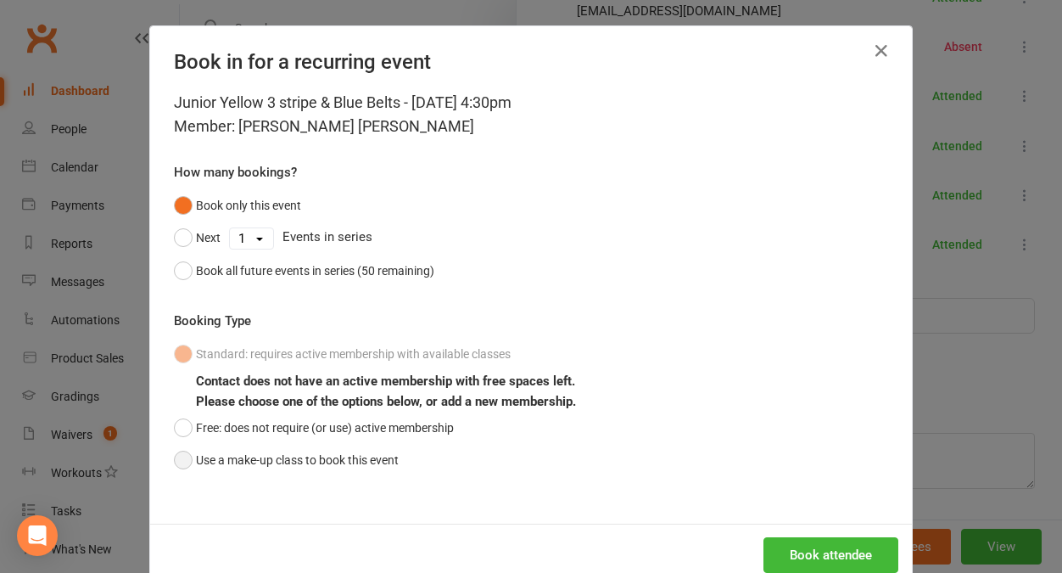
click at [274, 456] on button "Use a make-up class to book this event" at bounding box center [286, 460] width 225 height 32
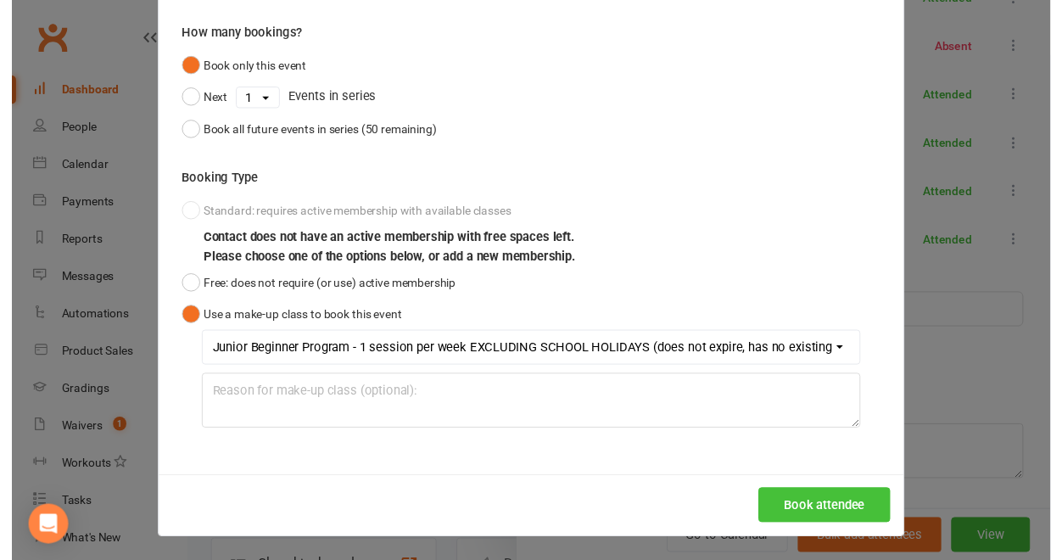
scroll to position [138, 0]
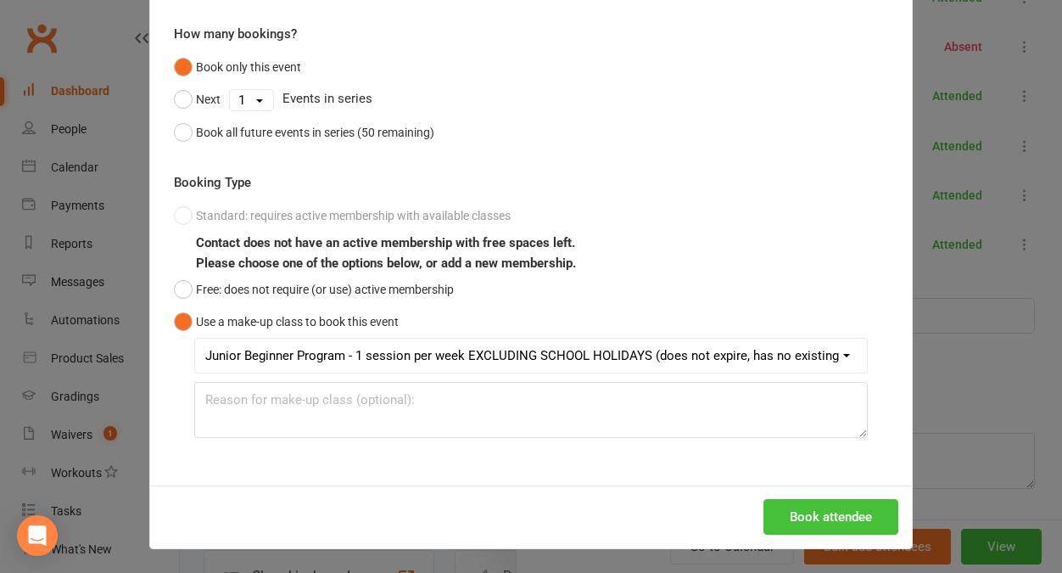
click at [814, 516] on button "Book attendee" at bounding box center [831, 517] width 135 height 36
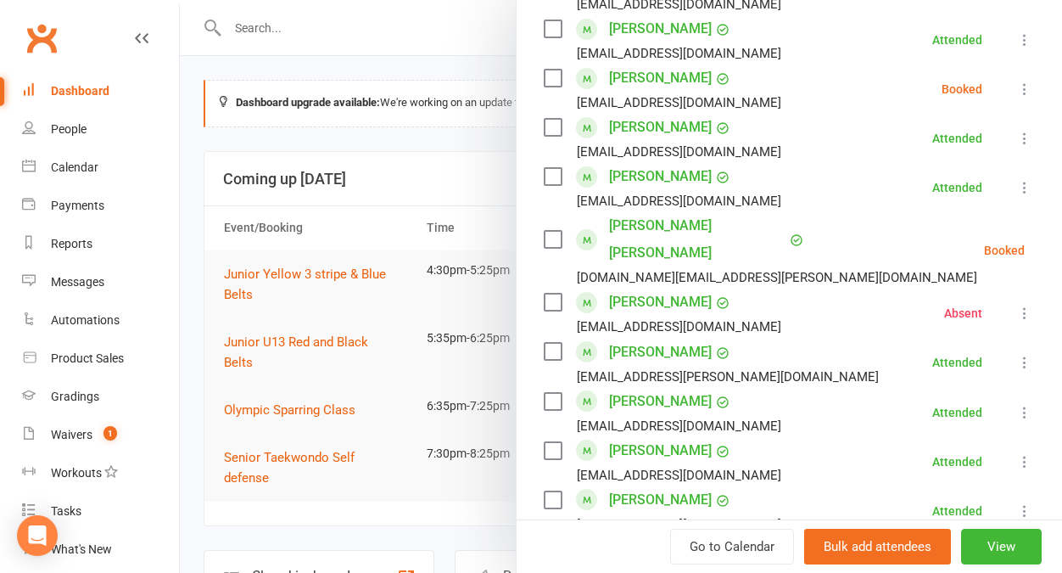
scroll to position [955, 0]
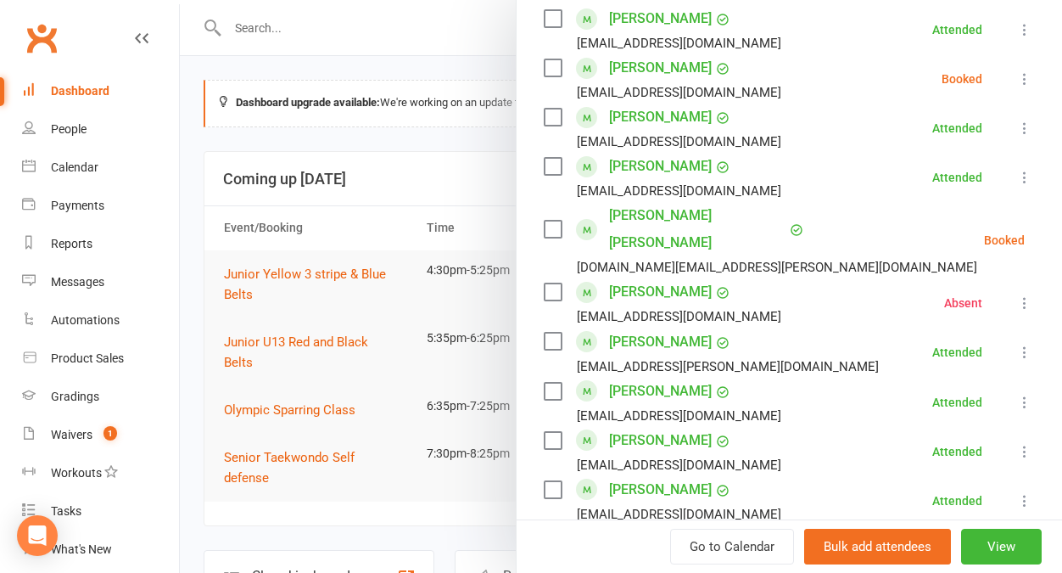
click at [1059, 232] on icon at bounding box center [1067, 240] width 17 height 17
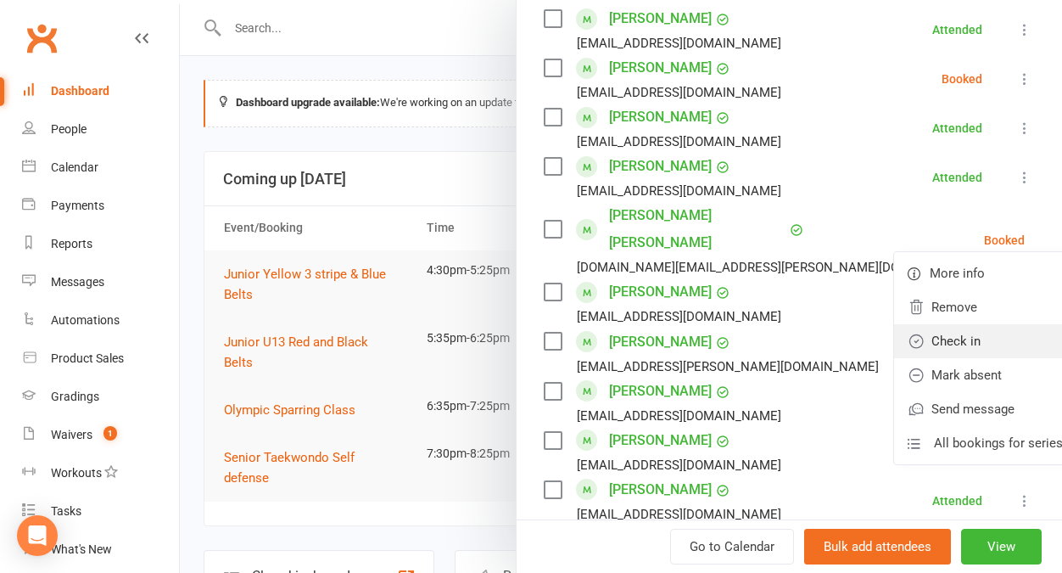
click at [932, 324] on link "Check in" at bounding box center [985, 341] width 182 height 34
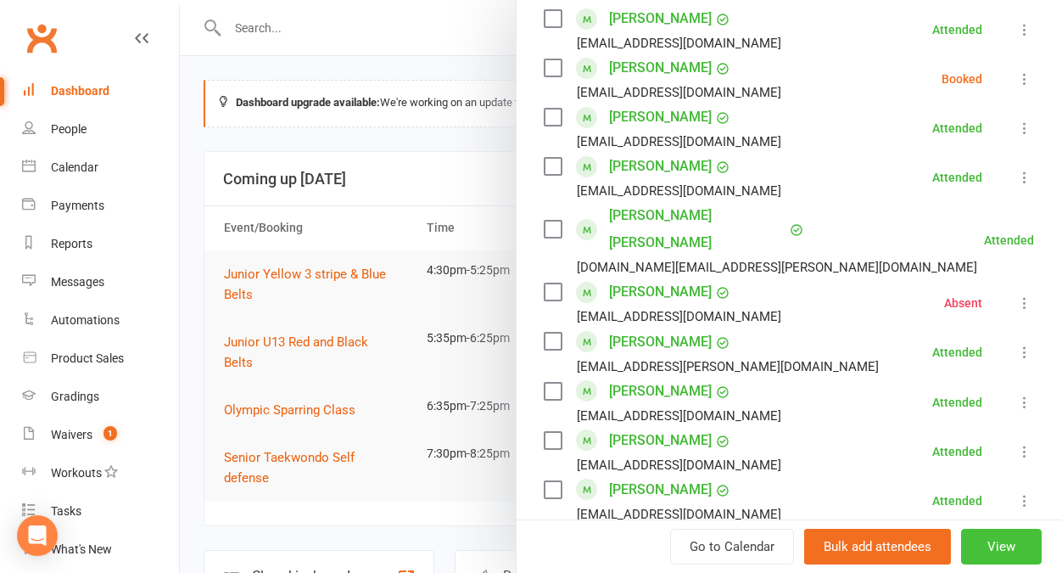
click at [981, 550] on button "View" at bounding box center [1001, 547] width 81 height 36
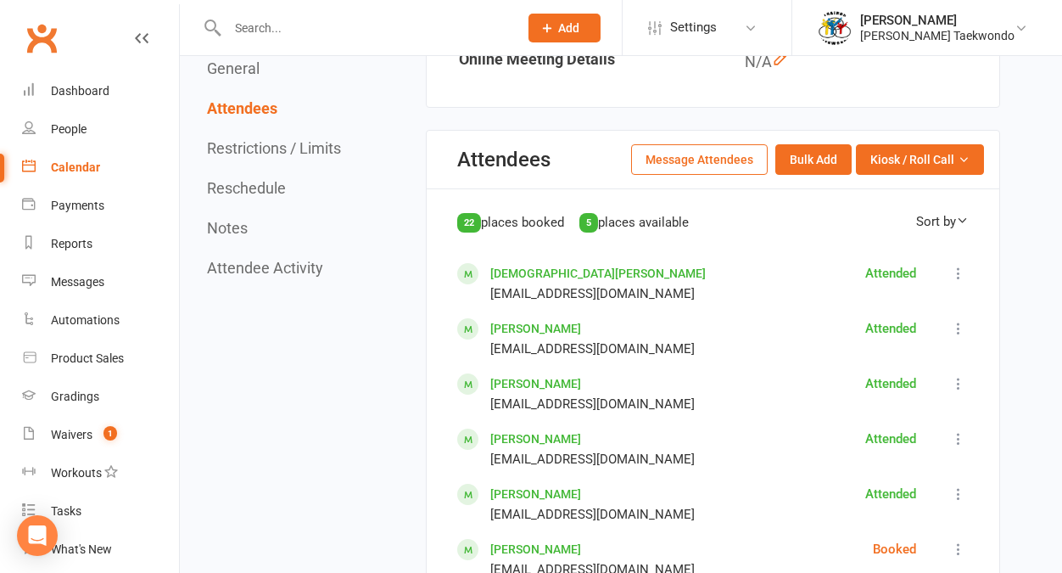
scroll to position [815, 0]
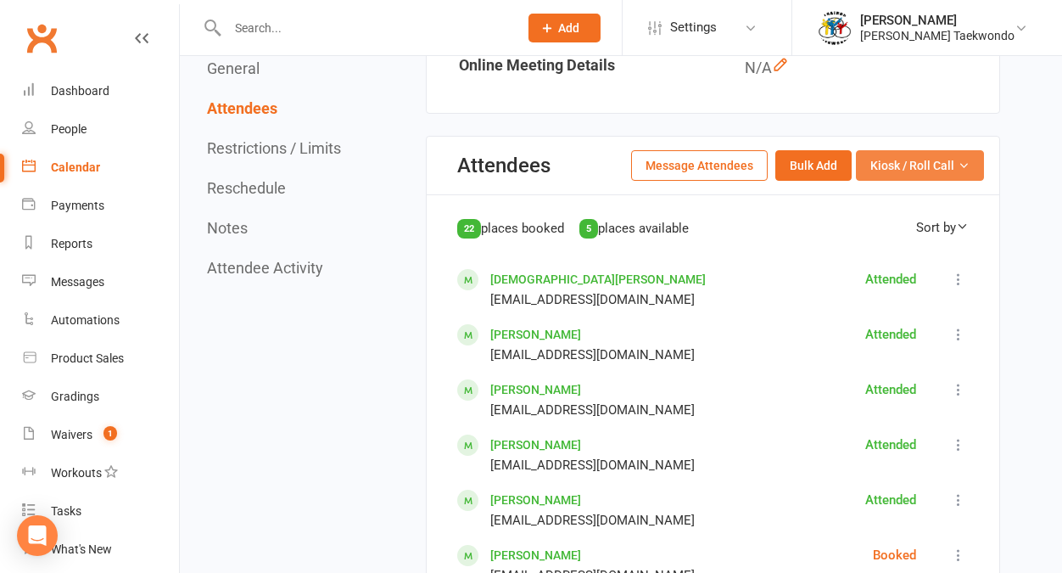
click at [888, 170] on div "Attendees Message Attendees Bulk Add Kiosk / Roll Call Enter Kiosk Mode Enter R…" at bounding box center [713, 166] width 573 height 59
click at [912, 156] on span "Kiosk / Roll Call" at bounding box center [913, 165] width 84 height 19
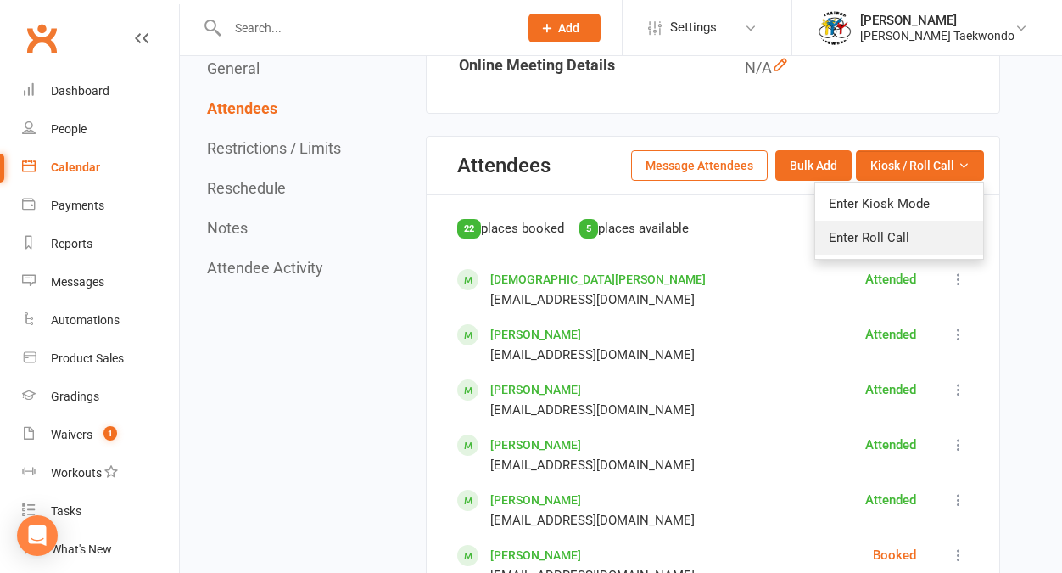
click at [900, 227] on link "Enter Roll Call" at bounding box center [899, 238] width 168 height 34
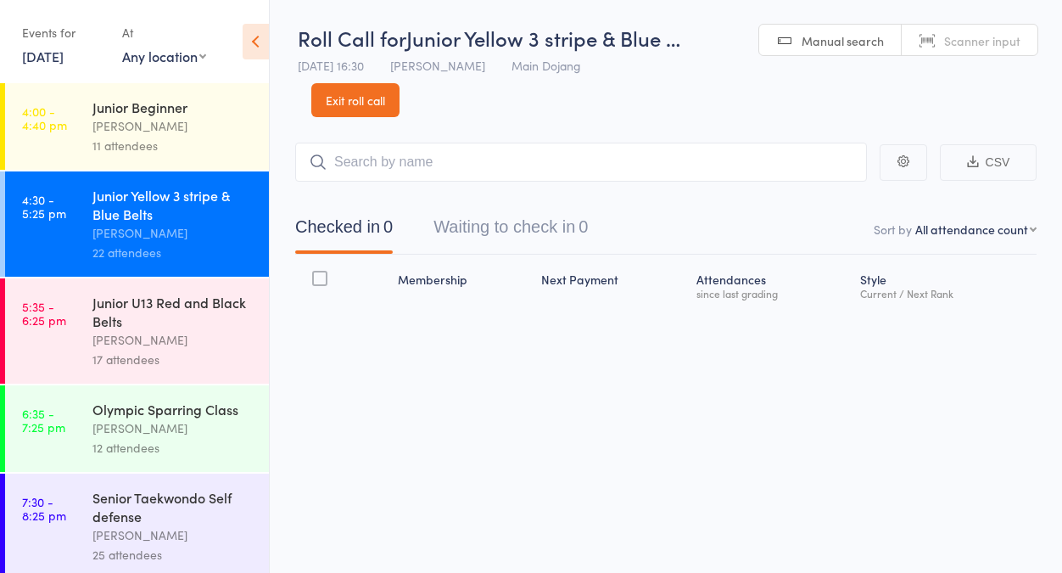
click at [546, 233] on button "Waiting to check in 0" at bounding box center [511, 231] width 154 height 45
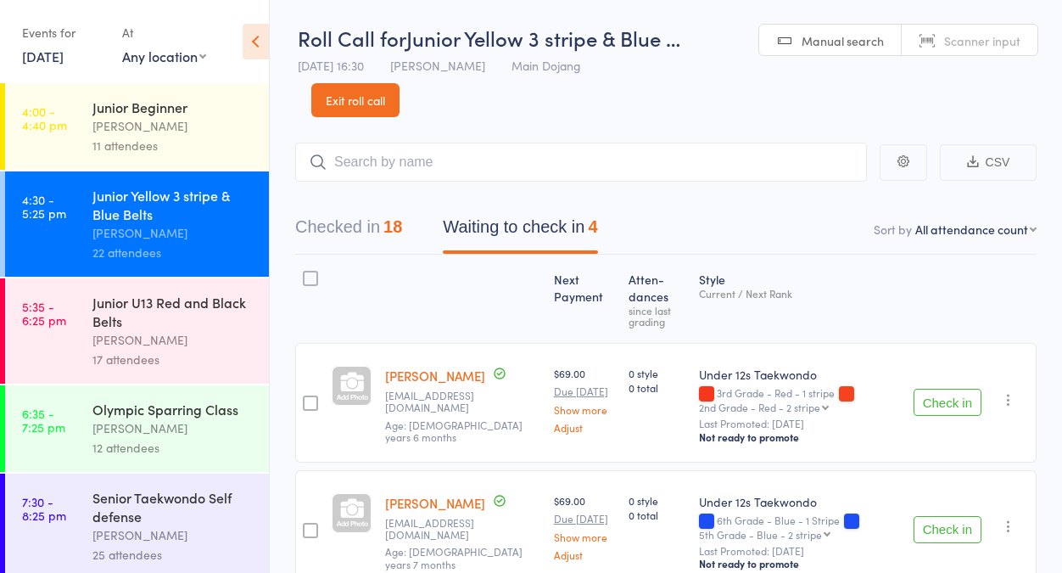
click at [316, 274] on div at bounding box center [310, 278] width 15 height 15
click at [306, 273] on input "checkbox" at bounding box center [306, 273] width 0 height 0
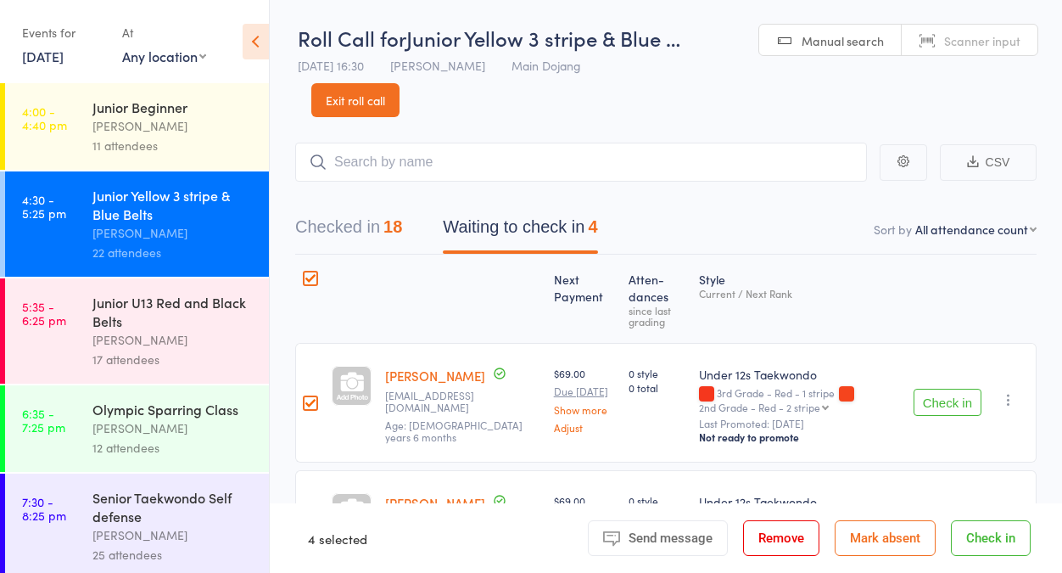
click at [867, 535] on button "Mark absent" at bounding box center [885, 538] width 101 height 36
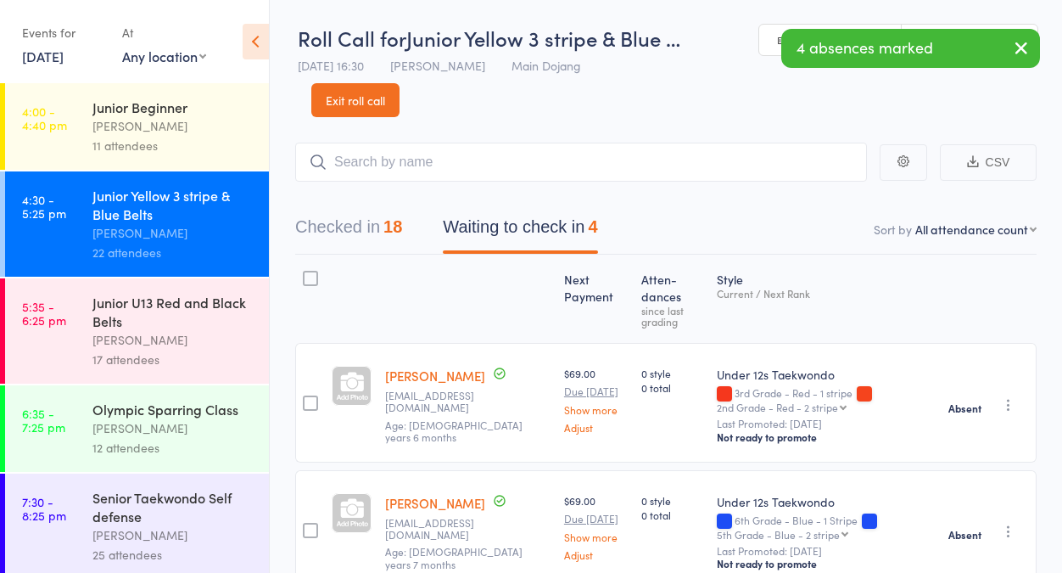
click at [383, 239] on button "Checked in 18" at bounding box center [348, 231] width 107 height 45
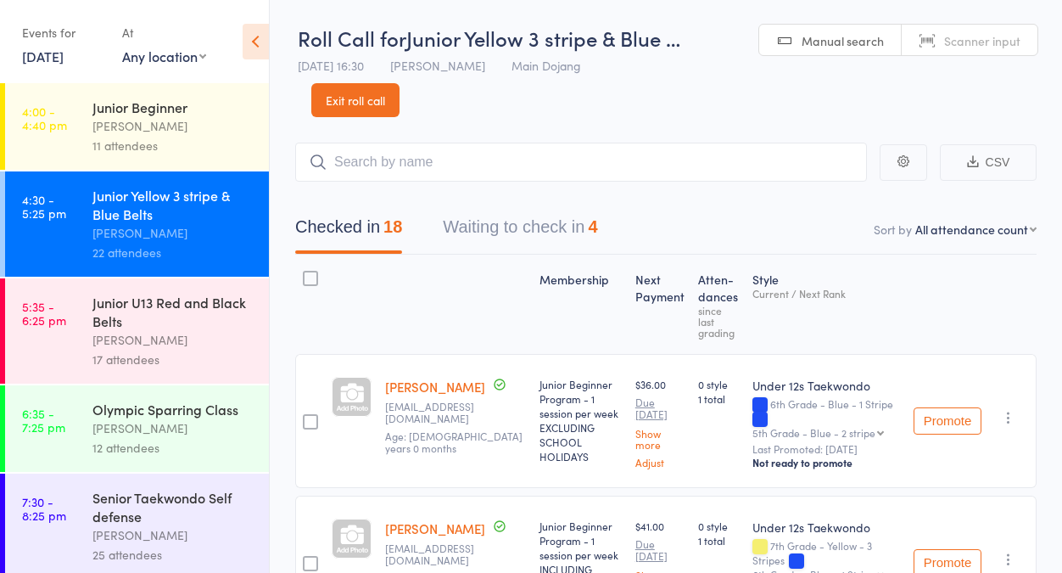
drag, startPoint x: 109, startPoint y: 338, endPoint x: 135, endPoint y: 326, distance: 28.9
click at [119, 335] on div "[PERSON_NAME]" at bounding box center [173, 340] width 162 height 20
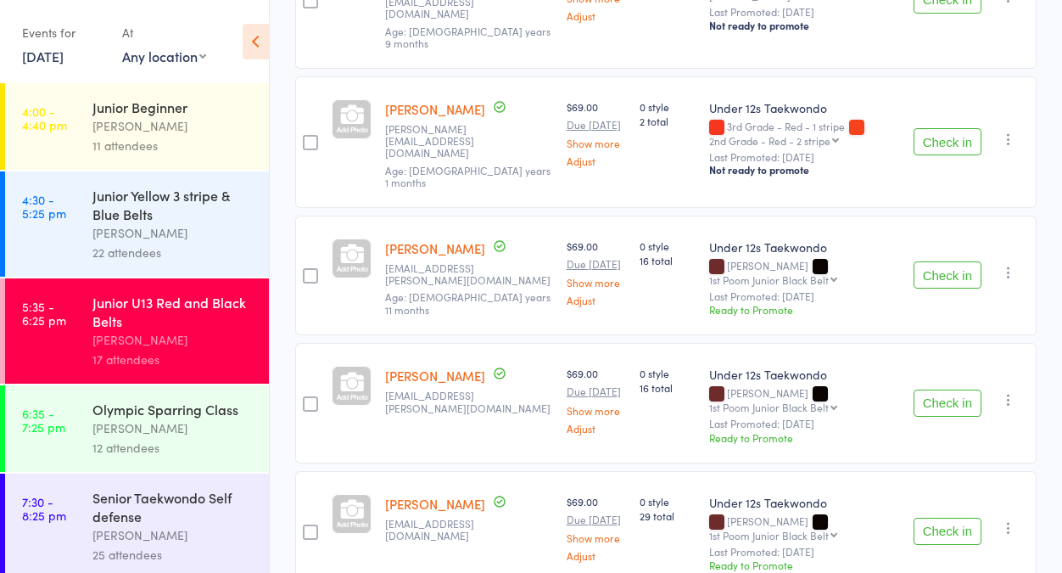
scroll to position [843, 0]
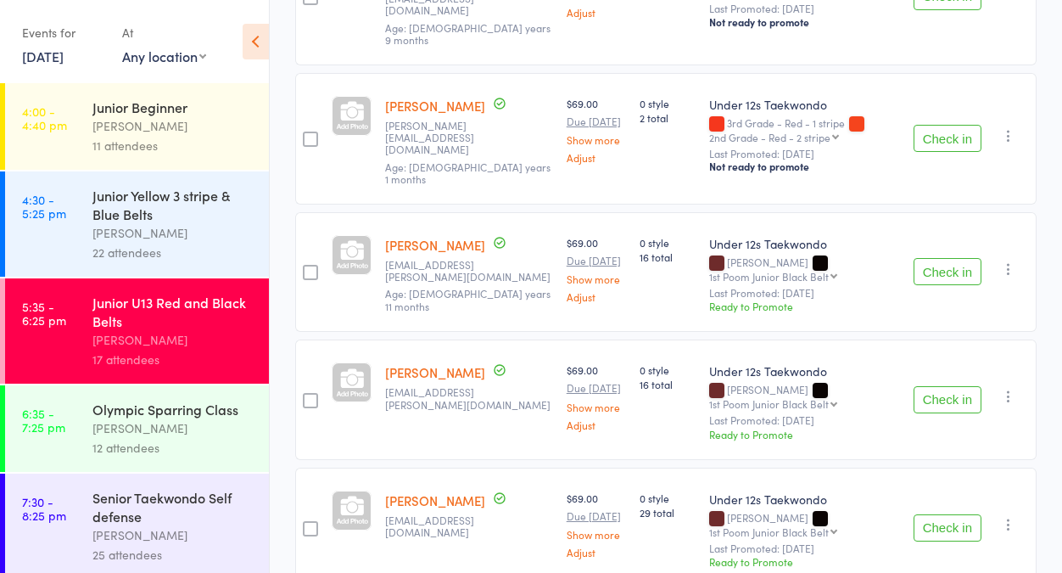
click at [960, 258] on button "Check in" at bounding box center [948, 271] width 68 height 27
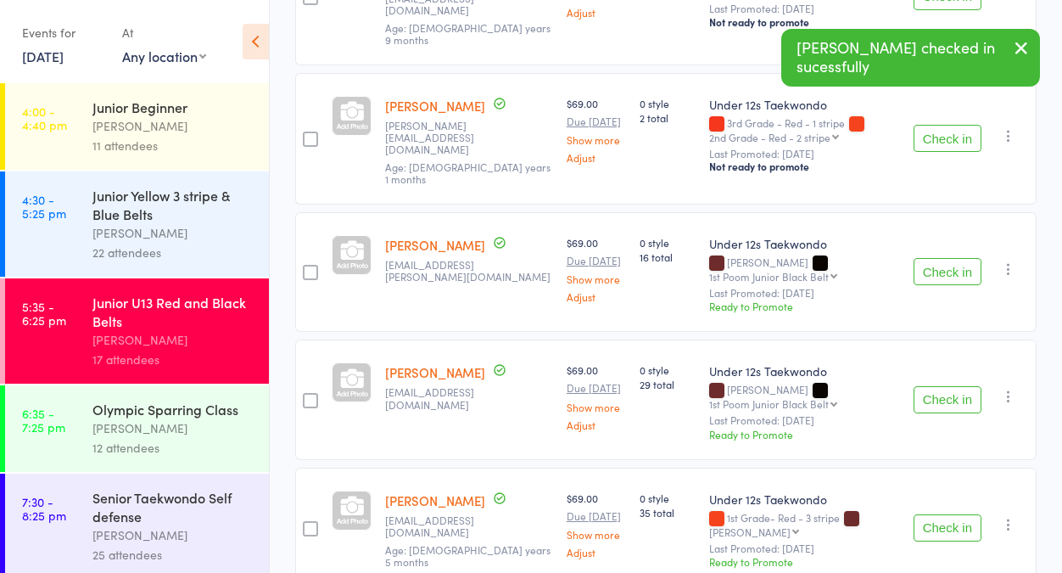
scroll to position [0, 0]
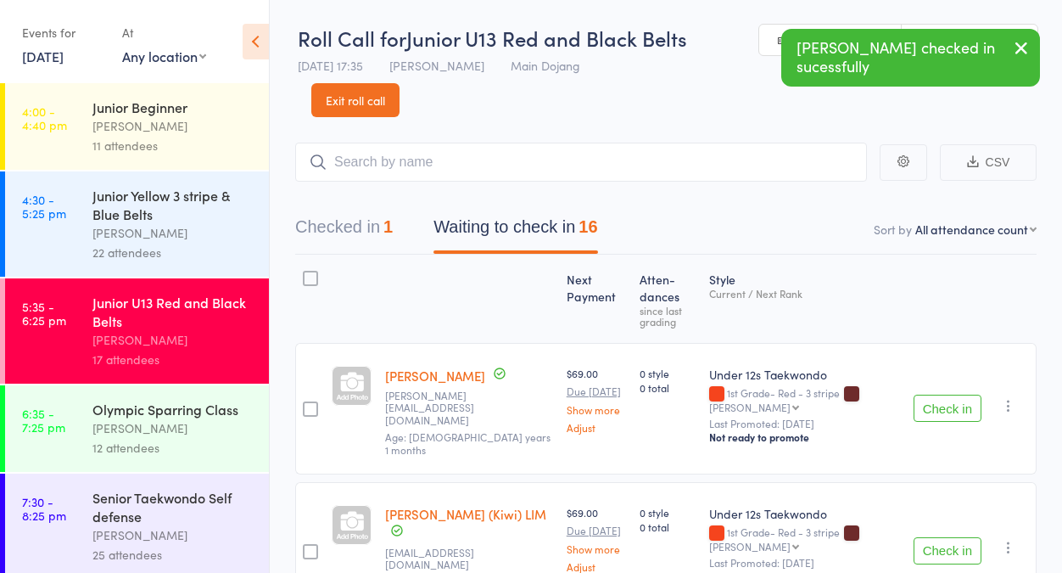
select select "1"
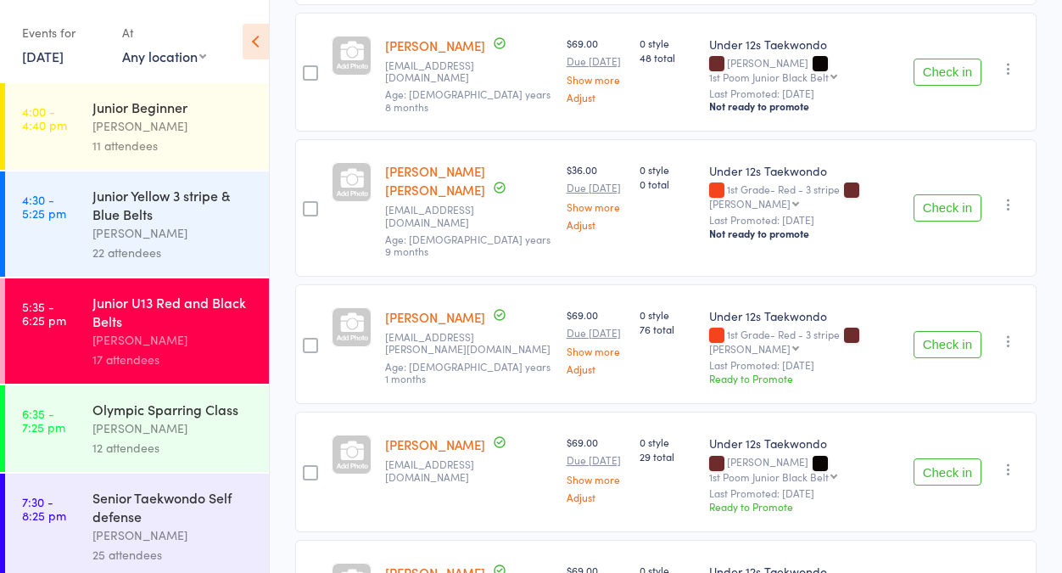
scroll to position [465, 0]
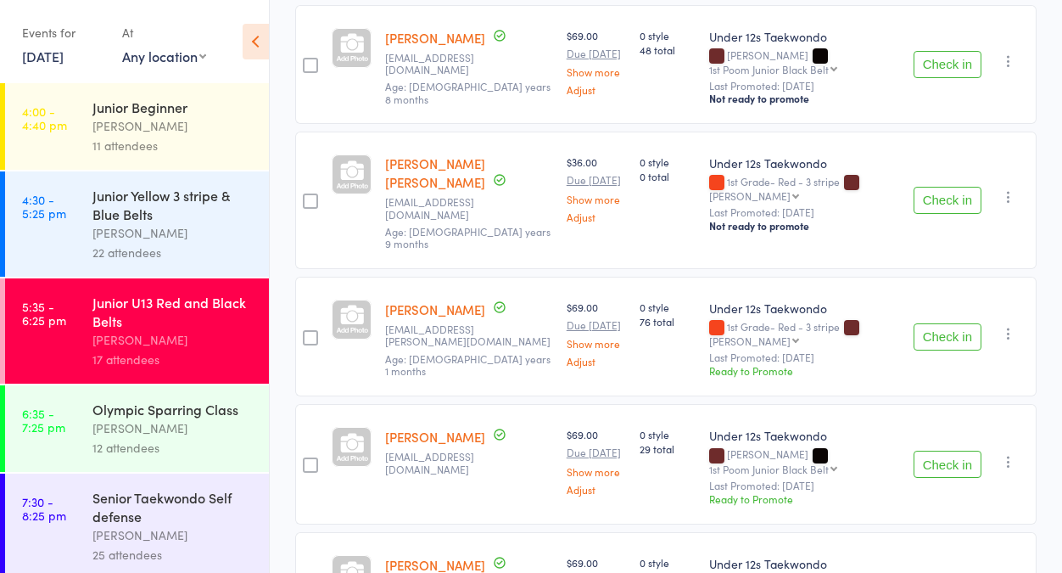
click at [962, 323] on button "Check in" at bounding box center [948, 336] width 68 height 27
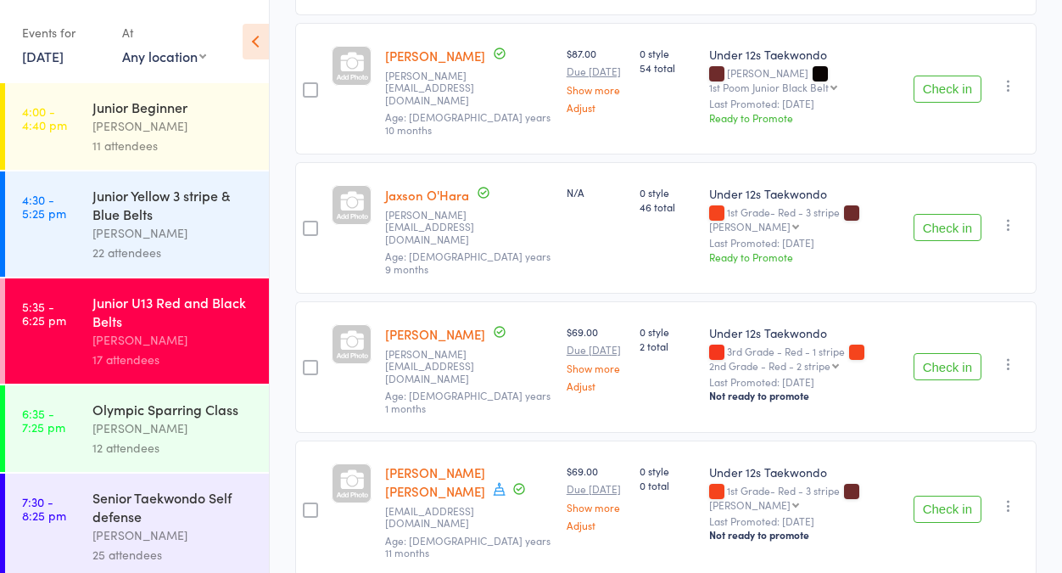
scroll to position [1262, 0]
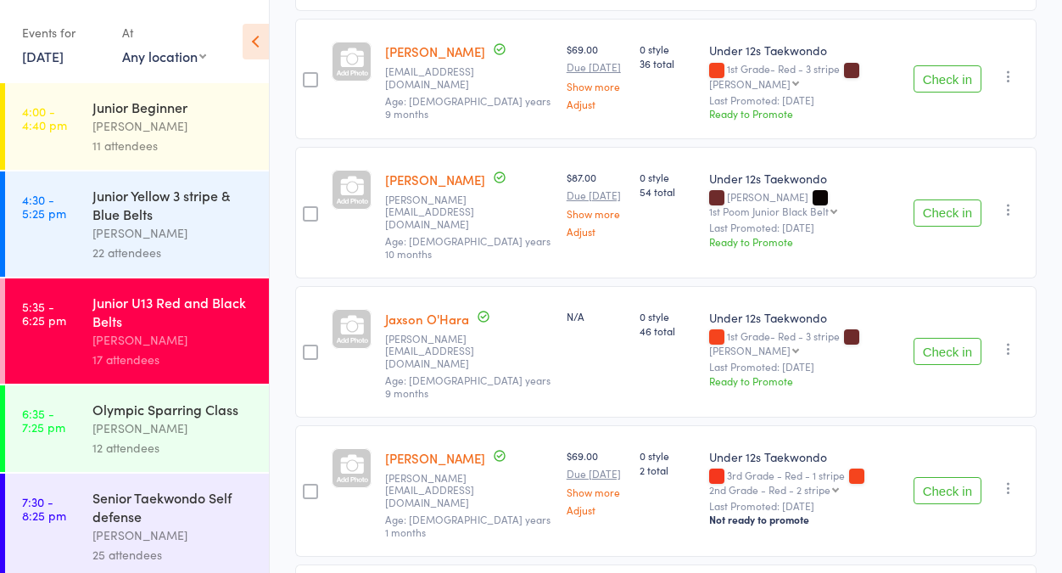
click at [962, 199] on button "Check in" at bounding box center [948, 212] width 68 height 27
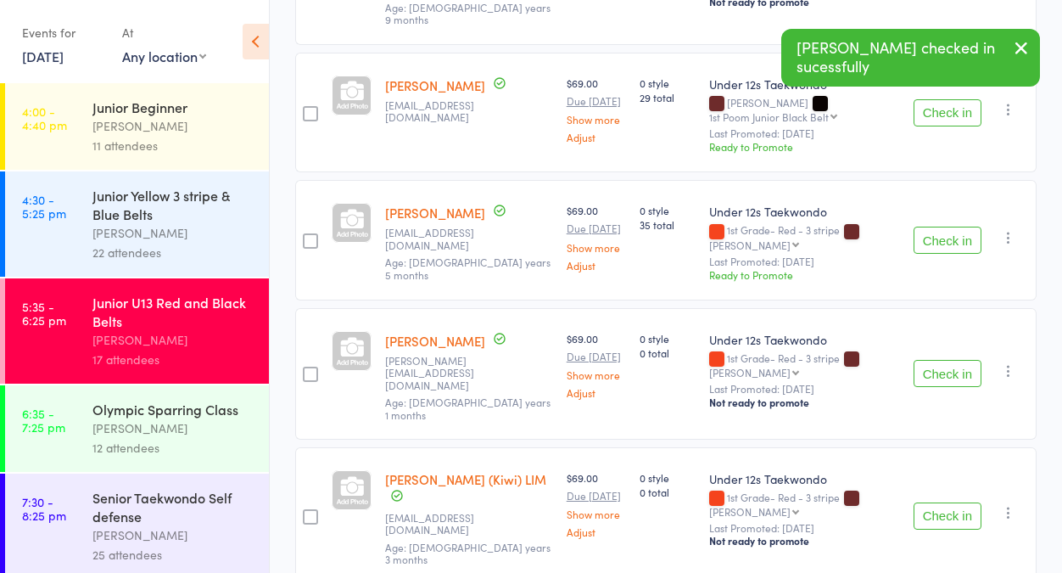
scroll to position [0, 0]
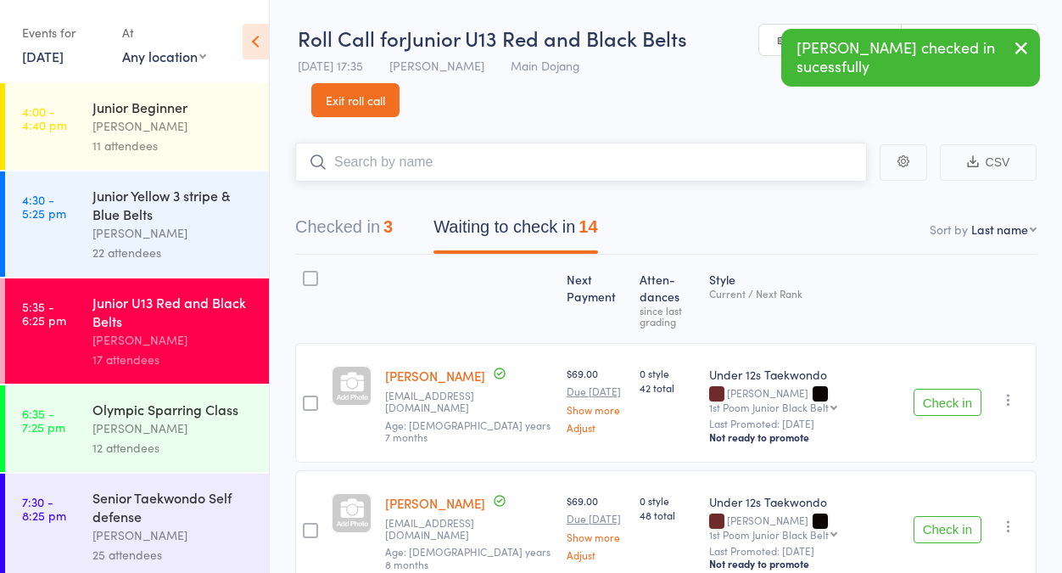
click at [723, 154] on input "search" at bounding box center [581, 162] width 572 height 39
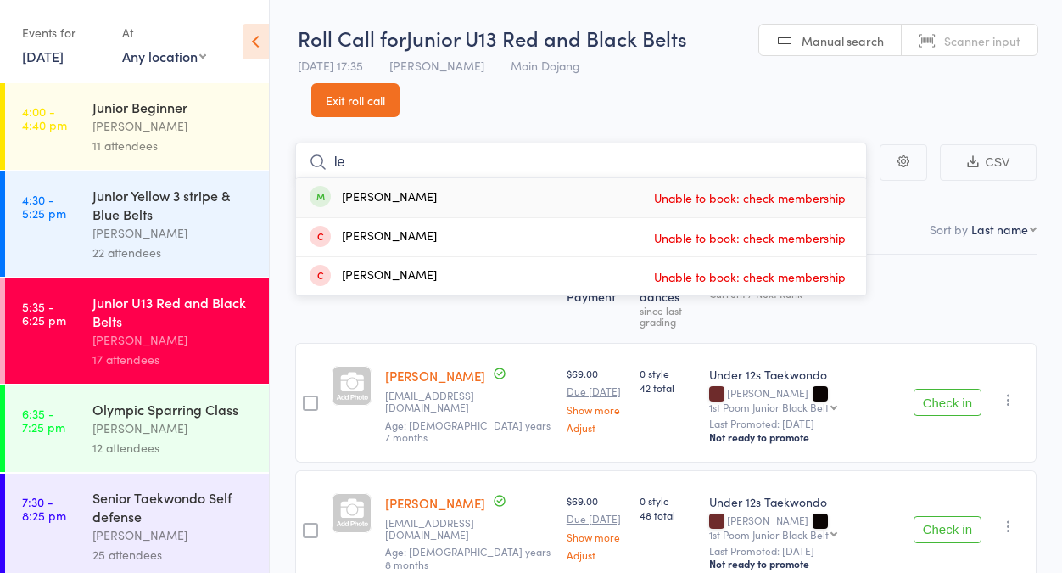
type input "l"
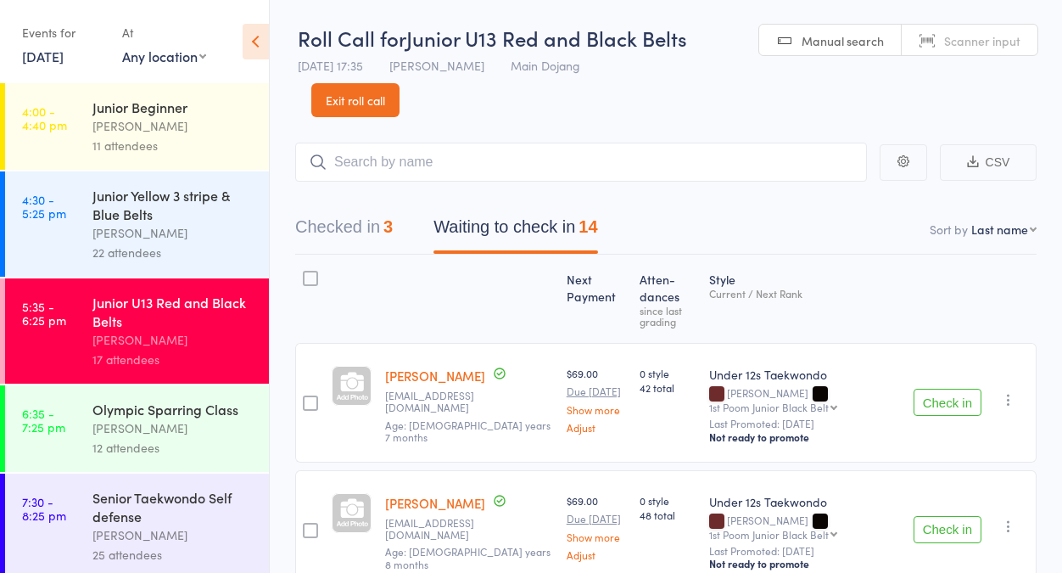
click at [957, 406] on button "Check in" at bounding box center [948, 402] width 68 height 27
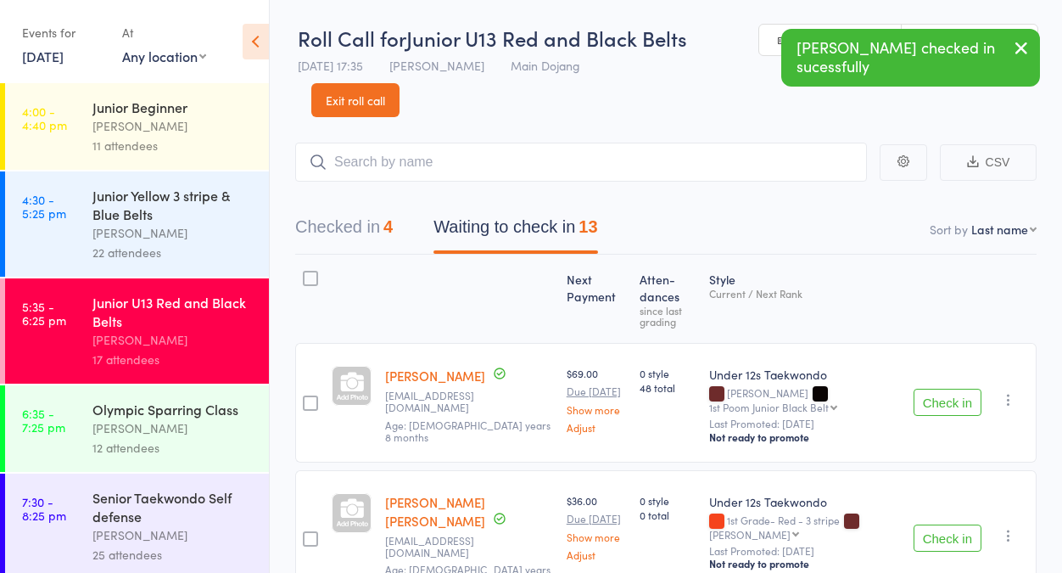
click at [930, 401] on button "Check in" at bounding box center [948, 402] width 68 height 27
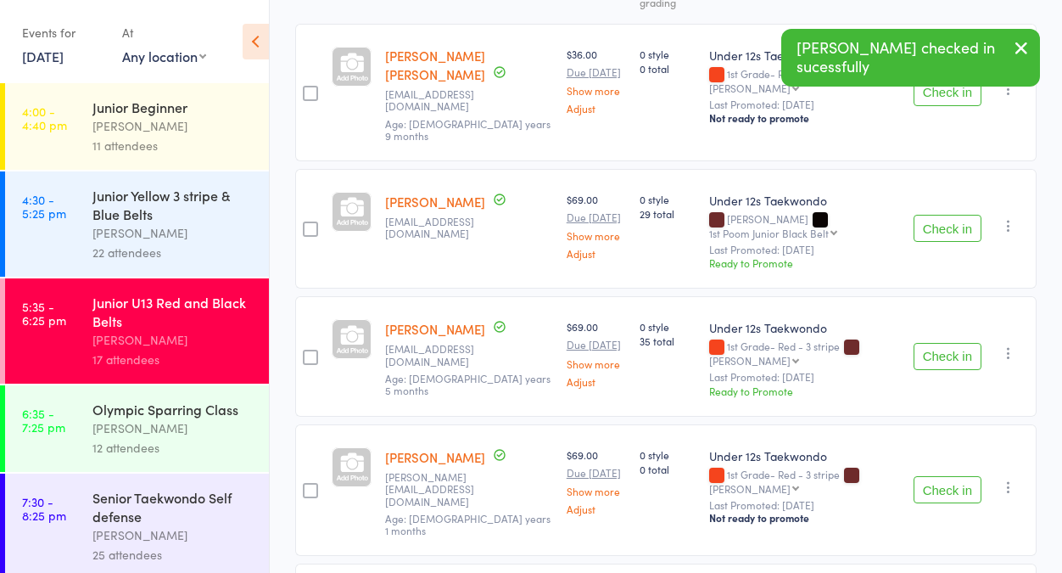
scroll to position [353, 0]
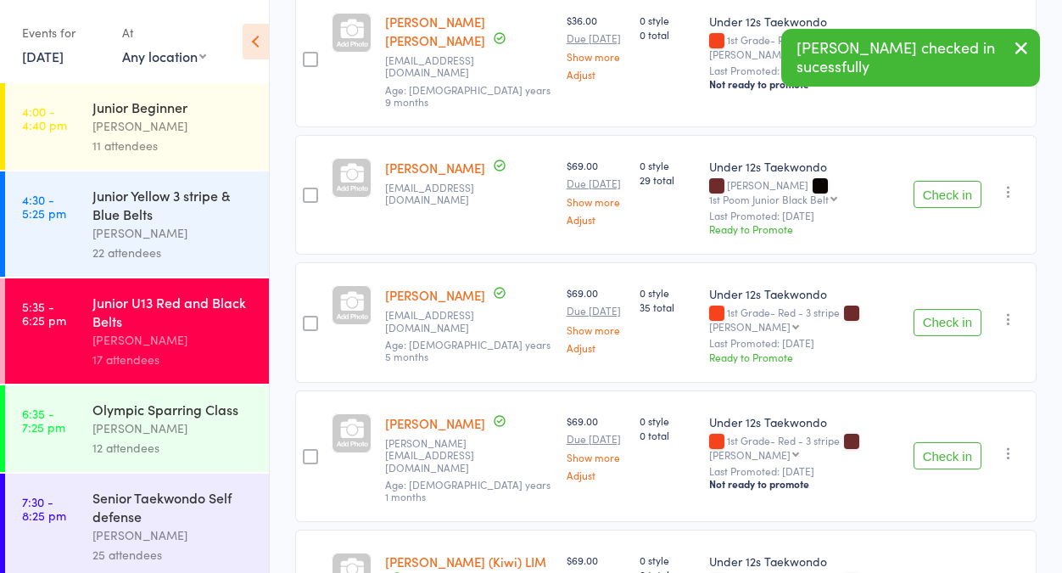
click at [937, 309] on button "Check in" at bounding box center [948, 322] width 68 height 27
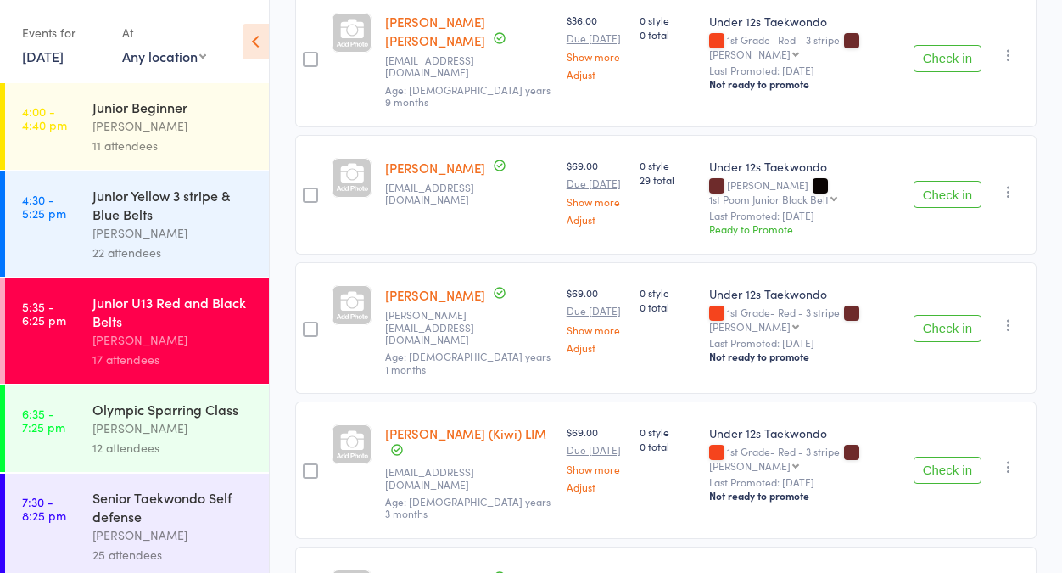
click at [964, 315] on button "Check in" at bounding box center [948, 328] width 68 height 27
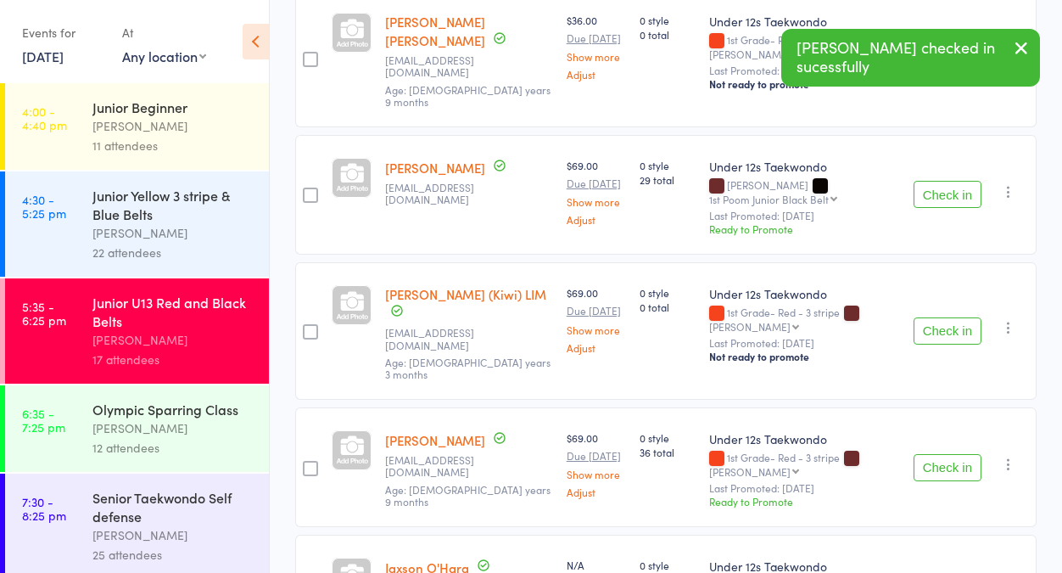
click at [933, 454] on button "Check in" at bounding box center [948, 467] width 68 height 27
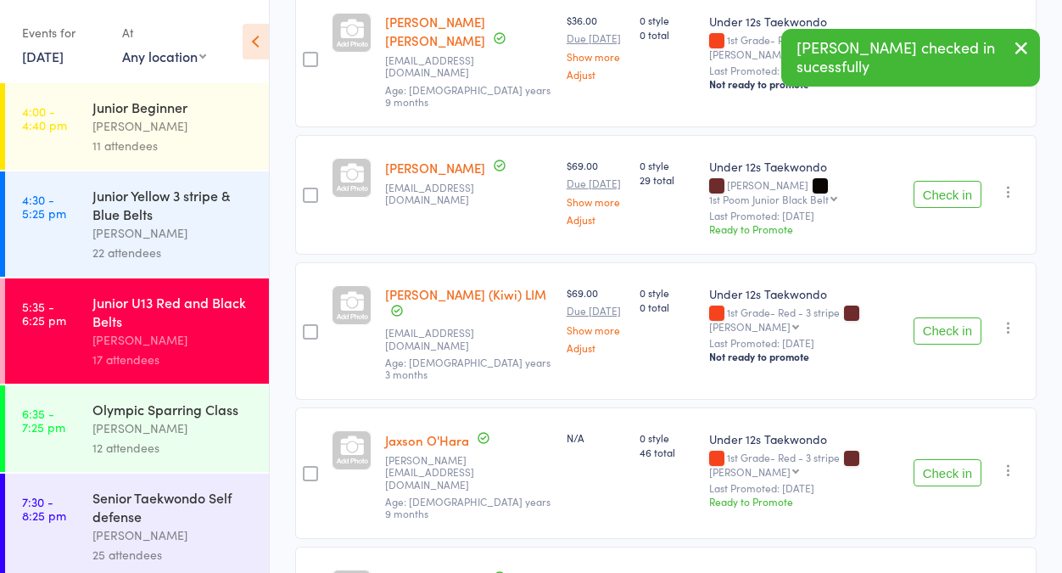
click at [933, 459] on button "Check in" at bounding box center [948, 472] width 68 height 27
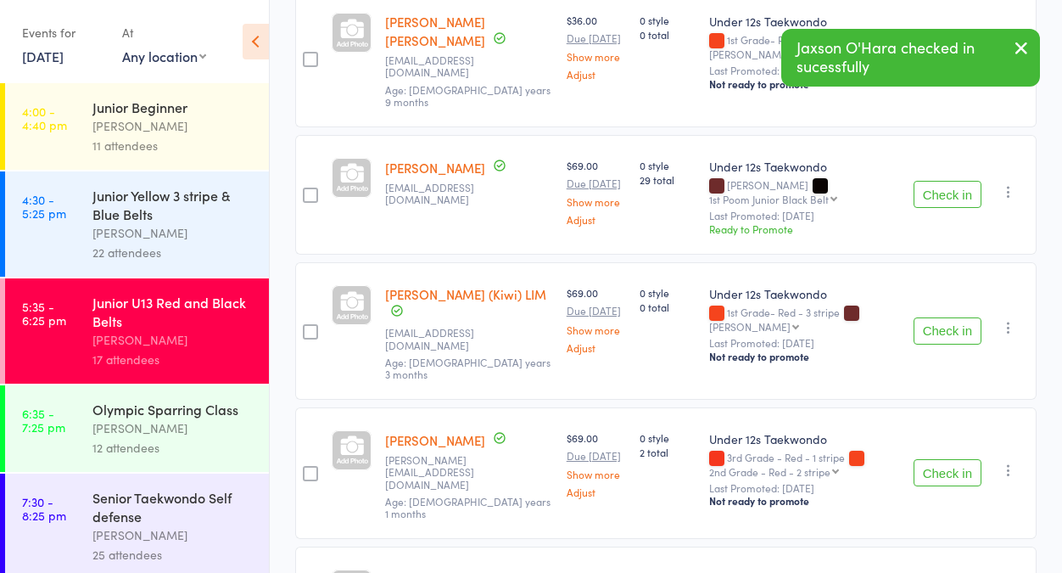
click at [933, 459] on button "Check in" at bounding box center [948, 472] width 68 height 27
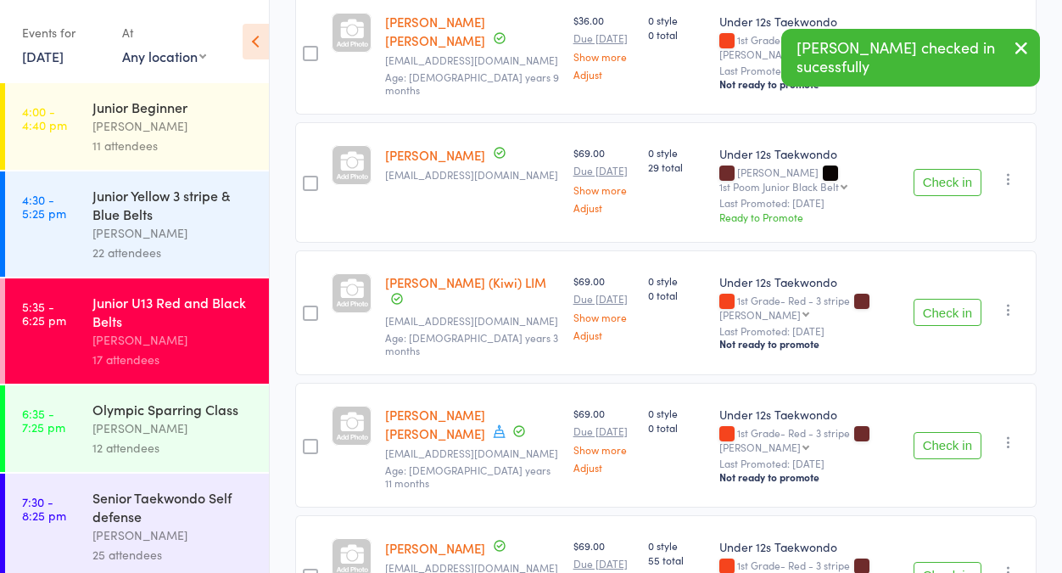
click at [945, 562] on button "Check in" at bounding box center [948, 575] width 68 height 27
click at [943, 561] on button "Check in" at bounding box center [948, 574] width 68 height 27
click at [943, 562] on button "Check in" at bounding box center [948, 575] width 68 height 27
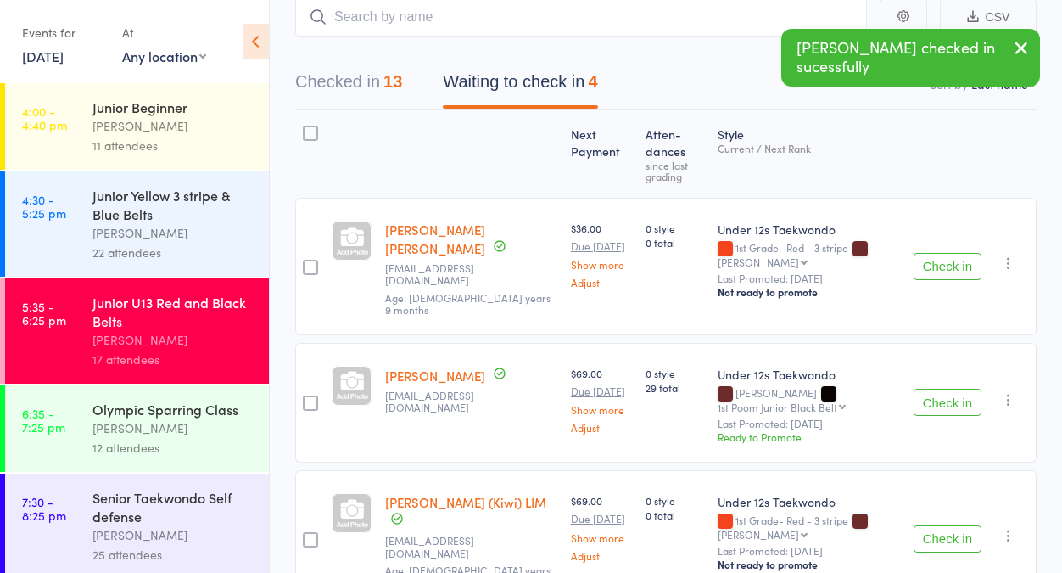
scroll to position [0, 0]
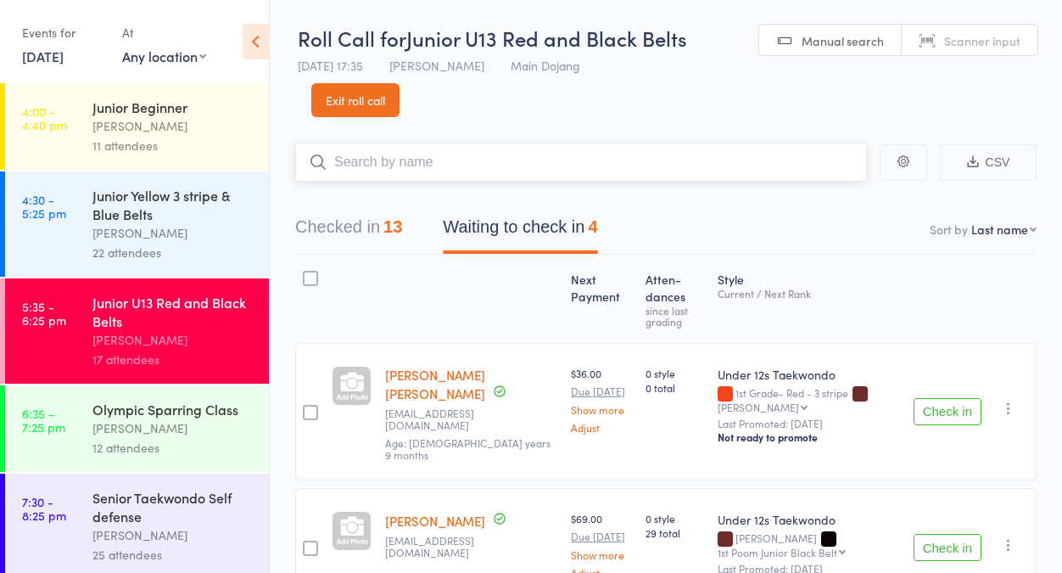
click at [659, 165] on input "search" at bounding box center [581, 162] width 572 height 39
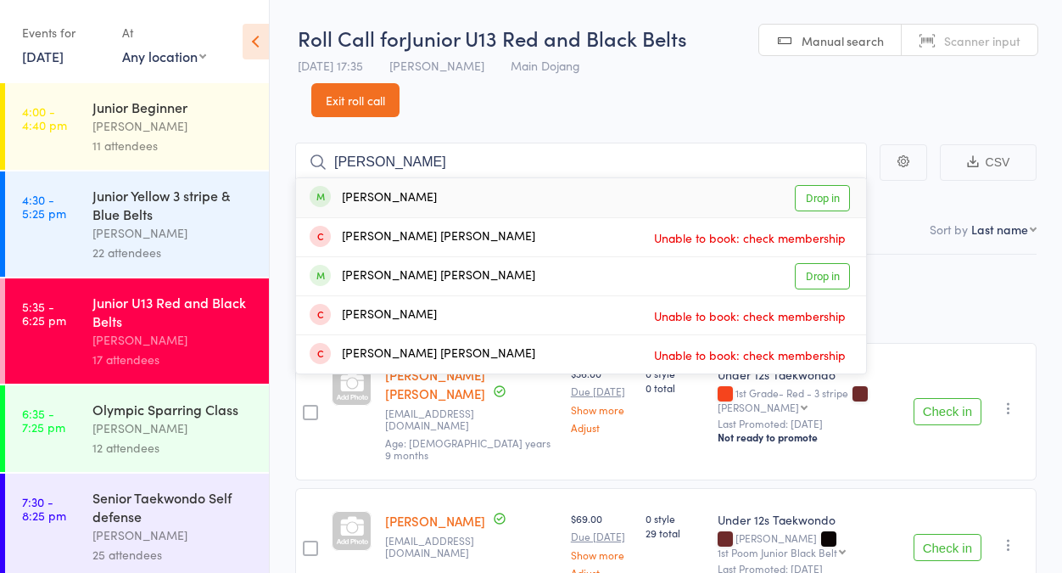
click at [581, 129] on main "flynn Flynn Davis Drop in Flynn Jenkins Unable to book: check membership Flynn …" at bounding box center [666, 544] width 792 height 855
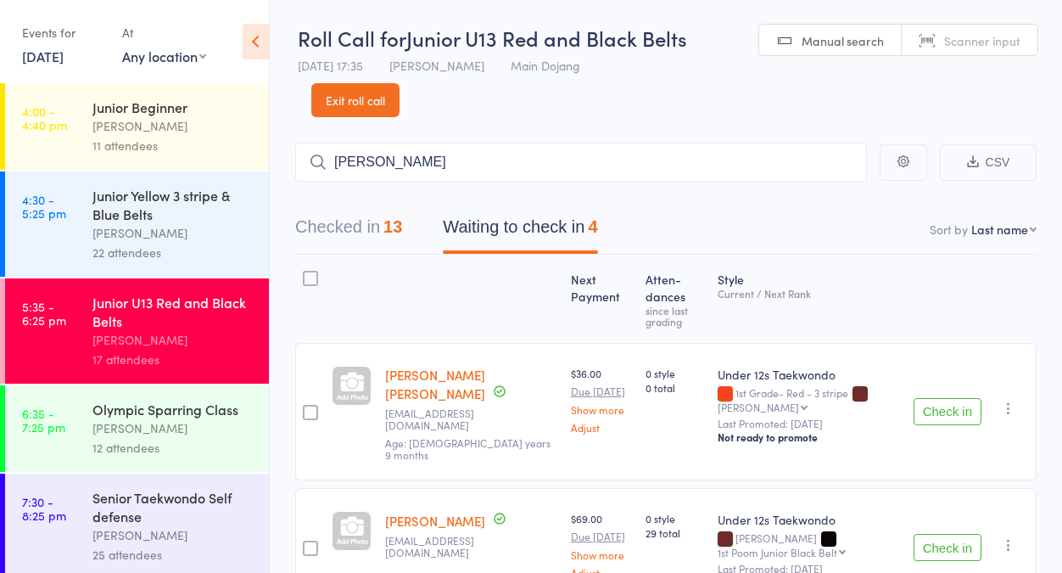
click at [340, 237] on button "Checked in 13" at bounding box center [348, 231] width 107 height 45
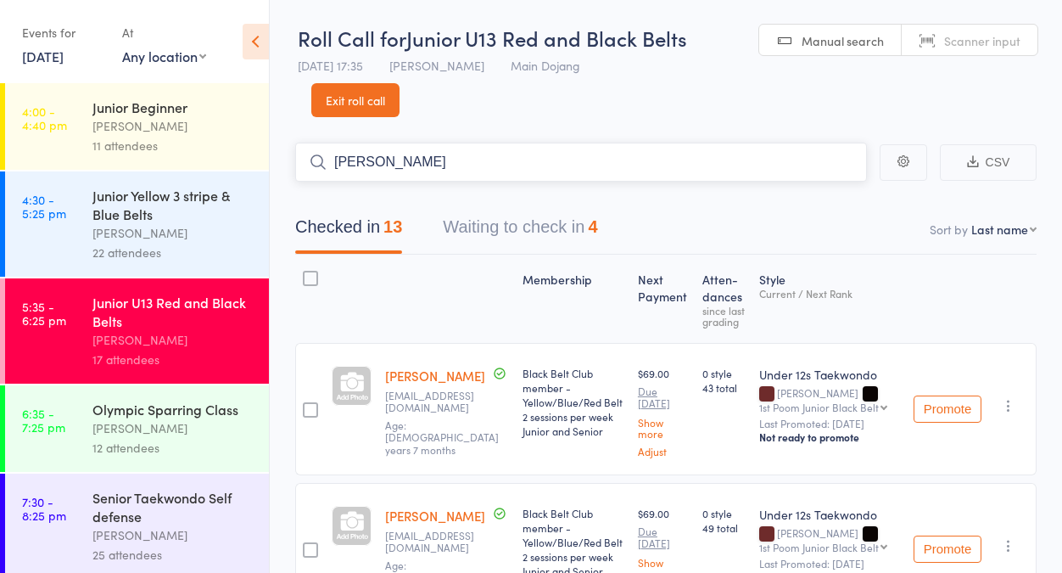
click at [580, 168] on input "flynn" at bounding box center [581, 162] width 572 height 39
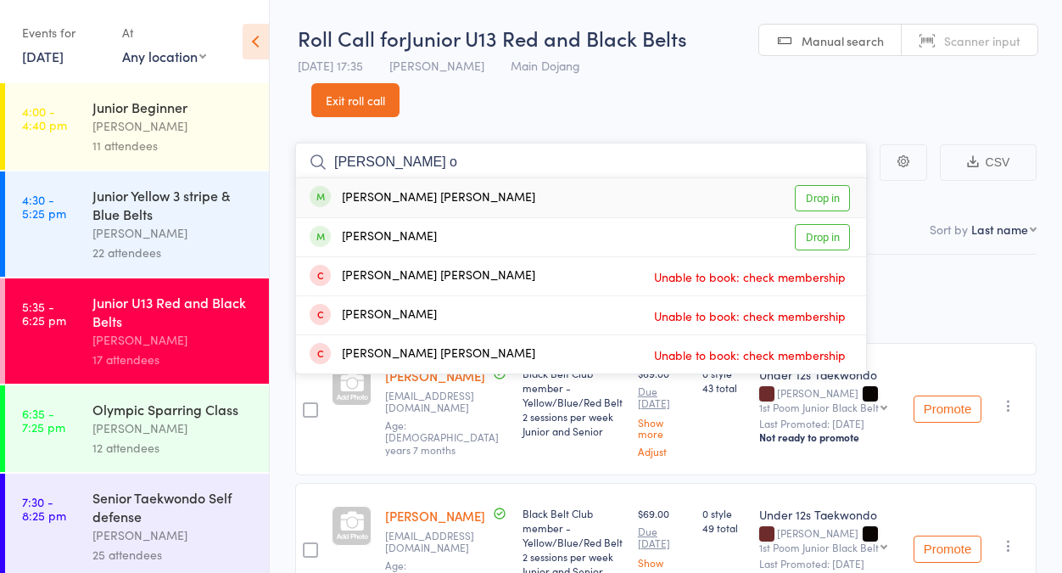
type input "flynn o"
click at [819, 204] on link "Drop in" at bounding box center [822, 198] width 55 height 26
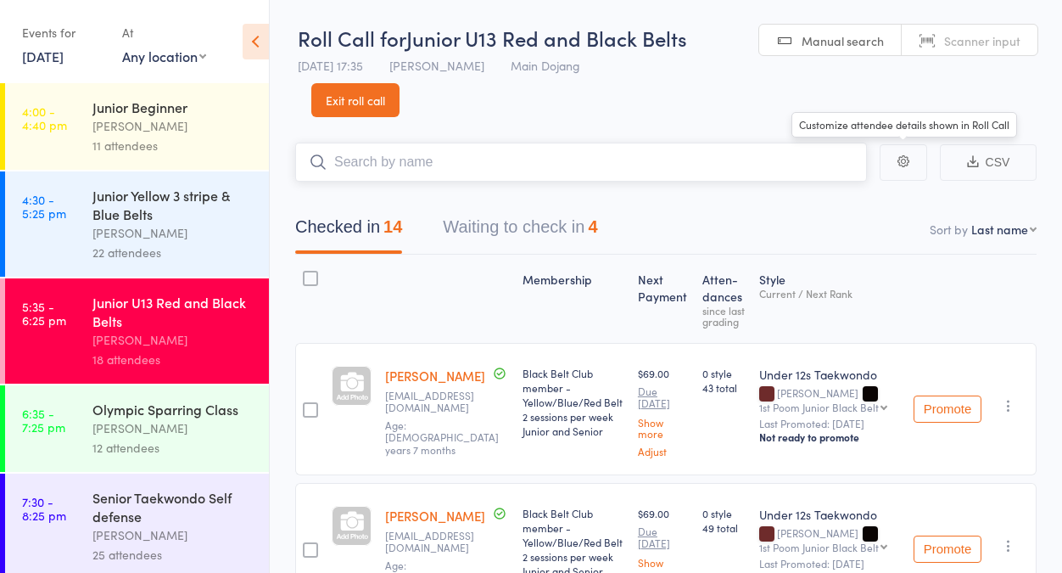
click at [749, 165] on input "search" at bounding box center [581, 162] width 572 height 39
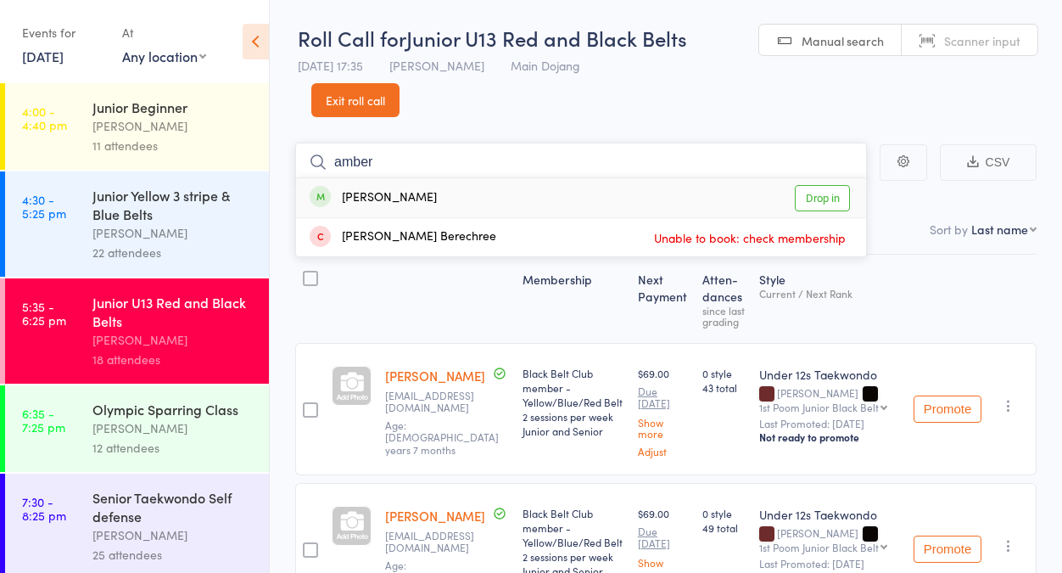
type input "amber"
click at [827, 193] on link "Drop in" at bounding box center [822, 198] width 55 height 26
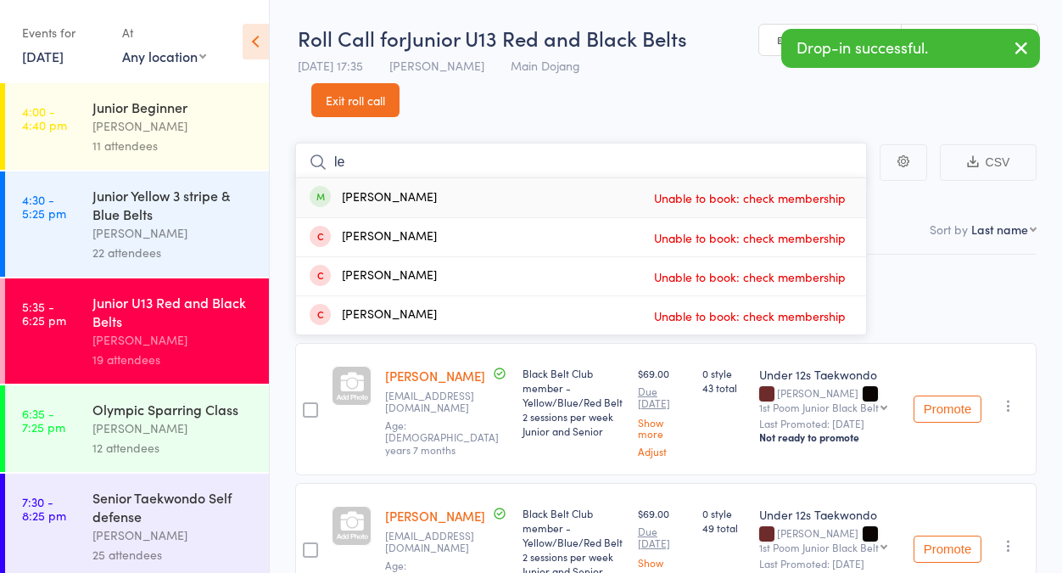
type input "l"
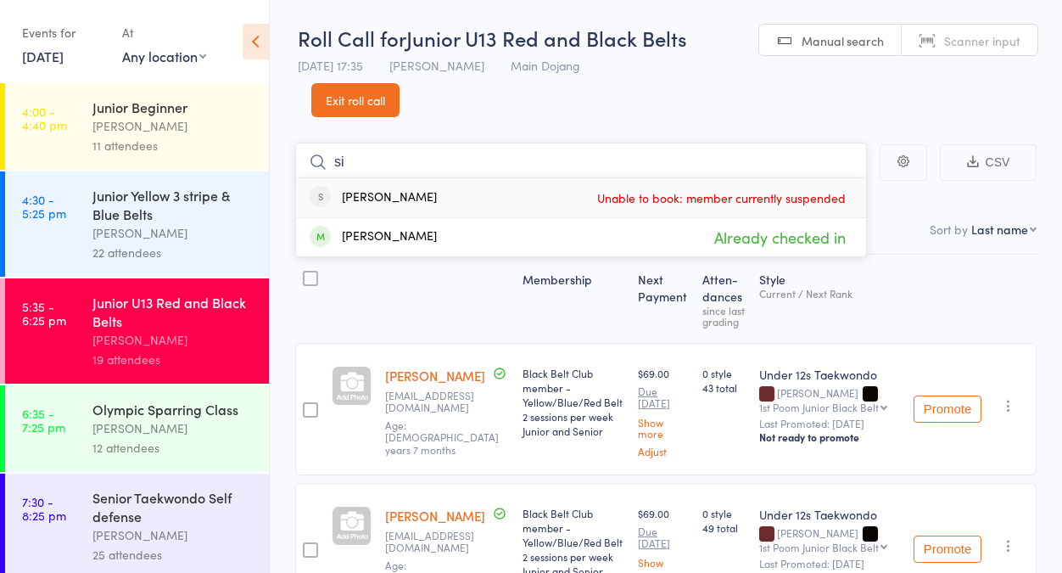
type input "s"
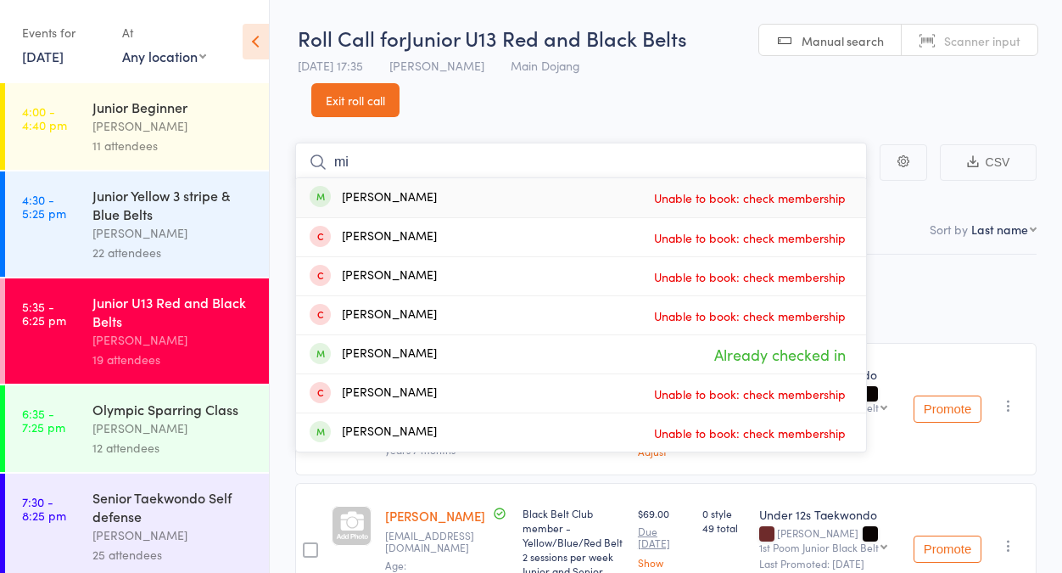
type input "m"
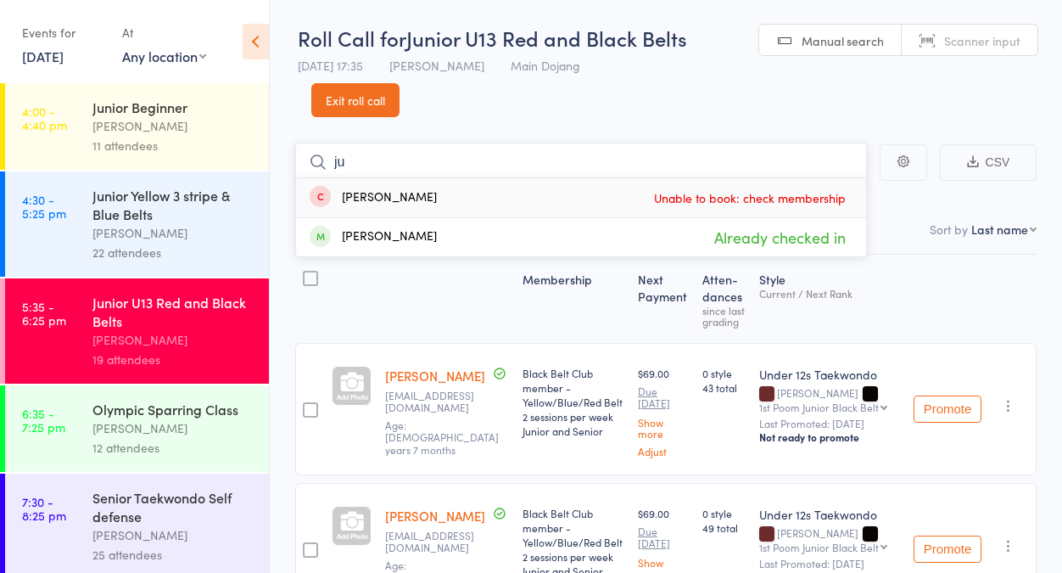
type input "j"
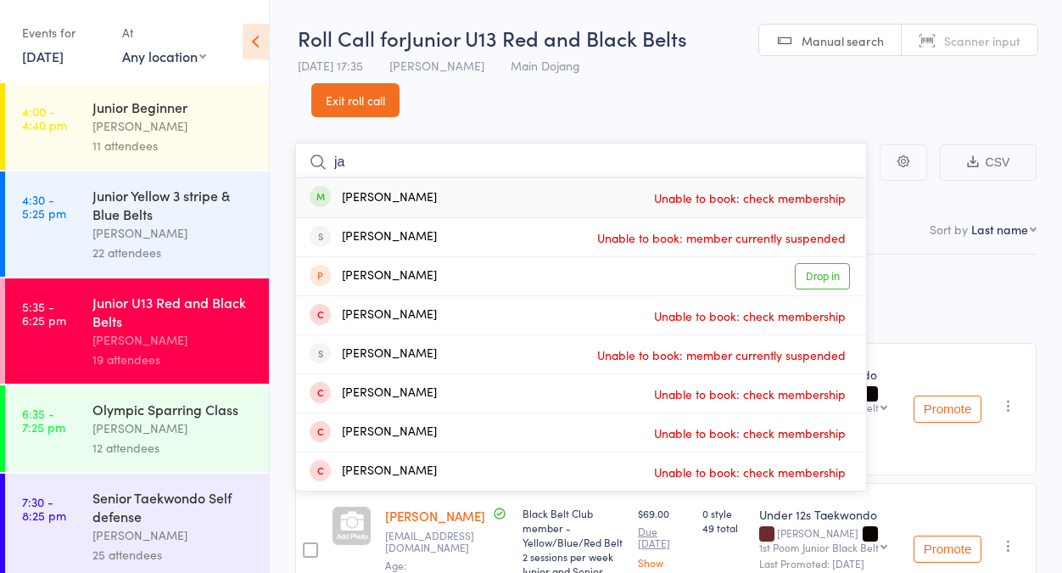
type input "j"
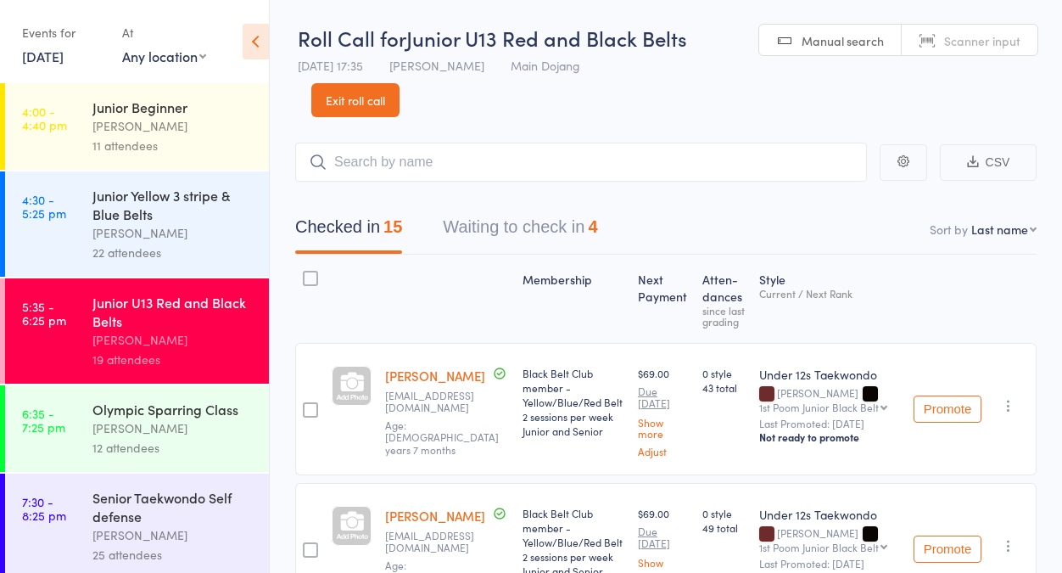
click at [370, 98] on link "Exit roll call" at bounding box center [355, 100] width 88 height 34
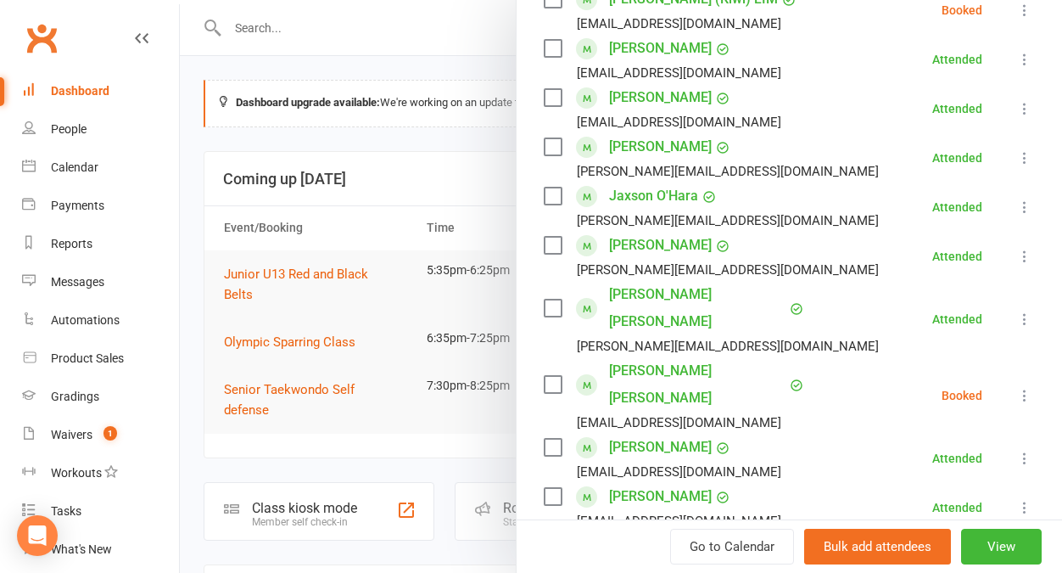
scroll to position [1037, 0]
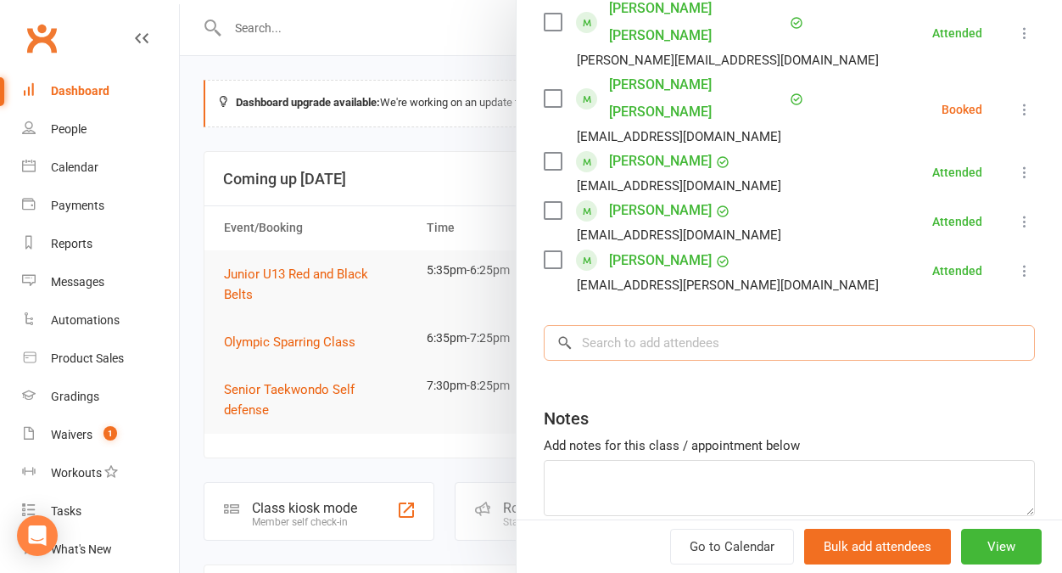
click at [843, 325] on input "search" at bounding box center [789, 343] width 491 height 36
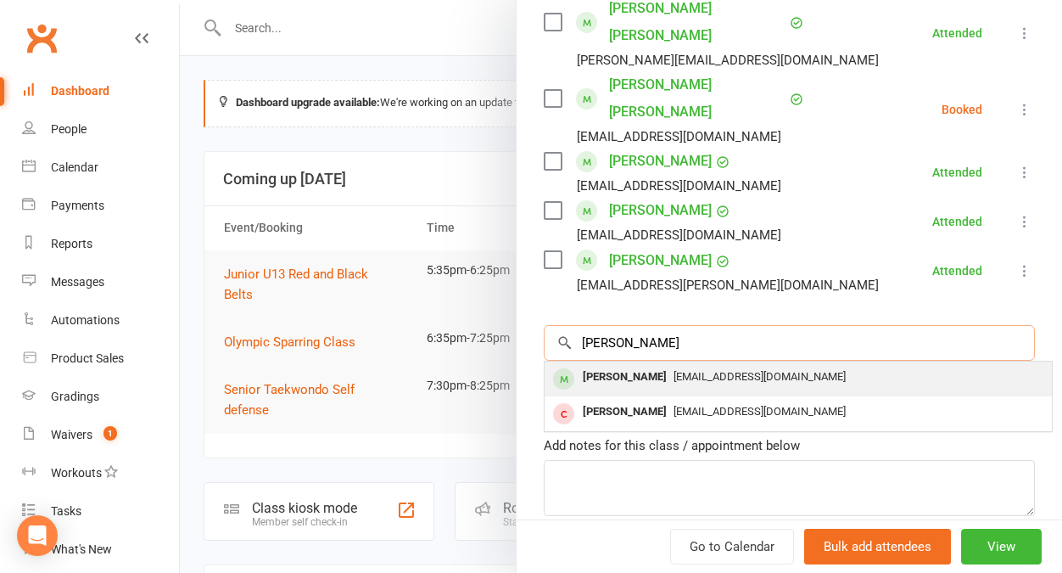
type input "leanne"
click at [715, 370] on span "[EMAIL_ADDRESS][DOMAIN_NAME]" at bounding box center [760, 376] width 172 height 13
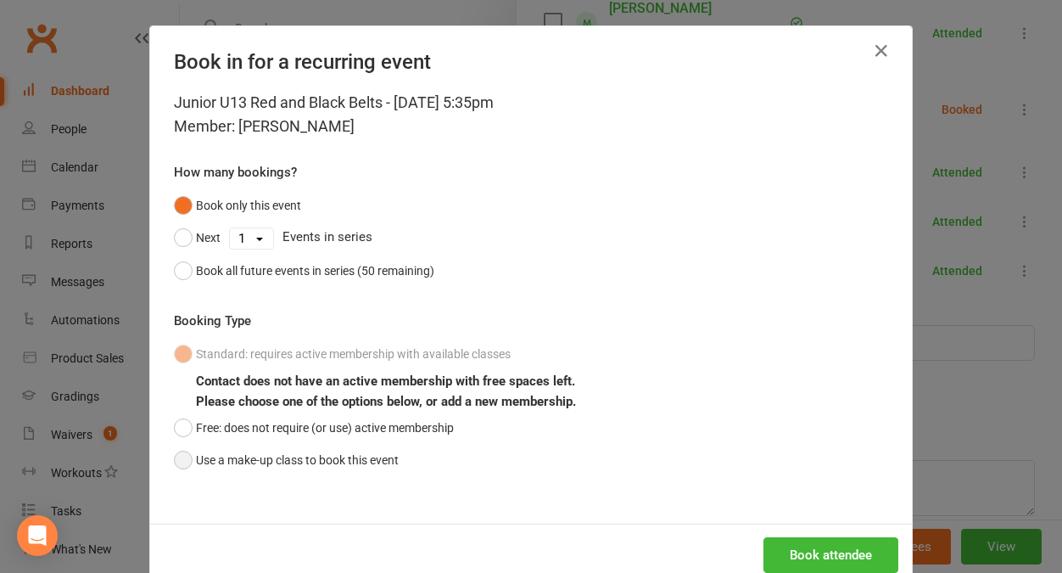
click at [180, 450] on button "Use a make-up class to book this event" at bounding box center [286, 460] width 225 height 32
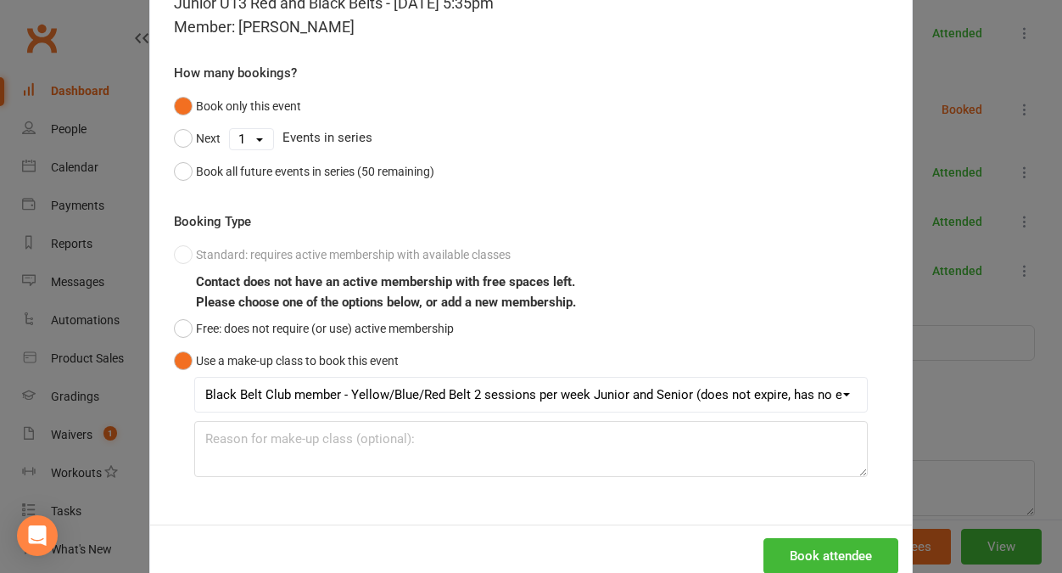
scroll to position [138, 0]
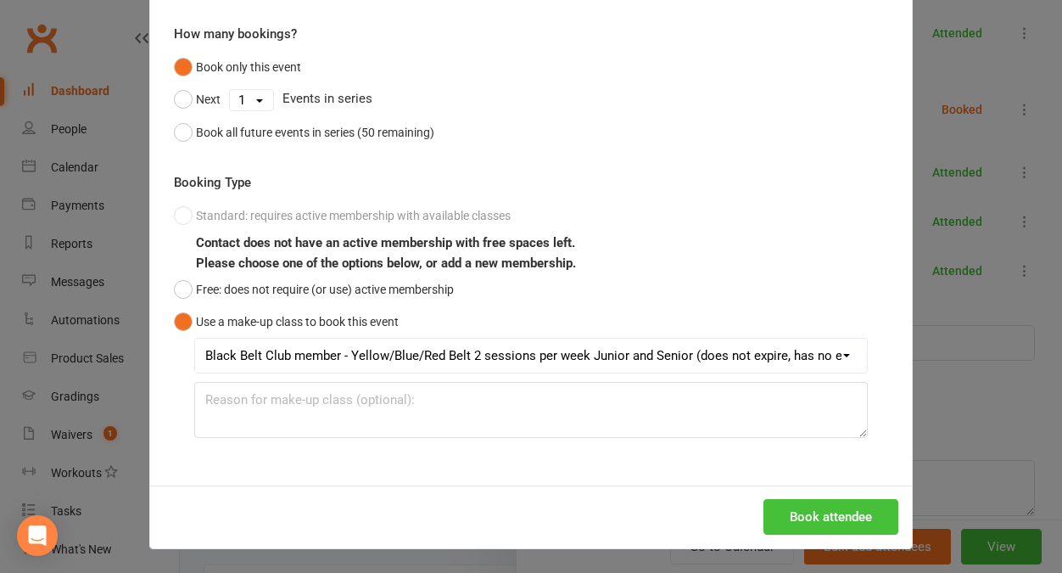
click at [817, 516] on button "Book attendee" at bounding box center [831, 517] width 135 height 36
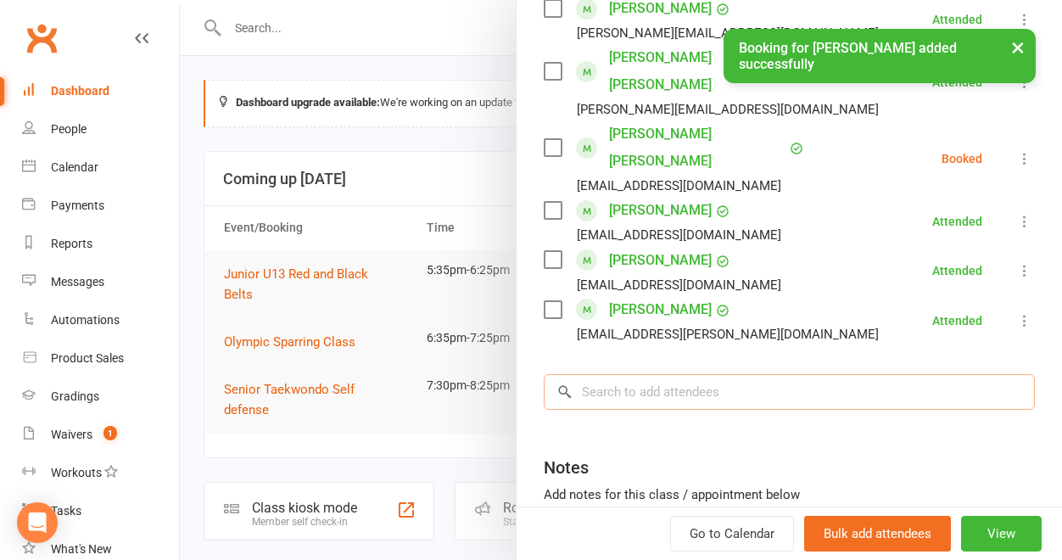
click at [707, 374] on input "search" at bounding box center [789, 392] width 491 height 36
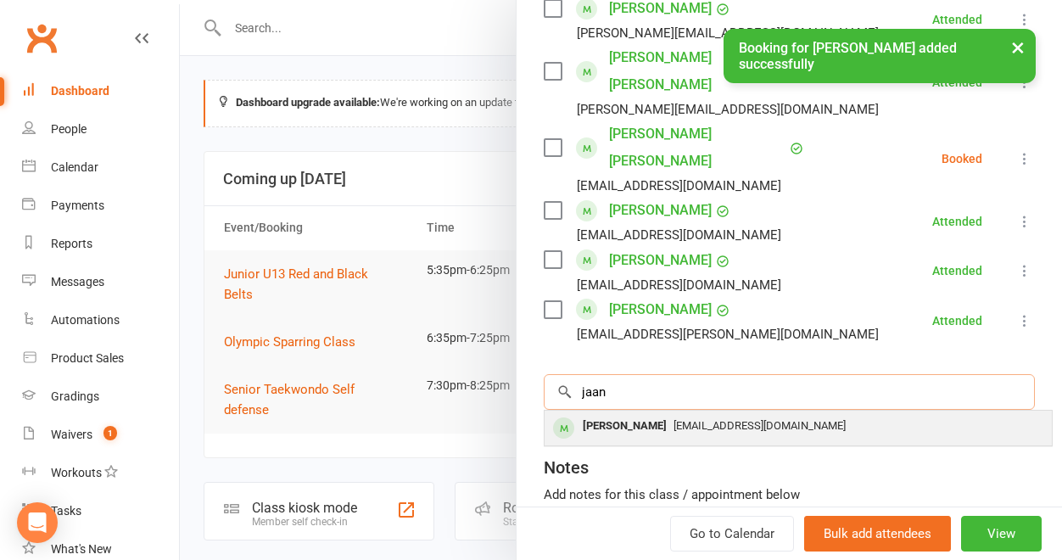
type input "jaan"
click at [682, 419] on span "[EMAIL_ADDRESS][DOMAIN_NAME]" at bounding box center [760, 425] width 172 height 13
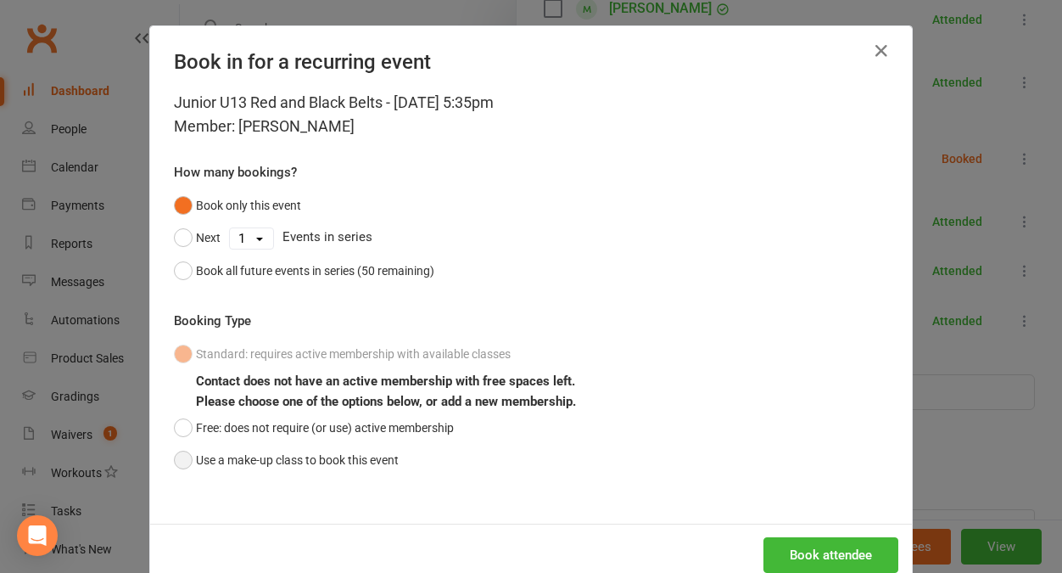
click at [369, 459] on button "Use a make-up class to book this event" at bounding box center [286, 460] width 225 height 32
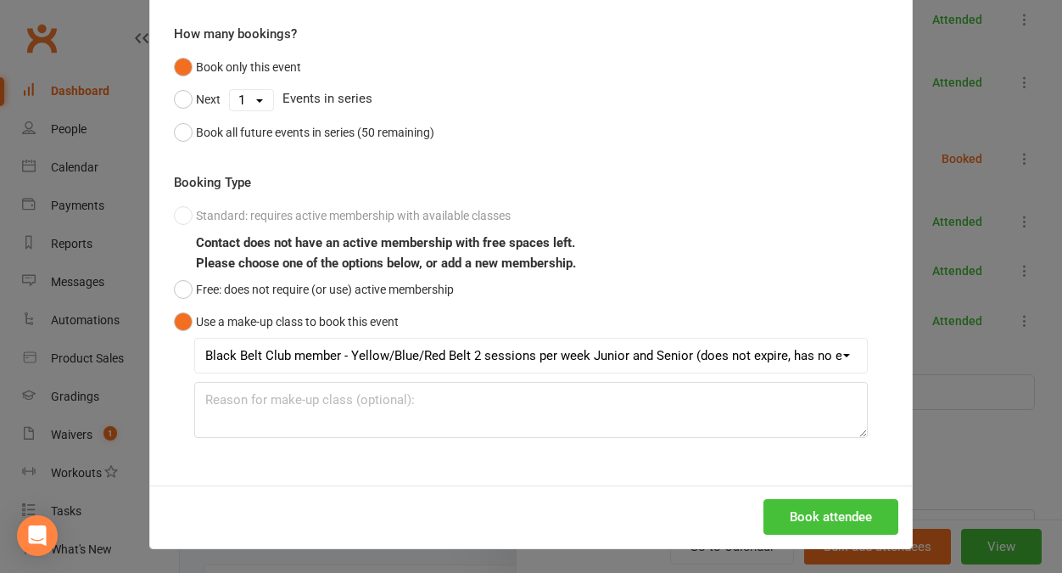
click at [850, 512] on button "Book attendee" at bounding box center [831, 517] width 135 height 36
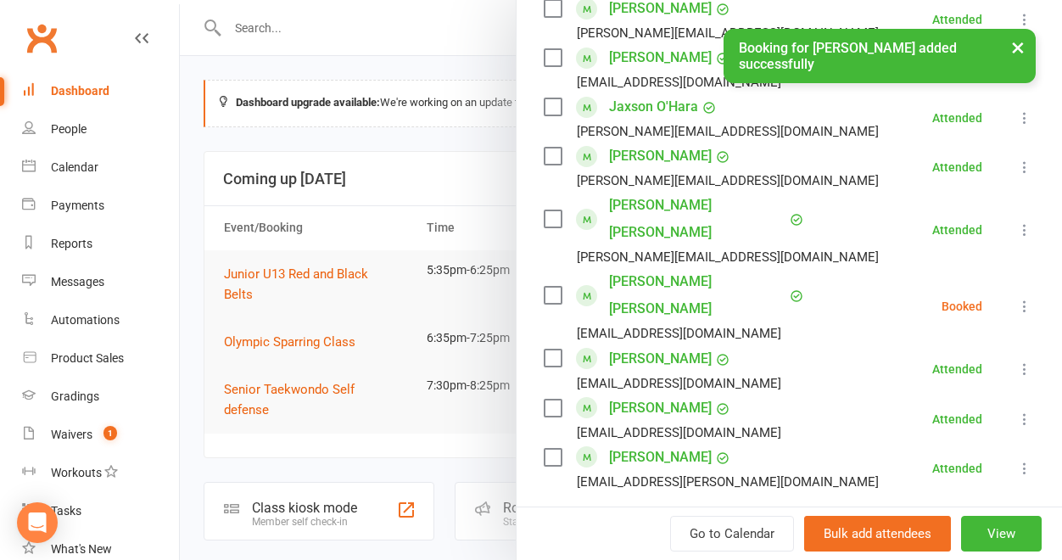
scroll to position [0, 0]
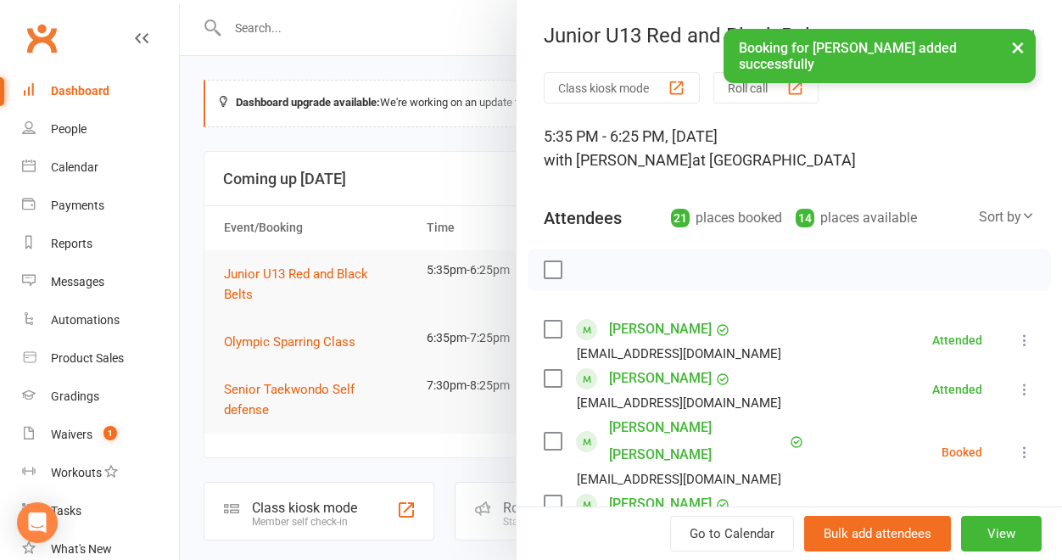
click at [731, 89] on button "Roll call" at bounding box center [766, 87] width 105 height 31
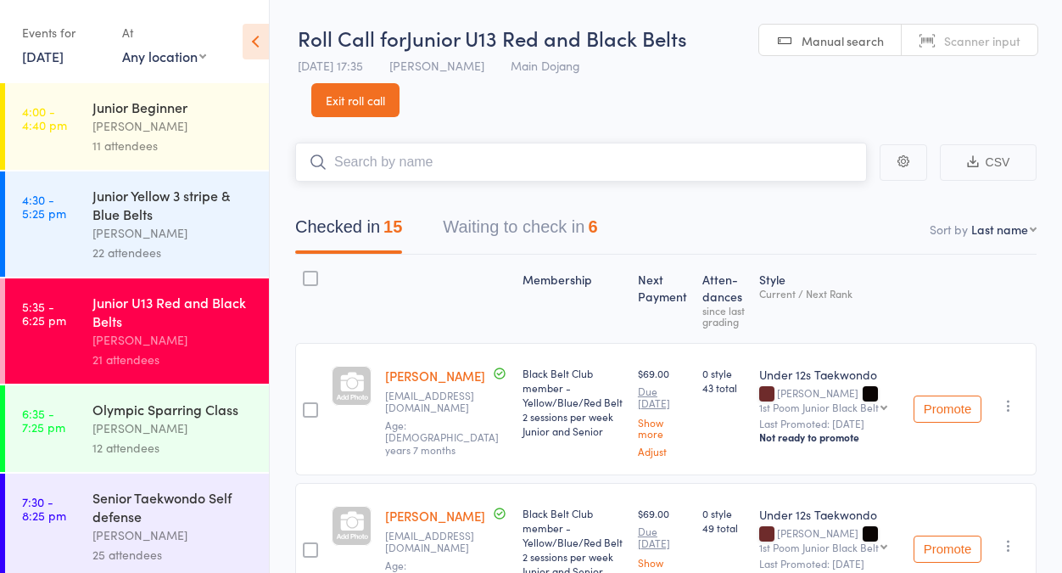
click at [468, 228] on button "Waiting to check in 6" at bounding box center [520, 231] width 154 height 45
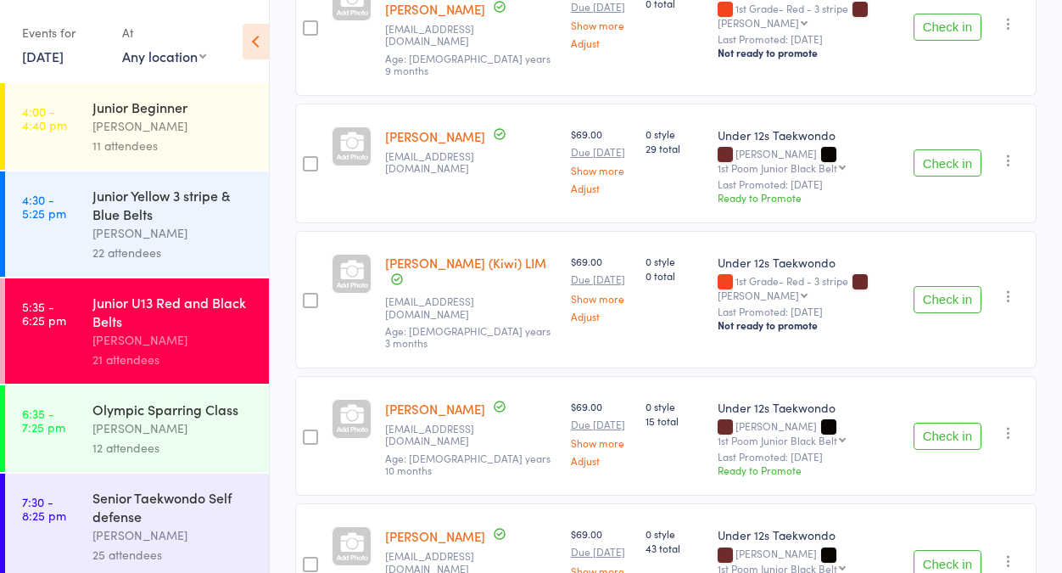
scroll to position [389, 0]
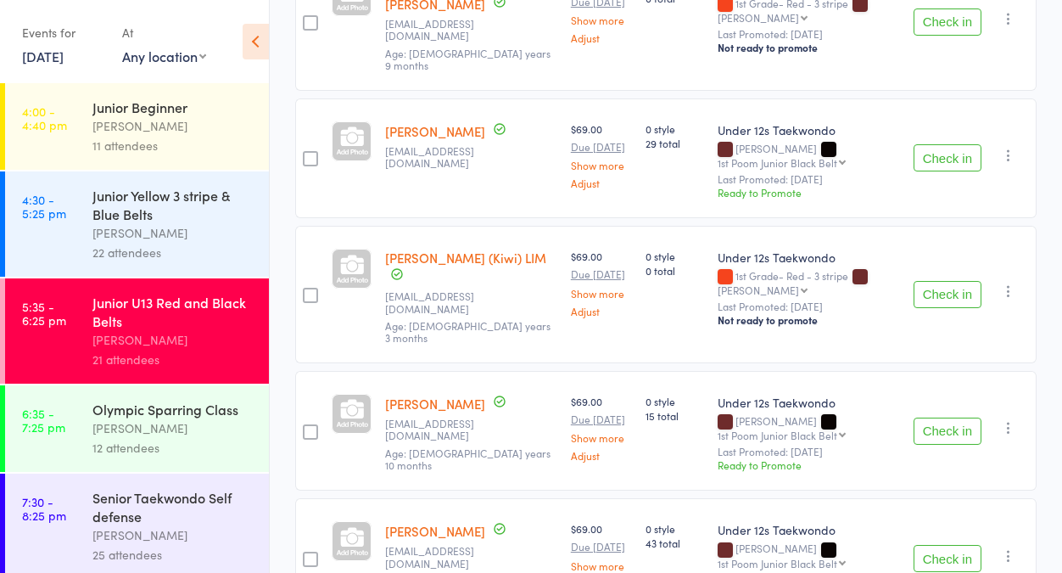
click at [968, 417] on button "Check in" at bounding box center [948, 430] width 68 height 27
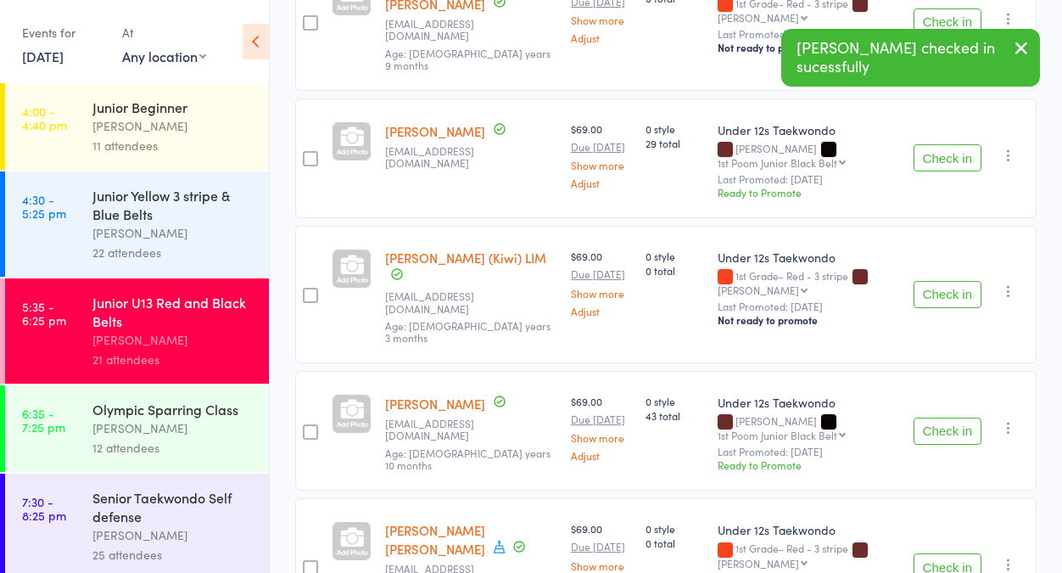
click at [968, 417] on button "Check in" at bounding box center [948, 430] width 68 height 27
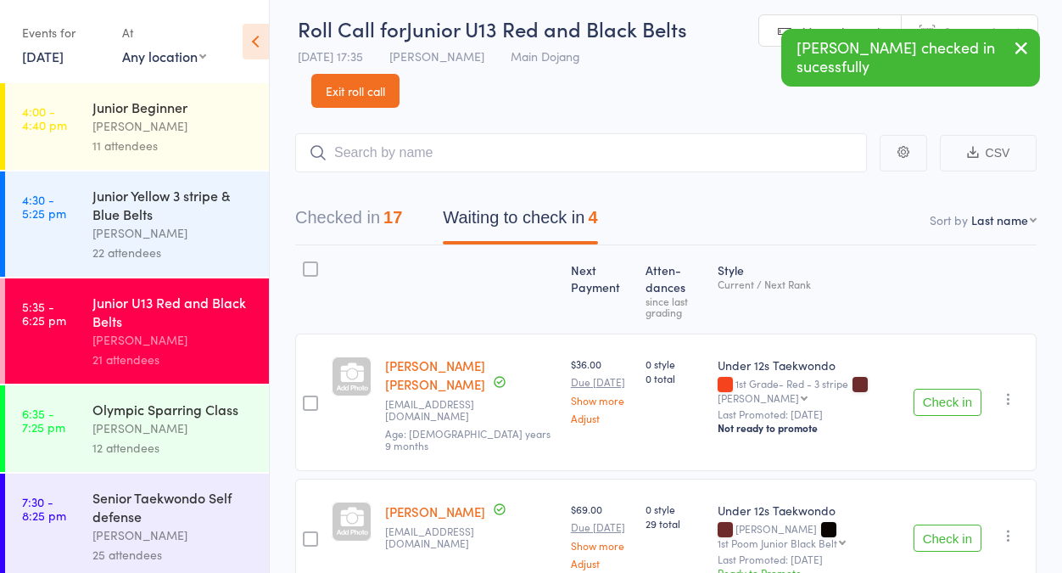
scroll to position [0, 0]
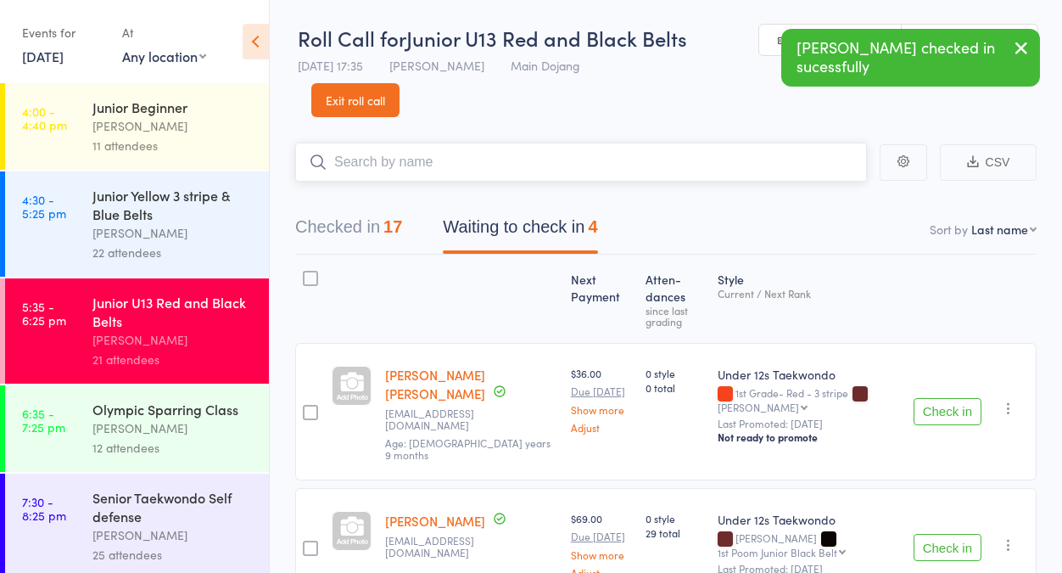
click at [561, 164] on input "search" at bounding box center [581, 162] width 572 height 39
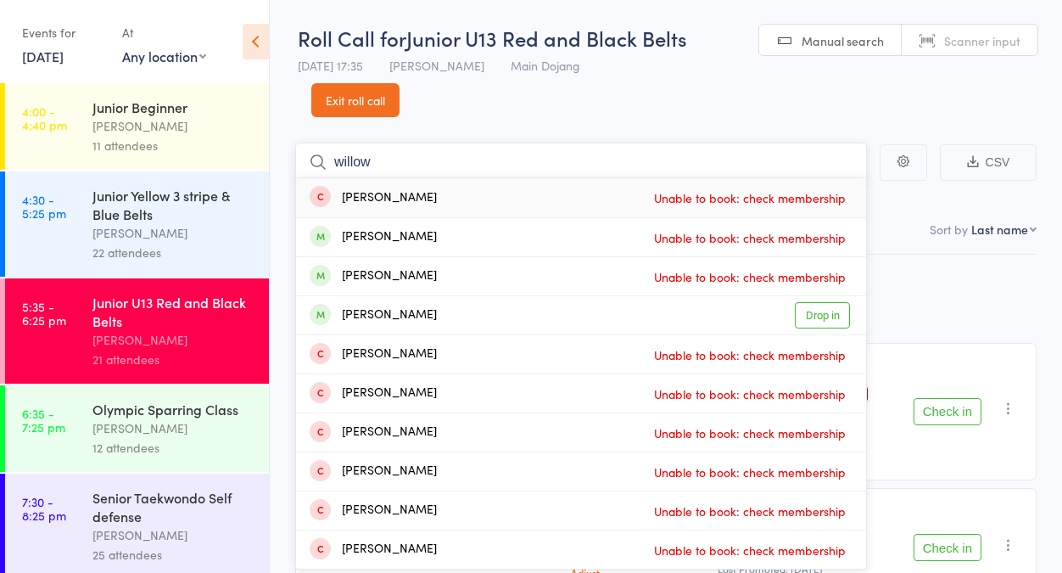
type input "willow"
click at [360, 112] on link "Exit roll call" at bounding box center [355, 100] width 88 height 34
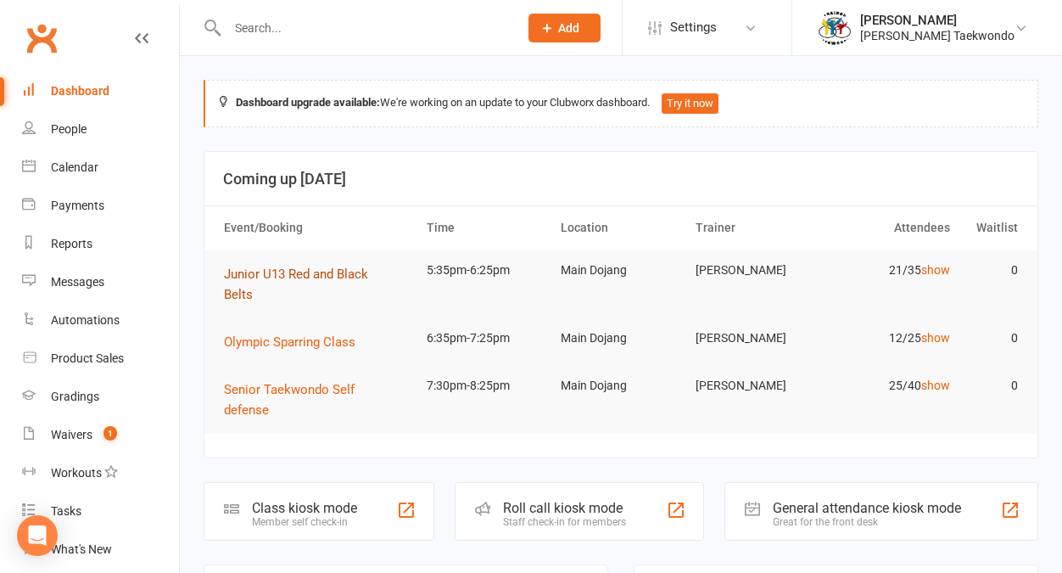
click at [263, 266] on span "Junior U13 Red and Black Belts" at bounding box center [296, 284] width 144 height 36
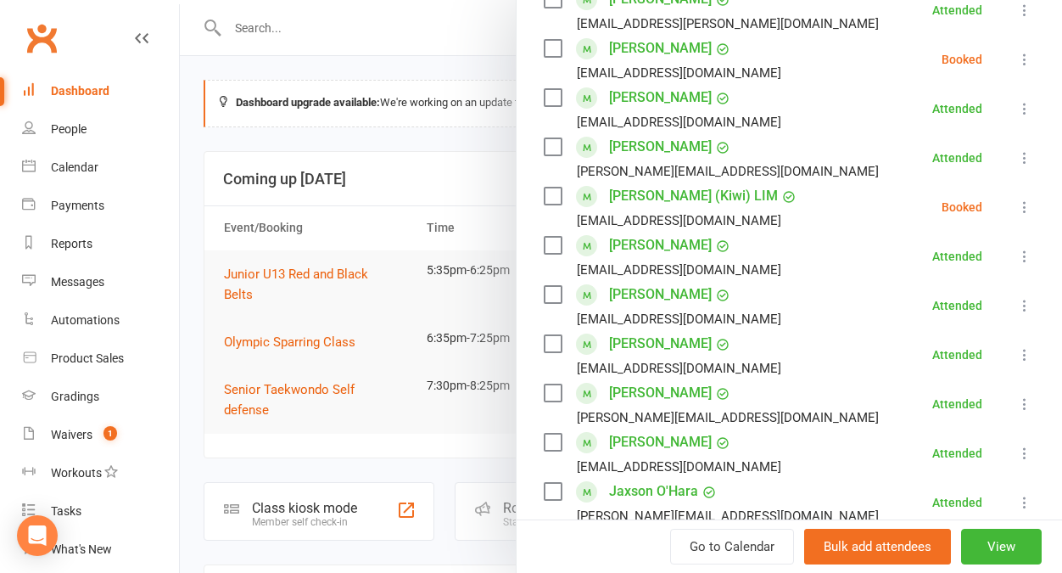
scroll to position [1135, 0]
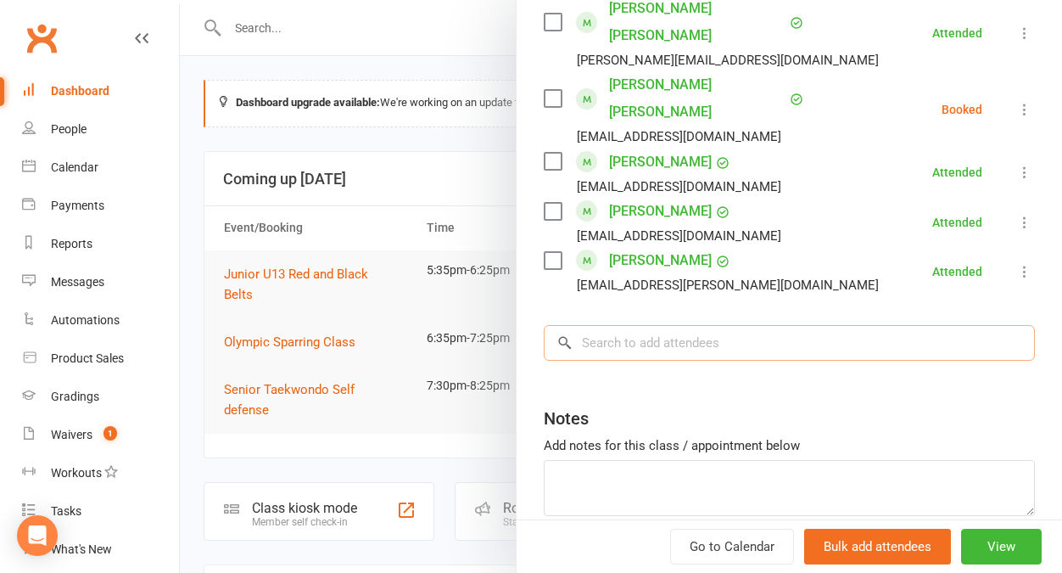
click at [651, 325] on input "search" at bounding box center [789, 343] width 491 height 36
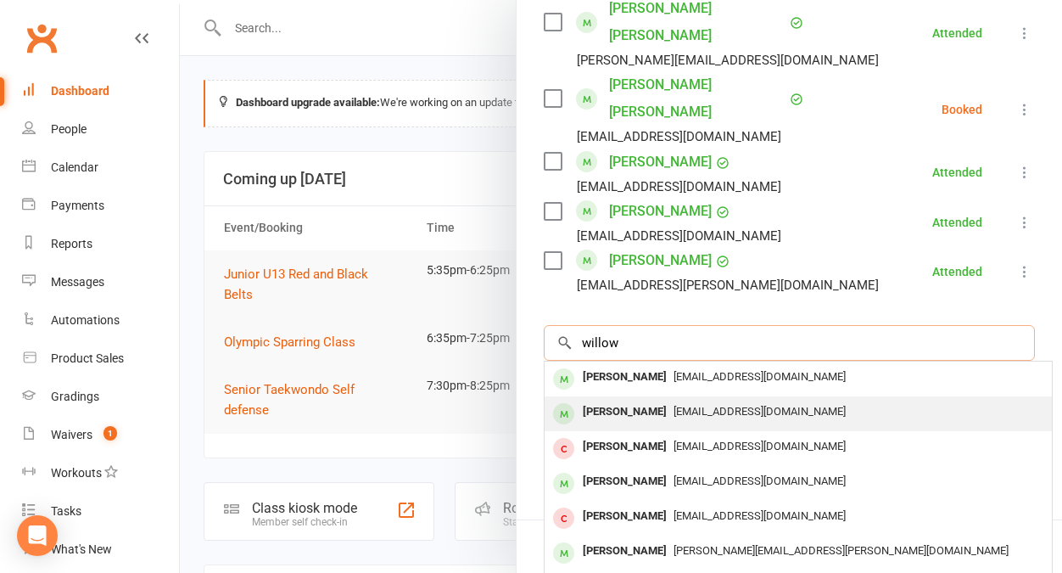
type input "willow"
click at [648, 396] on div "[PERSON_NAME] [EMAIL_ADDRESS][DOMAIN_NAME]" at bounding box center [798, 413] width 507 height 35
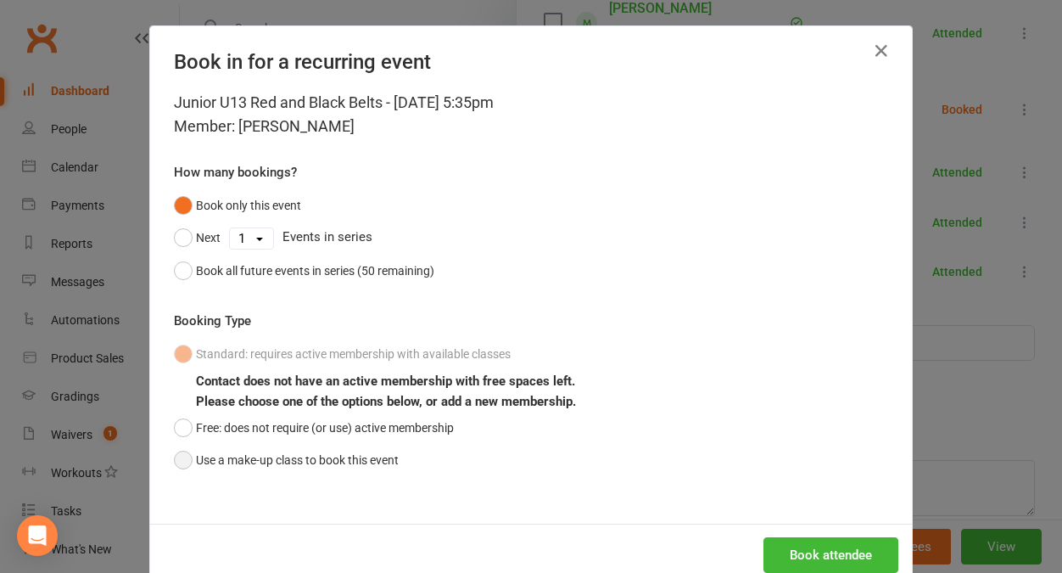
click at [256, 457] on button "Use a make-up class to book this event" at bounding box center [286, 460] width 225 height 32
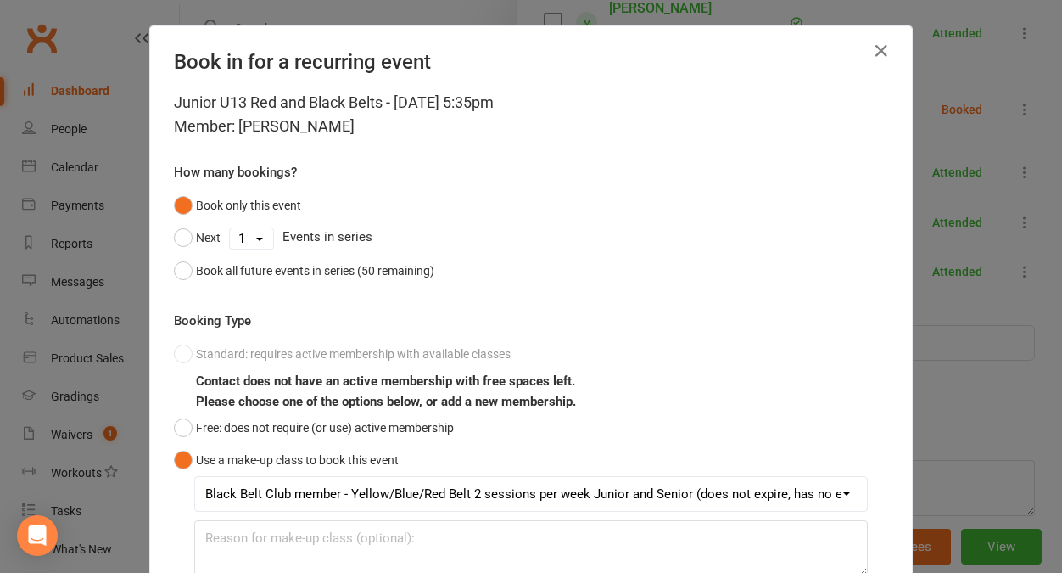
click at [1048, 249] on div "Book in for a recurring event Junior U13 Red and Black Belts - [DATE] 5:35pm Me…" at bounding box center [531, 286] width 1062 height 573
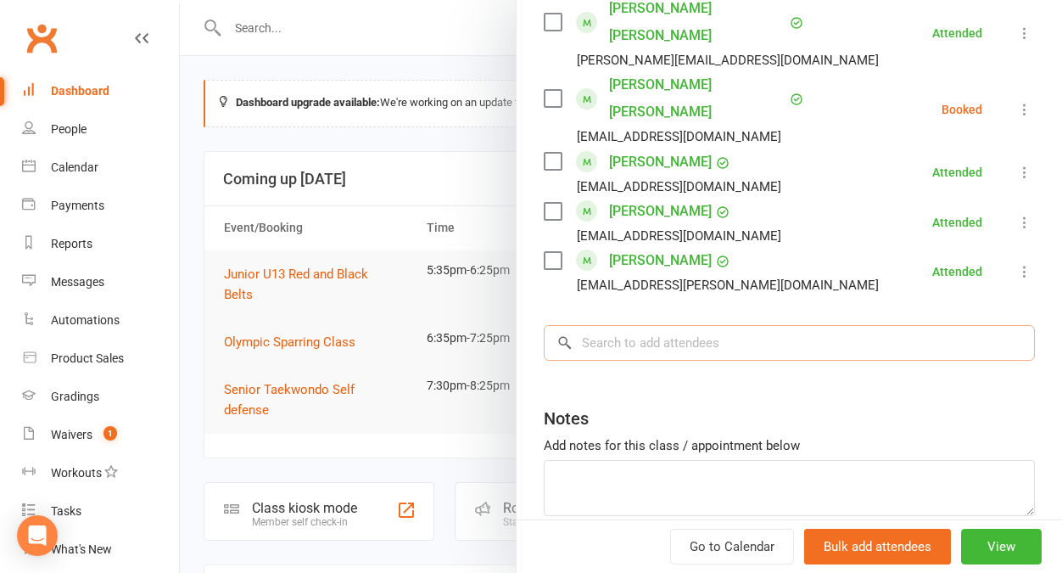
click at [766, 325] on input "search" at bounding box center [789, 343] width 491 height 36
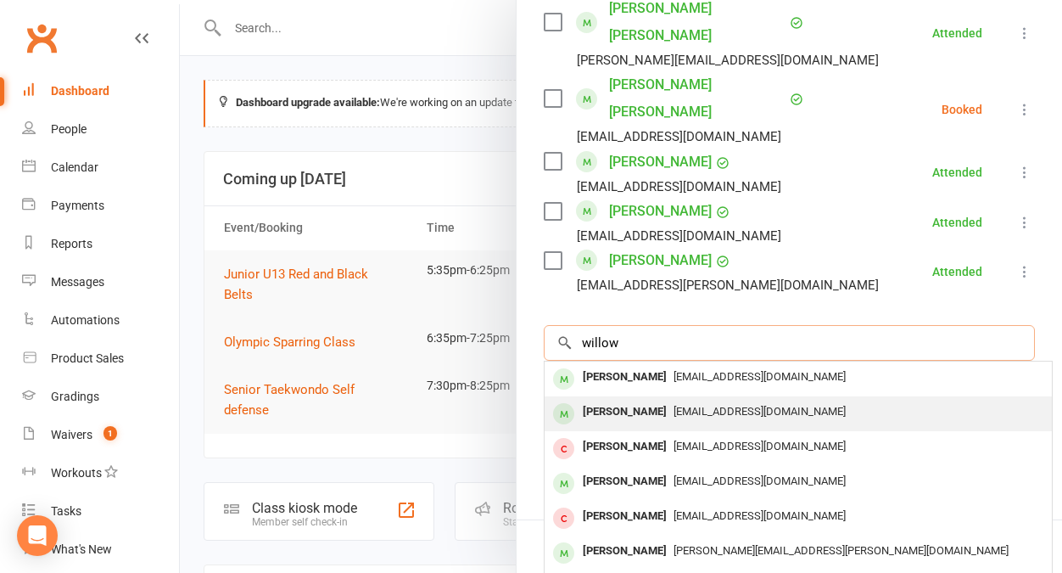
type input "willow"
click at [636, 400] on div "[PERSON_NAME]" at bounding box center [625, 412] width 98 height 25
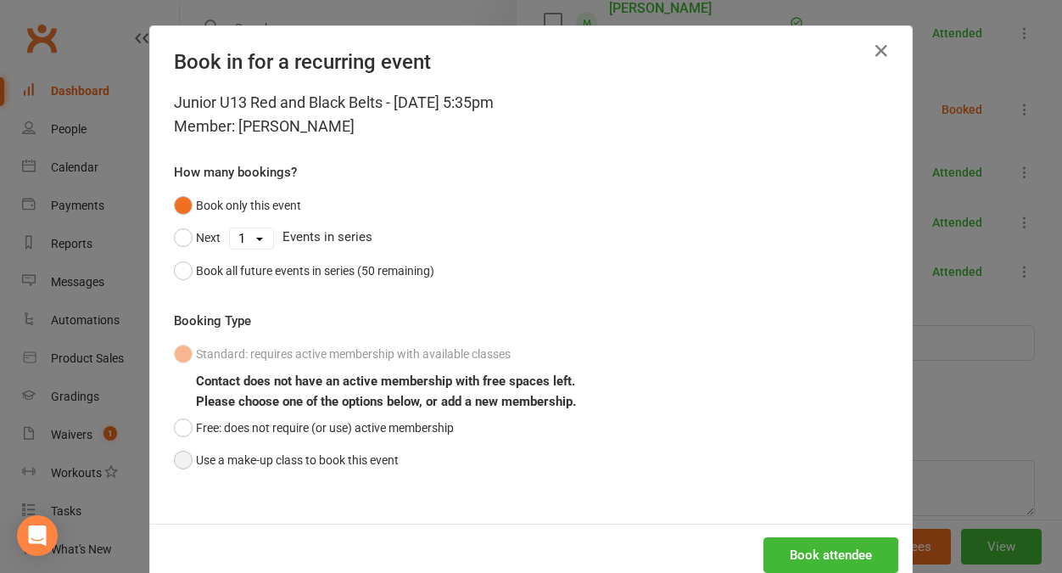
click at [264, 461] on button "Use a make-up class to book this event" at bounding box center [286, 460] width 225 height 32
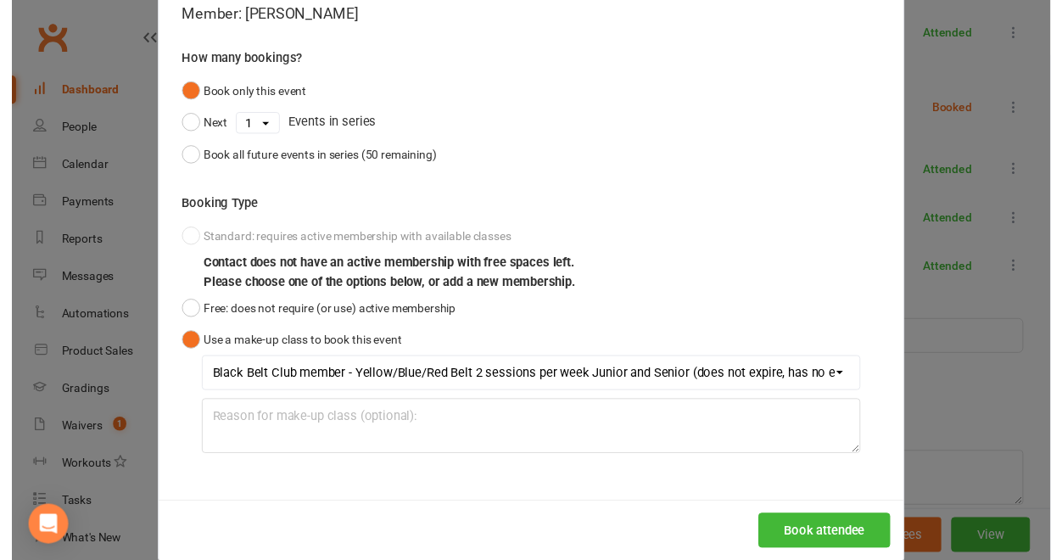
scroll to position [114, 0]
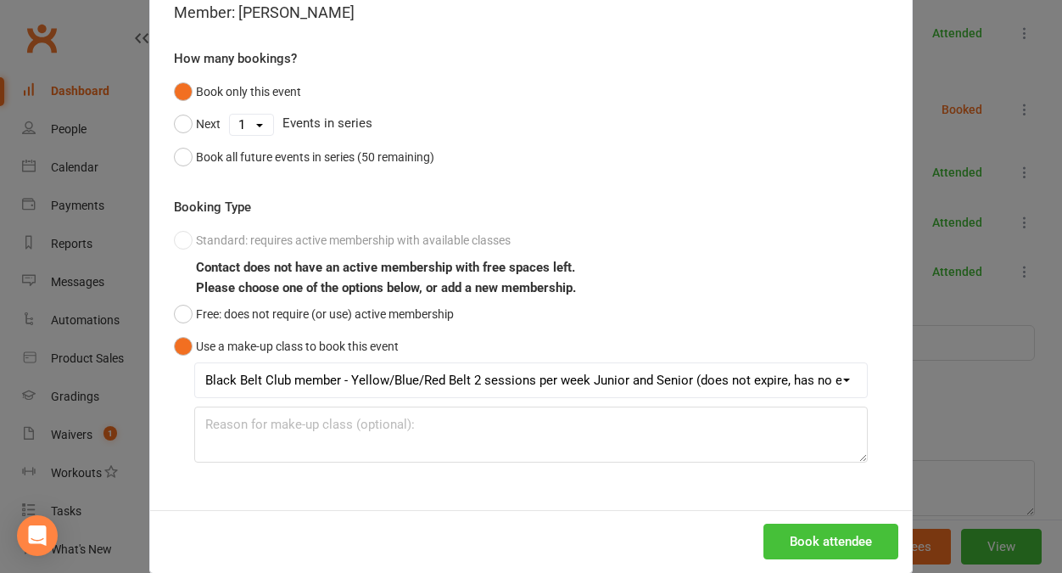
click at [877, 534] on button "Book attendee" at bounding box center [831, 542] width 135 height 36
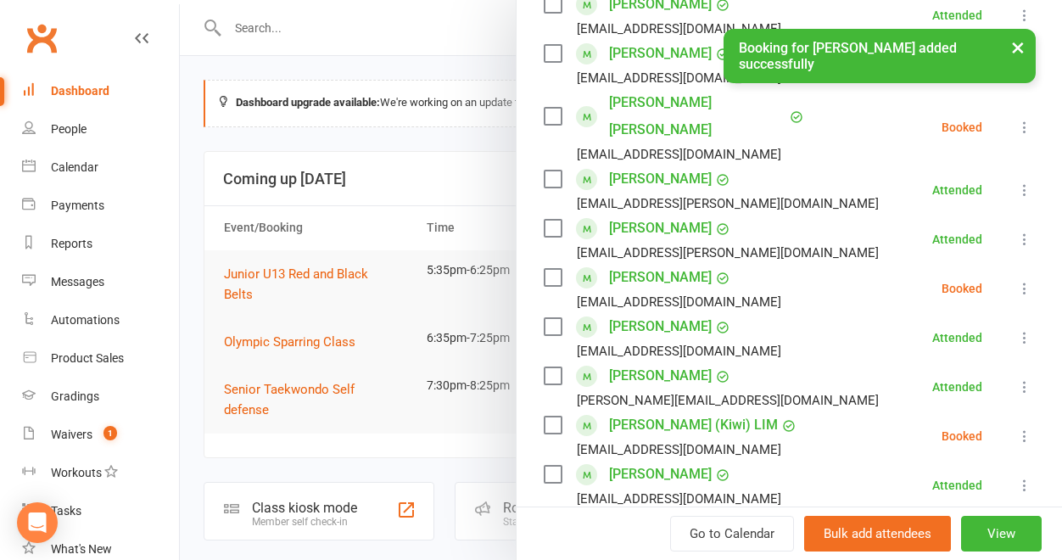
scroll to position [0, 0]
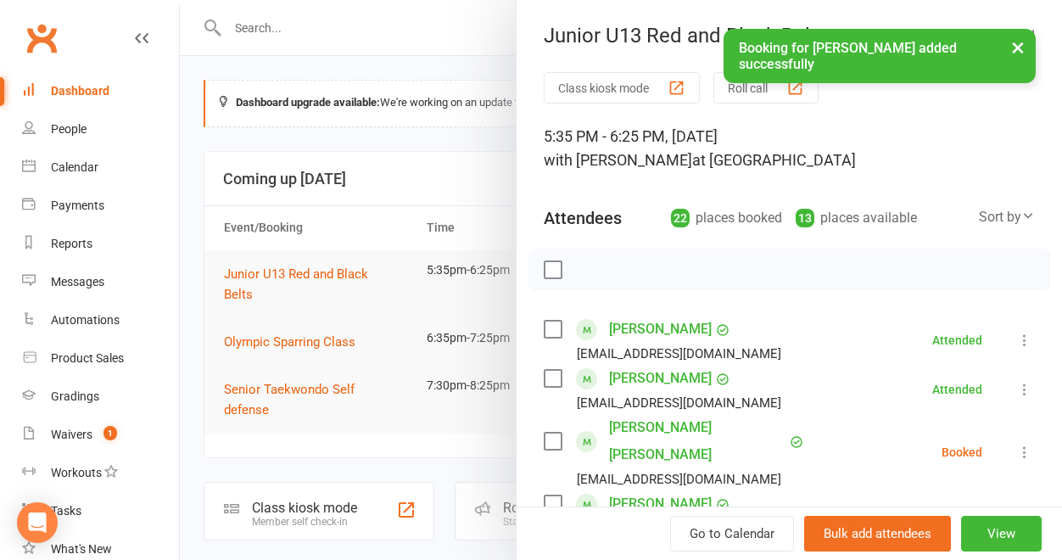
click at [749, 94] on button "Roll call" at bounding box center [766, 87] width 105 height 31
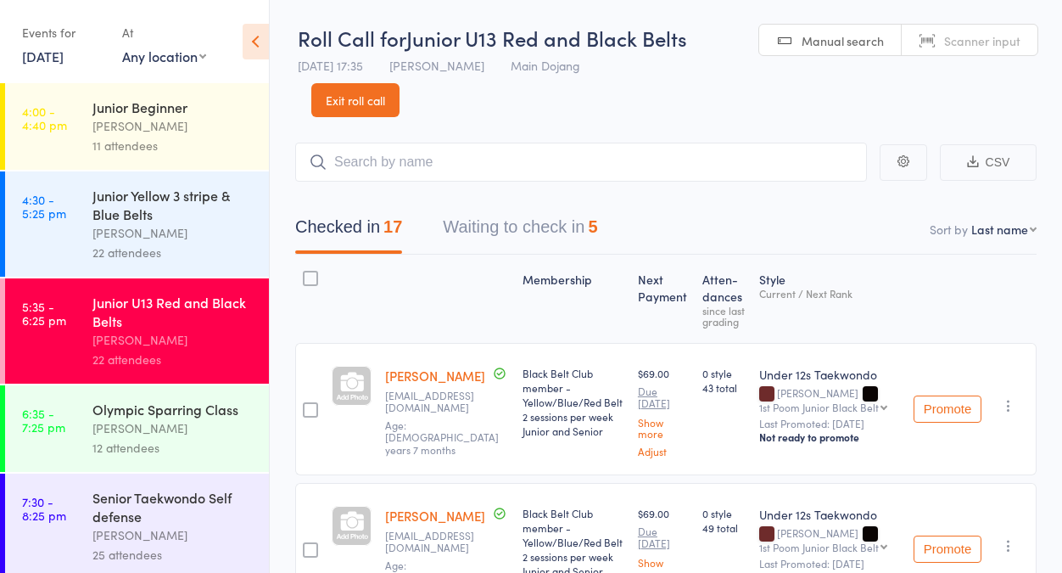
click at [533, 234] on button "Waiting to check in 5" at bounding box center [520, 231] width 154 height 45
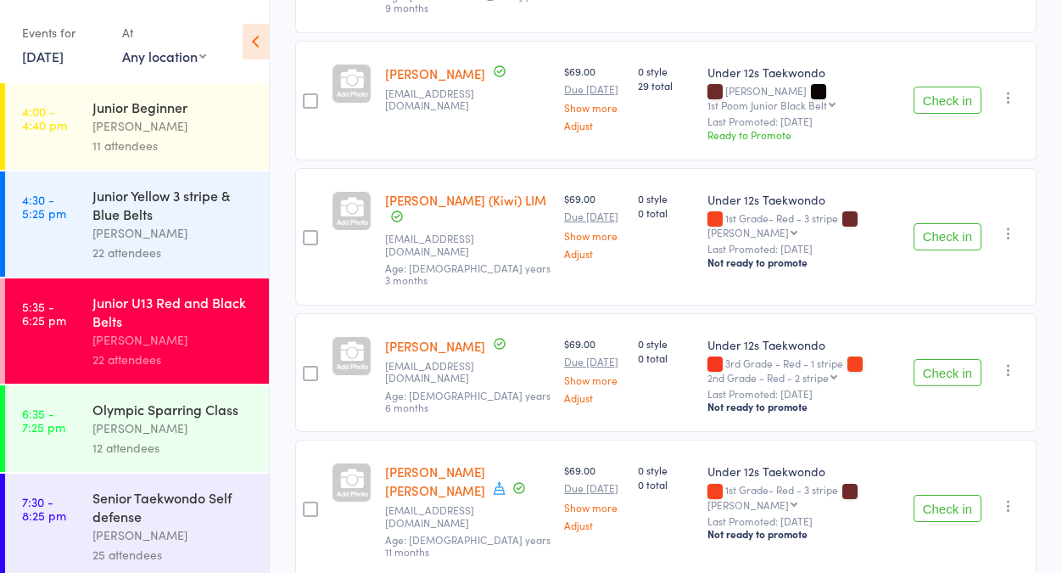
scroll to position [460, 0]
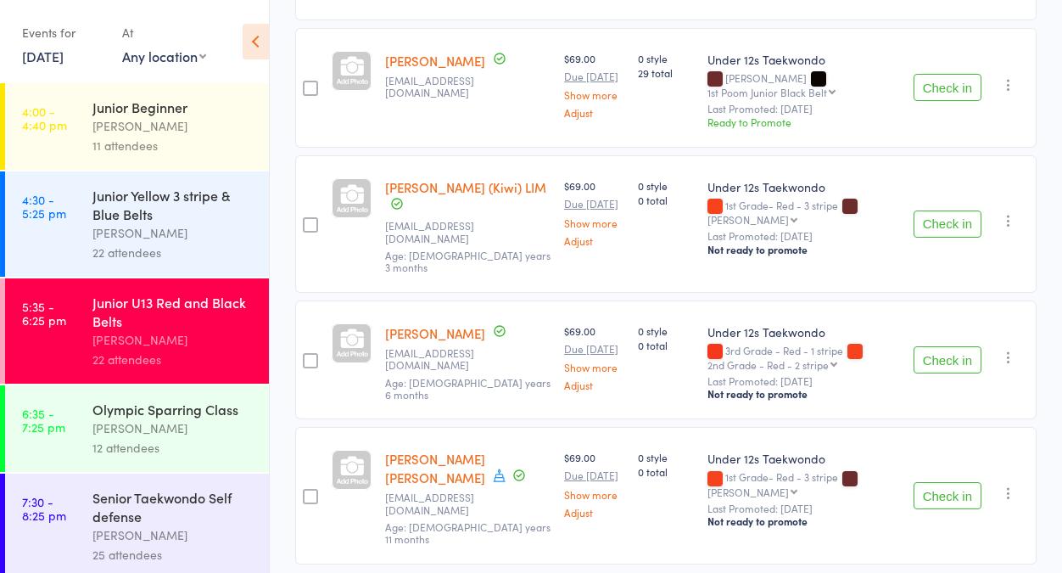
click at [949, 305] on div "Check in Check in Promote Send message Add Note Add Task Add Flag Remove Mark a…" at bounding box center [972, 360] width 130 height 120
click at [951, 346] on button "Check in" at bounding box center [948, 359] width 68 height 27
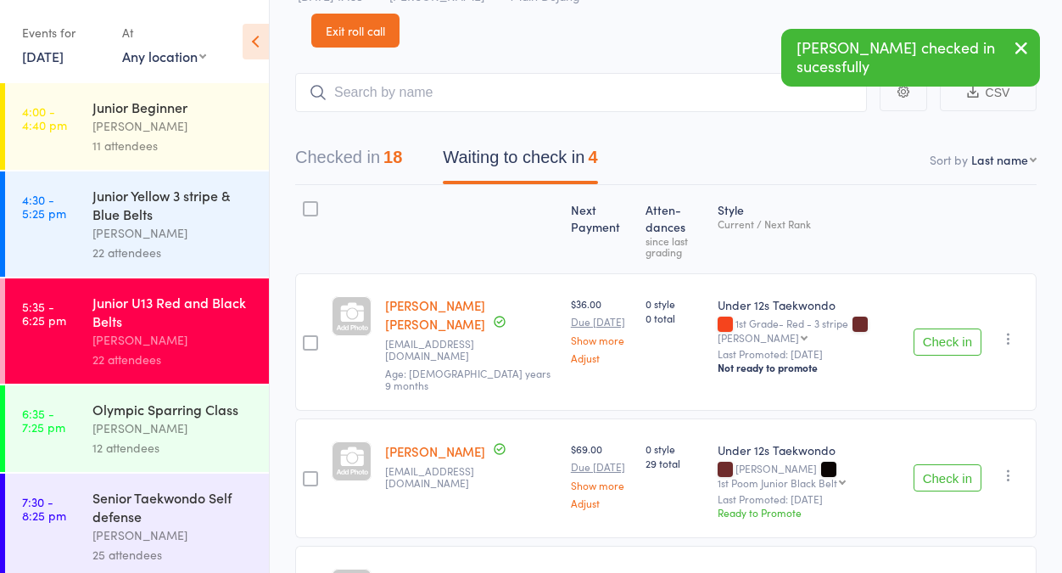
scroll to position [0, 0]
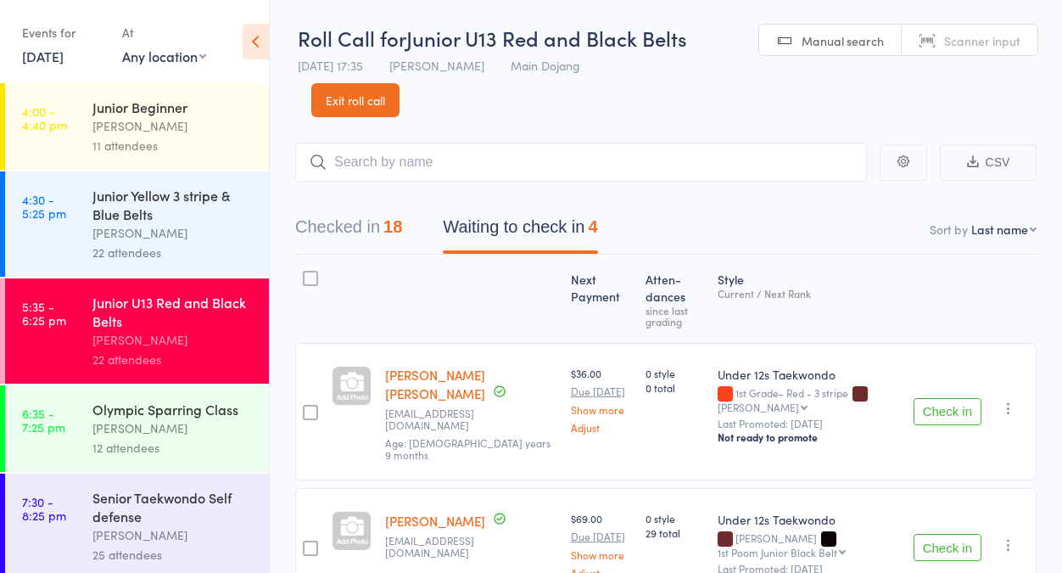
click at [362, 231] on button "Checked in 18" at bounding box center [348, 231] width 107 height 45
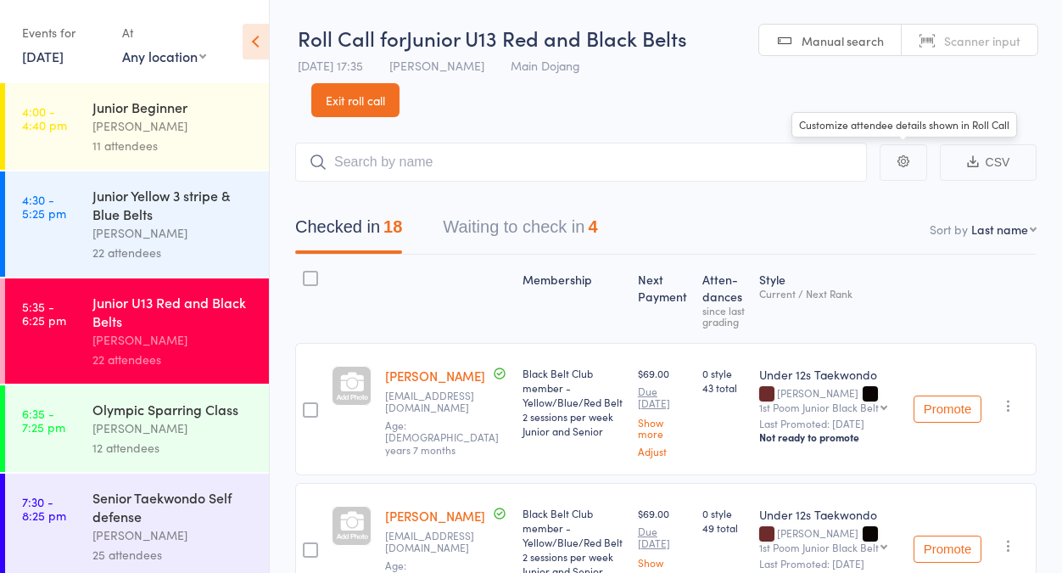
drag, startPoint x: 509, startPoint y: 253, endPoint x: 514, endPoint y: 244, distance: 9.9
click at [511, 251] on button "Waiting to check in 4" at bounding box center [520, 231] width 154 height 45
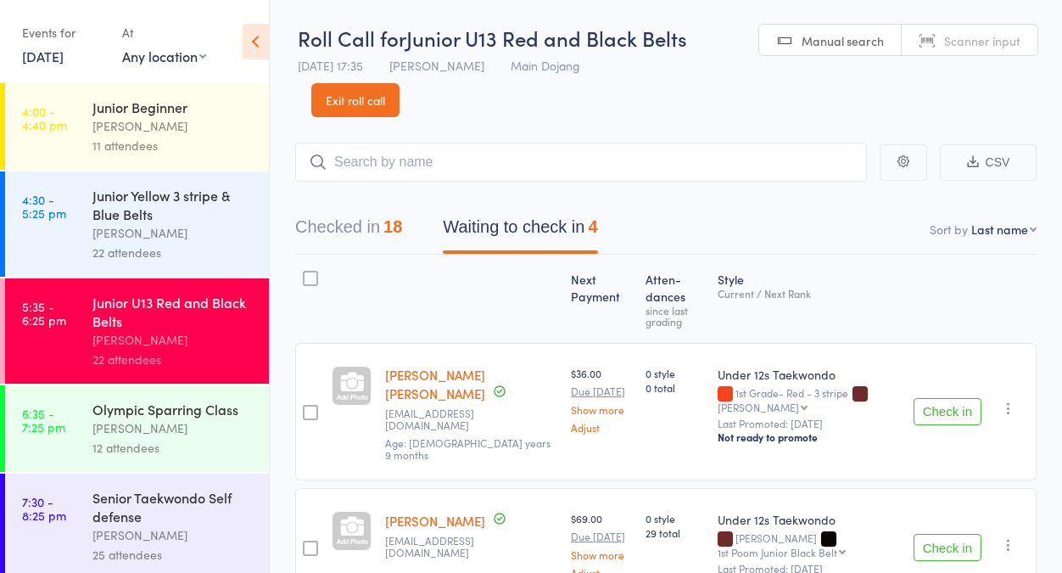
click at [310, 279] on div at bounding box center [310, 278] width 15 height 15
click at [306, 273] on input "checkbox" at bounding box center [306, 273] width 0 height 0
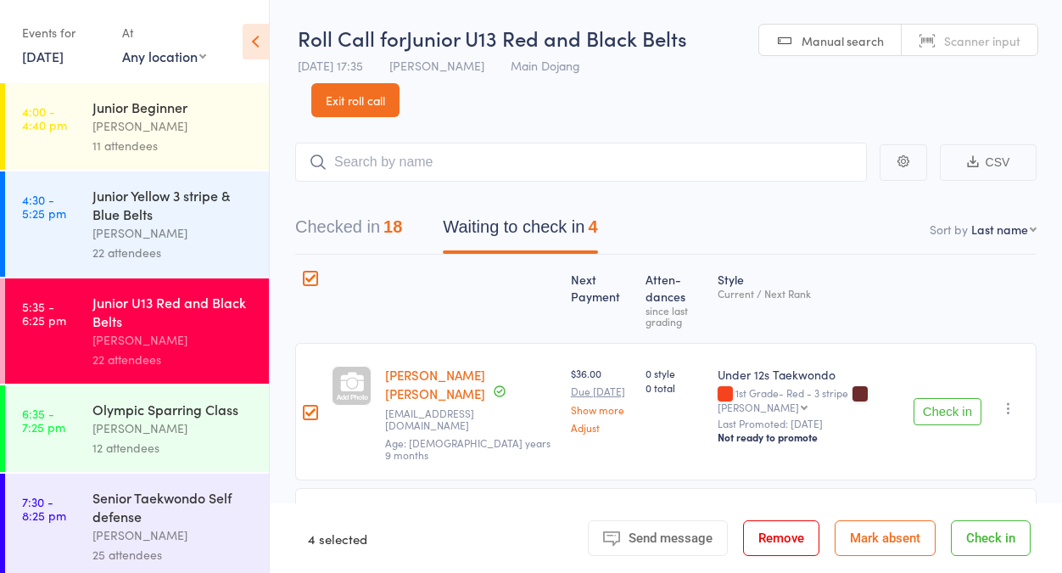
click at [851, 542] on button "Mark absent" at bounding box center [885, 538] width 101 height 36
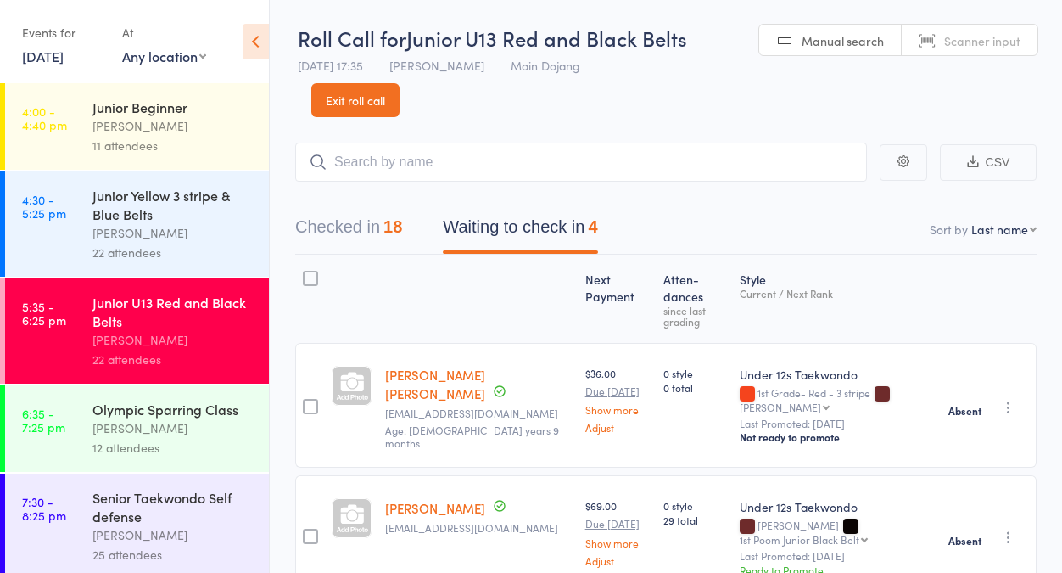
click at [397, 225] on div "18" at bounding box center [393, 226] width 19 height 19
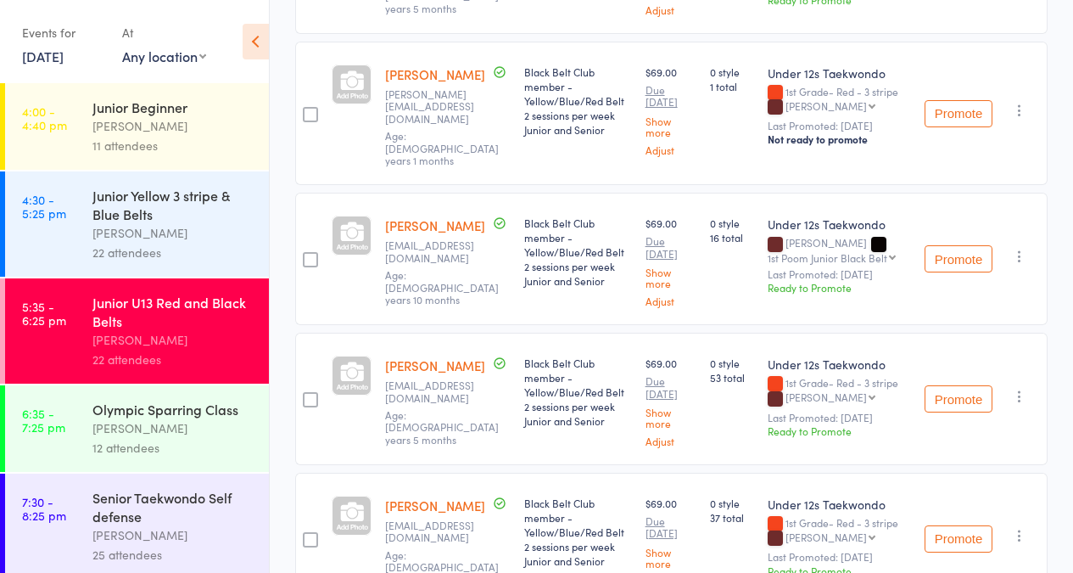
scroll to position [8, 0]
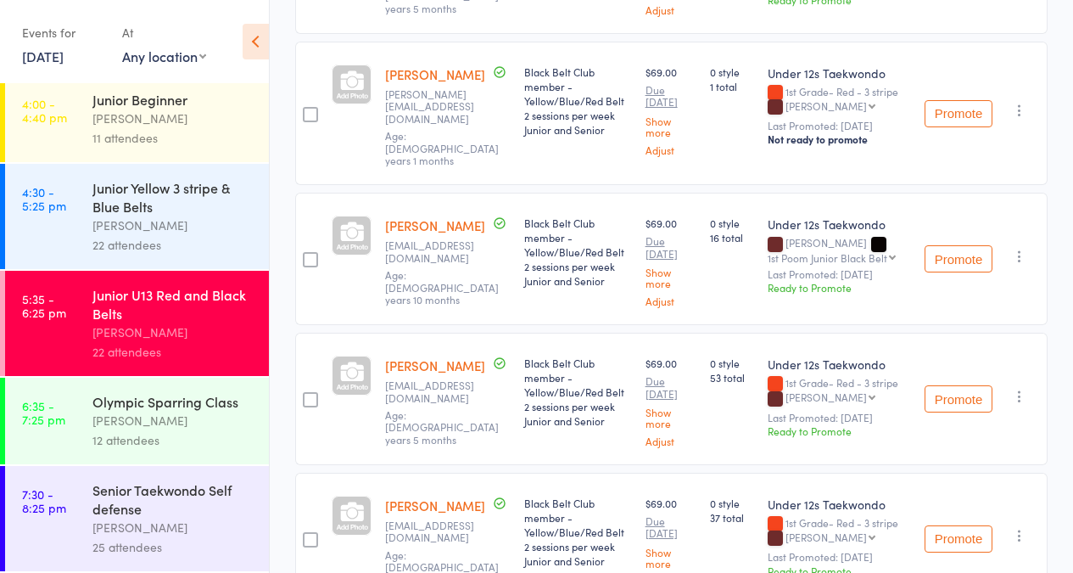
click at [169, 542] on div "25 attendees" at bounding box center [173, 547] width 162 height 20
